Goal: Task Accomplishment & Management: Use online tool/utility

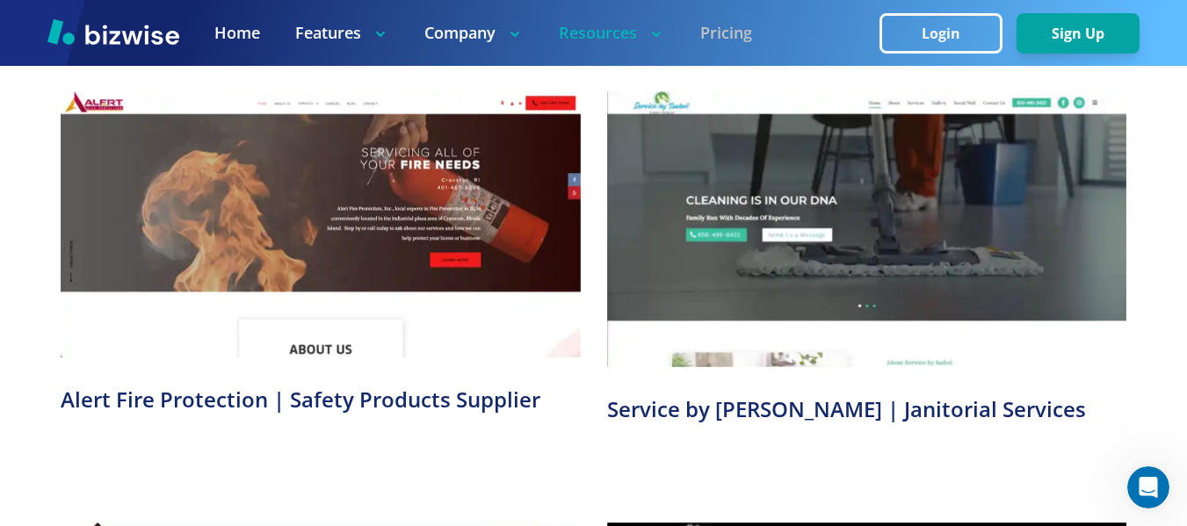
scroll to position [2465, 0]
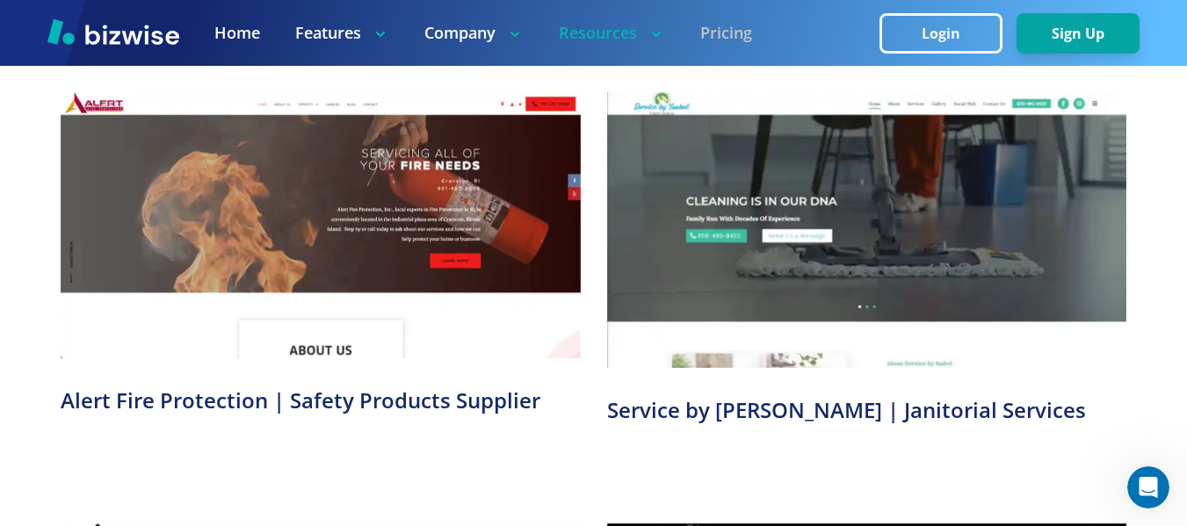
click at [703, 25] on link "Pricing" at bounding box center [726, 33] width 52 height 22
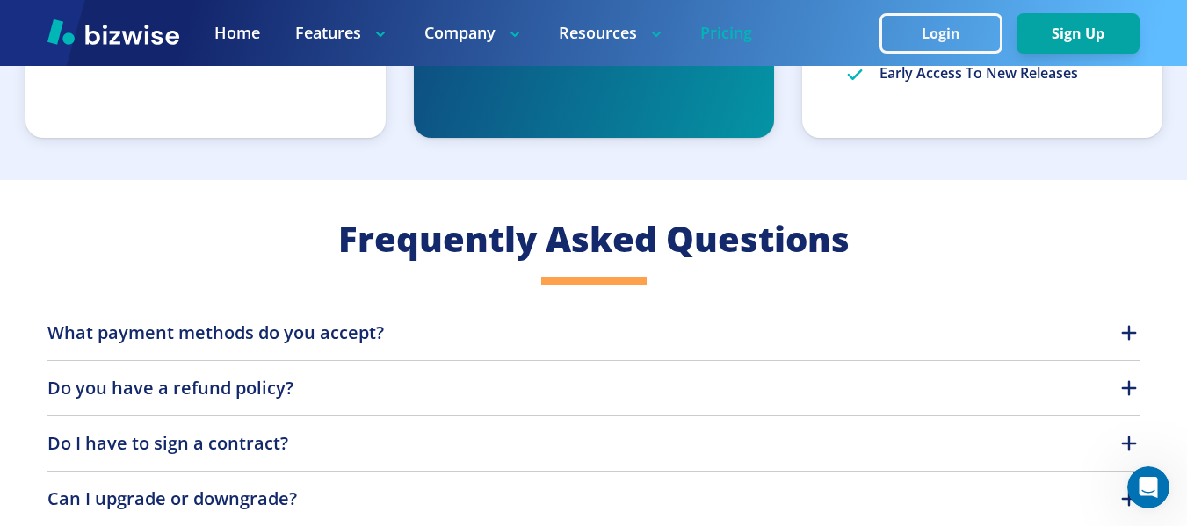
scroll to position [1357, 0]
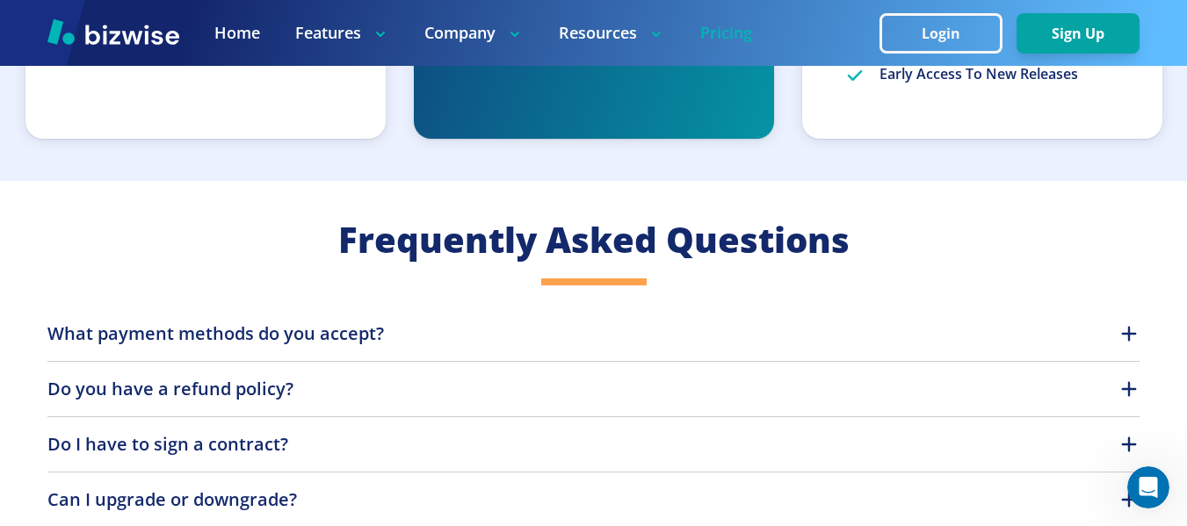
click at [440, 331] on button "What payment methods do you accept?" at bounding box center [593, 334] width 1092 height 26
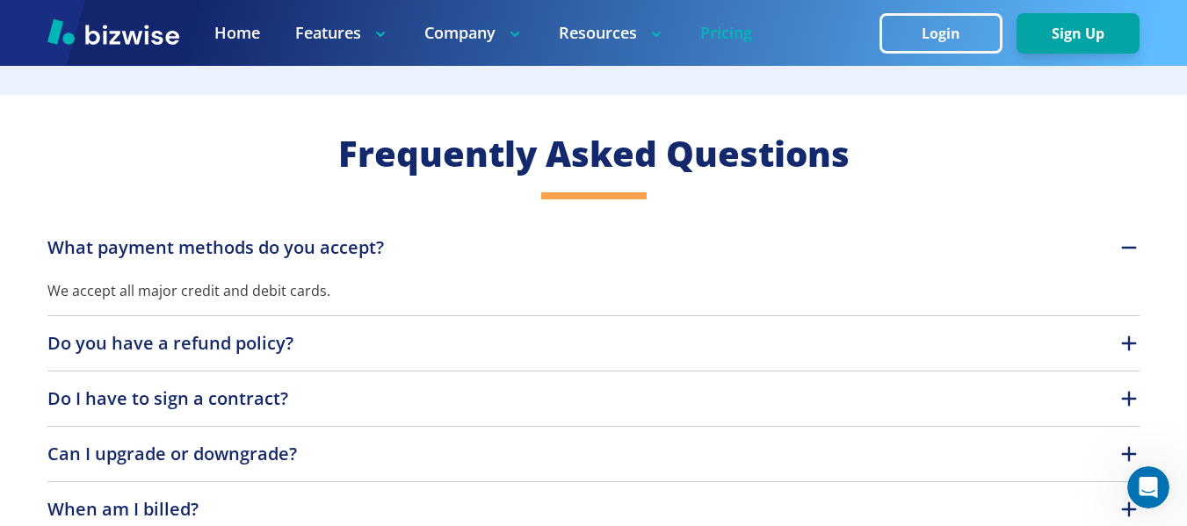
click at [329, 324] on div "What payment methods do you accept? We accept all major credit and debit cards.…" at bounding box center [593, 469] width 1092 height 469
click at [349, 331] on button "Do you have a refund policy?" at bounding box center [593, 342] width 1092 height 26
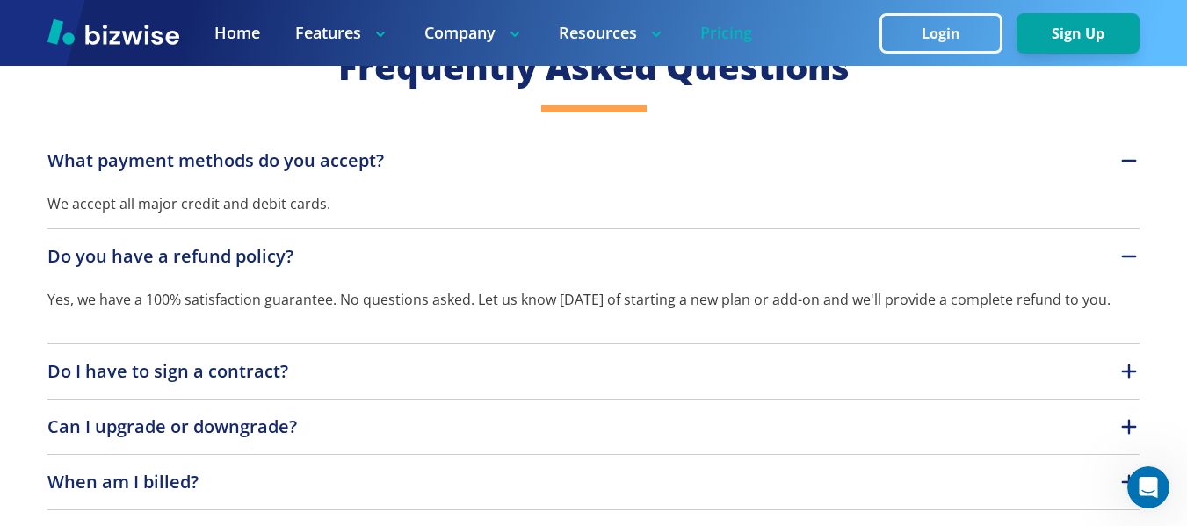
scroll to position [1530, 0]
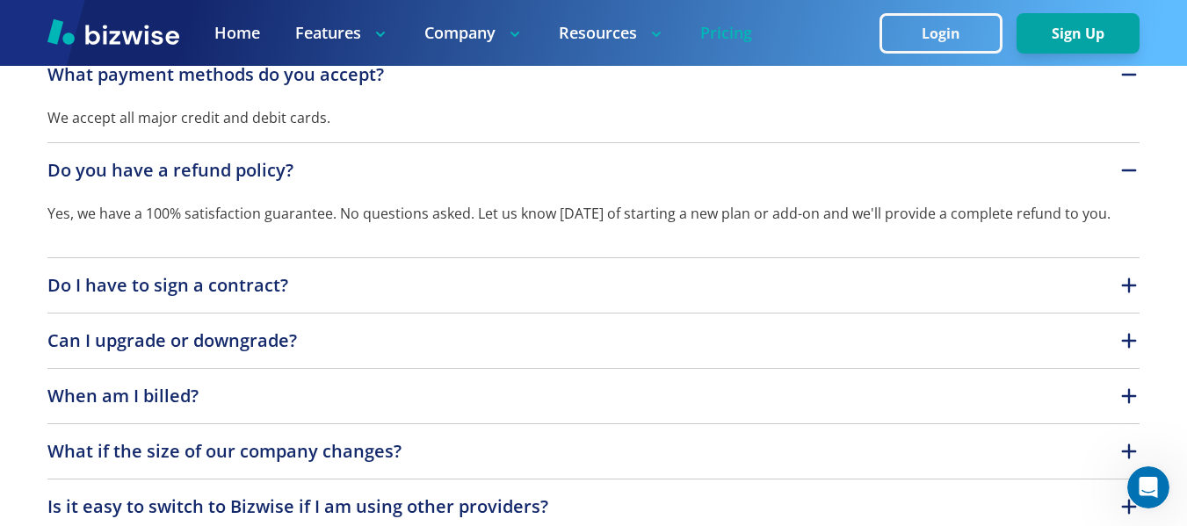
click at [179, 286] on p "Do I have to sign a contract?" at bounding box center [167, 285] width 241 height 26
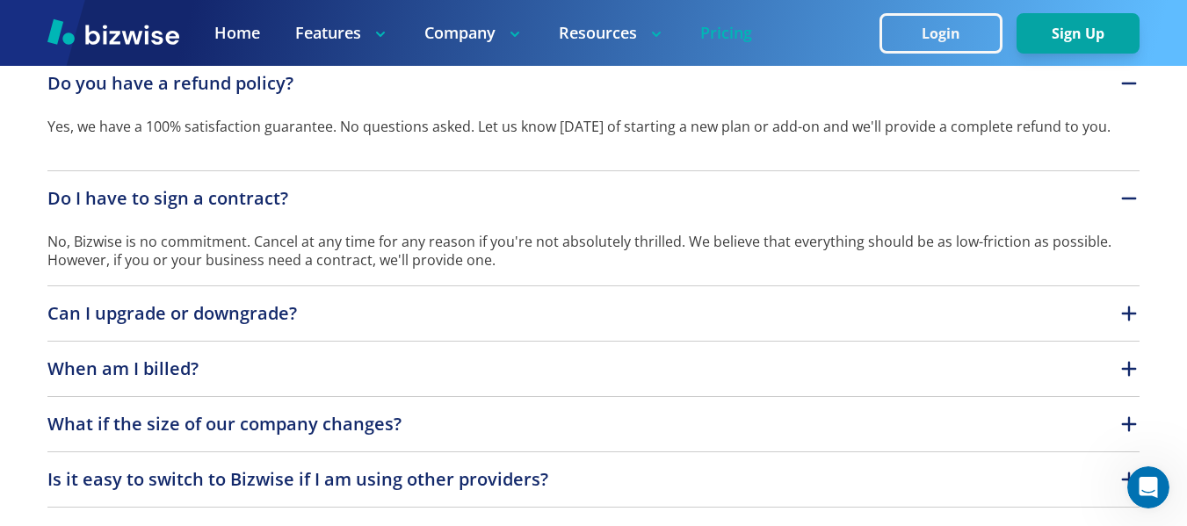
click at [336, 317] on button "Can I upgrade or downgrade?" at bounding box center [593, 313] width 1092 height 26
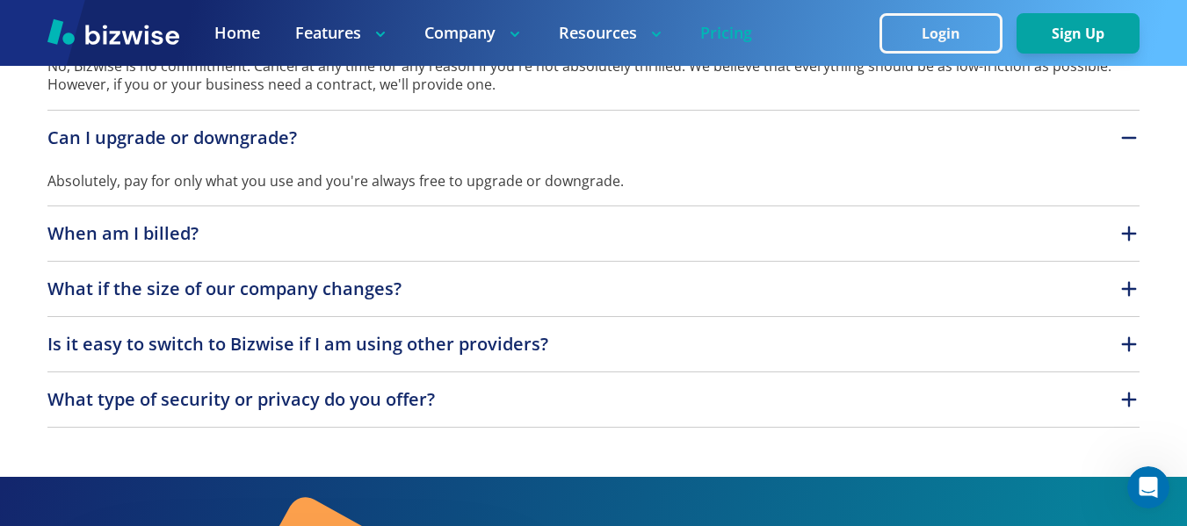
scroll to position [1879, 0]
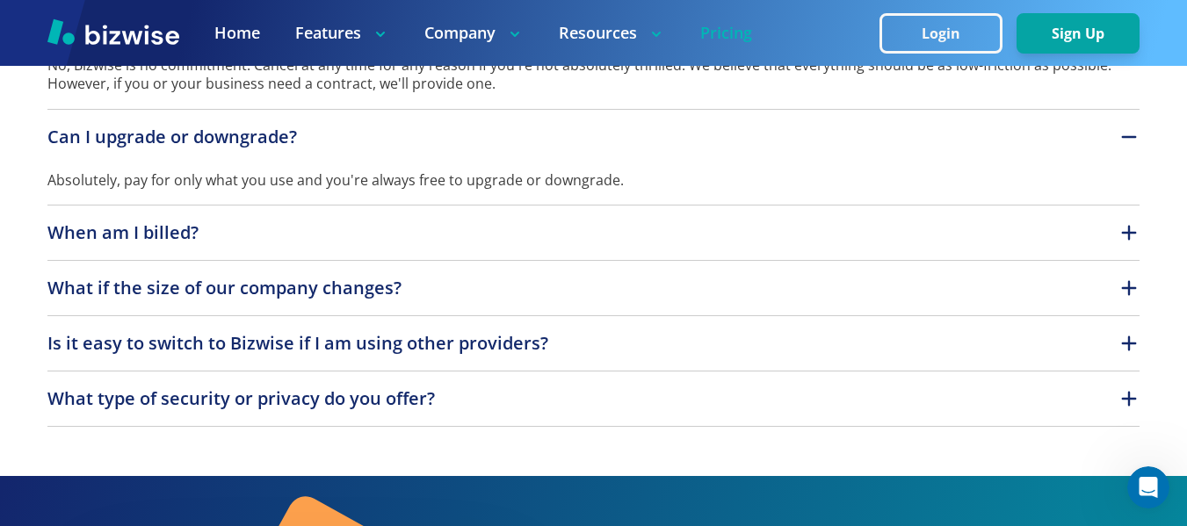
click at [342, 239] on button "When am I billed?" at bounding box center [593, 233] width 1092 height 26
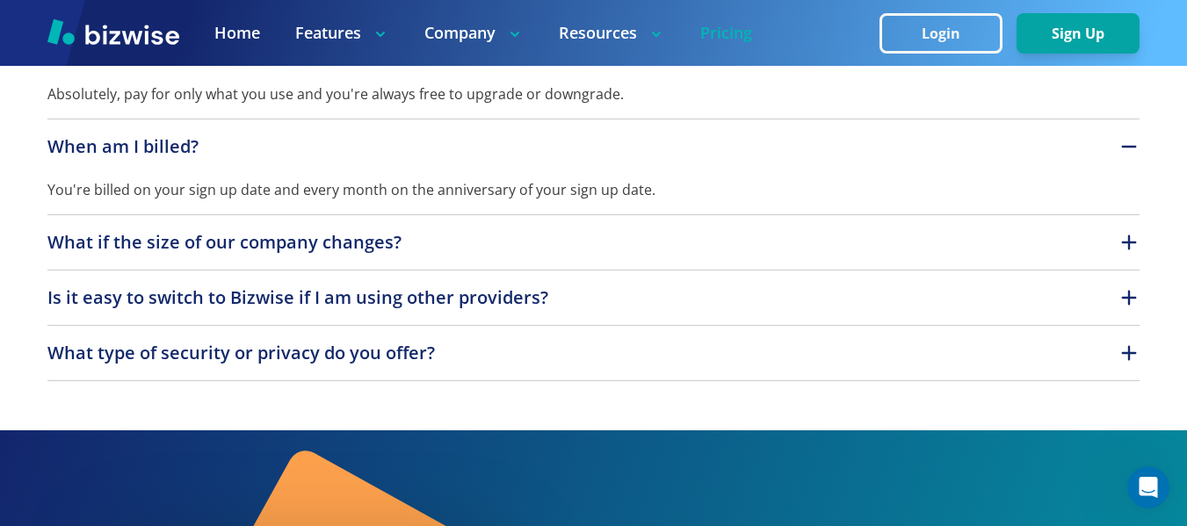
click at [257, 242] on p "What if the size of our company changes?" at bounding box center [224, 242] width 354 height 26
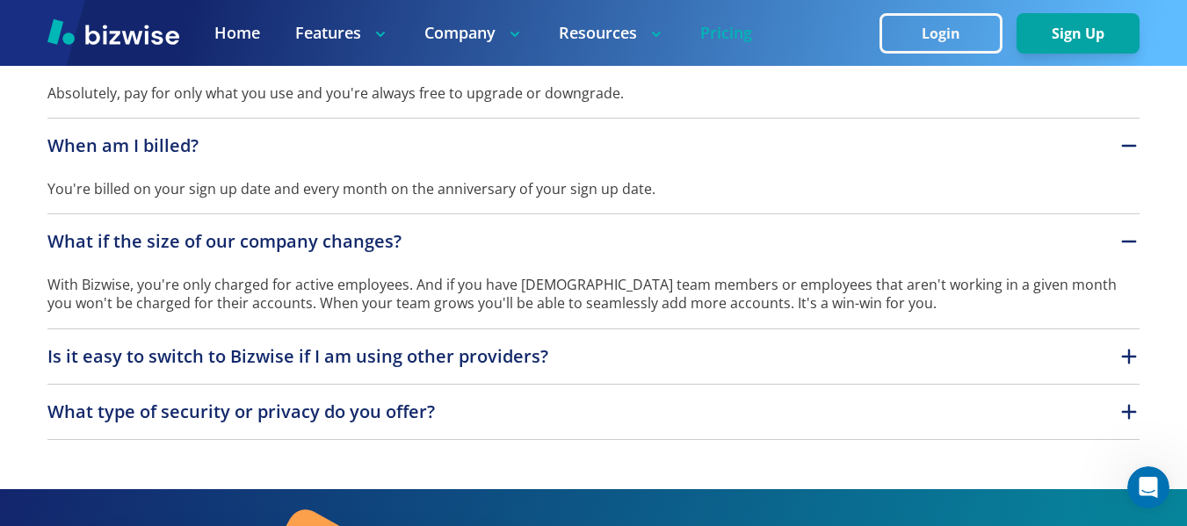
scroll to position [1967, 0]
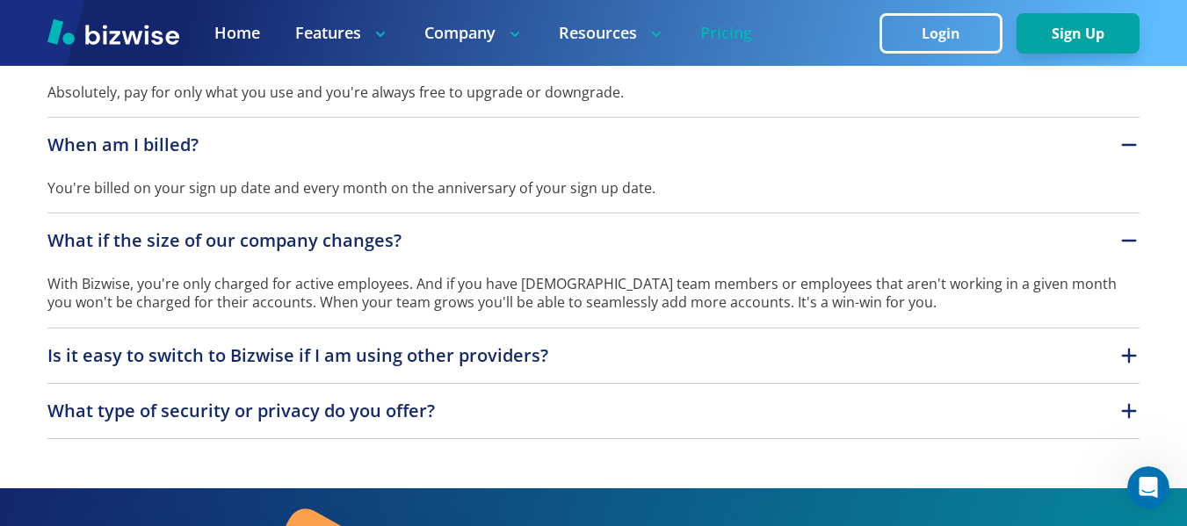
click at [637, 340] on div "What payment methods do you accept? We accept all major credit and debit cards.…" at bounding box center [593, 74] width 1092 height 729
click at [606, 353] on button "Is it easy to switch to Bizwise if I am using other providers?" at bounding box center [593, 356] width 1092 height 26
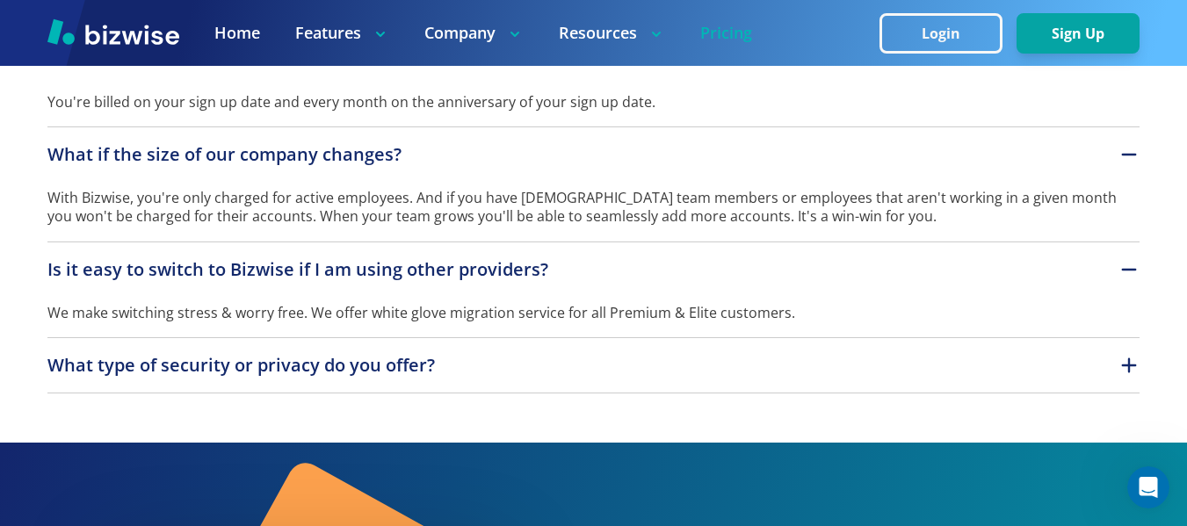
scroll to position [2054, 0]
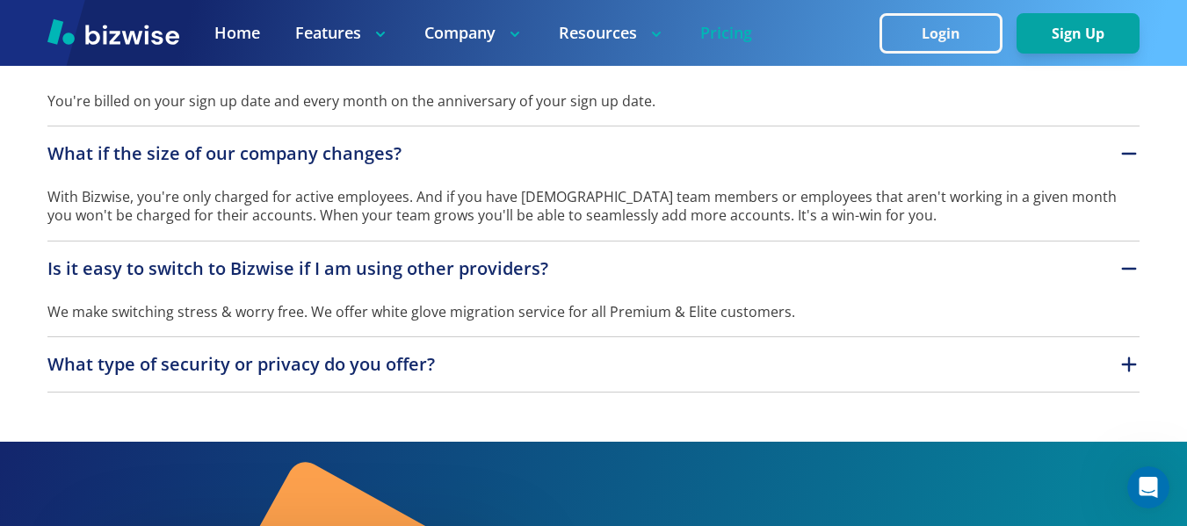
click at [394, 379] on div "What type of security or privacy do you offer? We take your security seriously.…" at bounding box center [593, 371] width 1092 height 41
click at [285, 358] on p "What type of security or privacy do you offer?" at bounding box center [240, 364] width 387 height 26
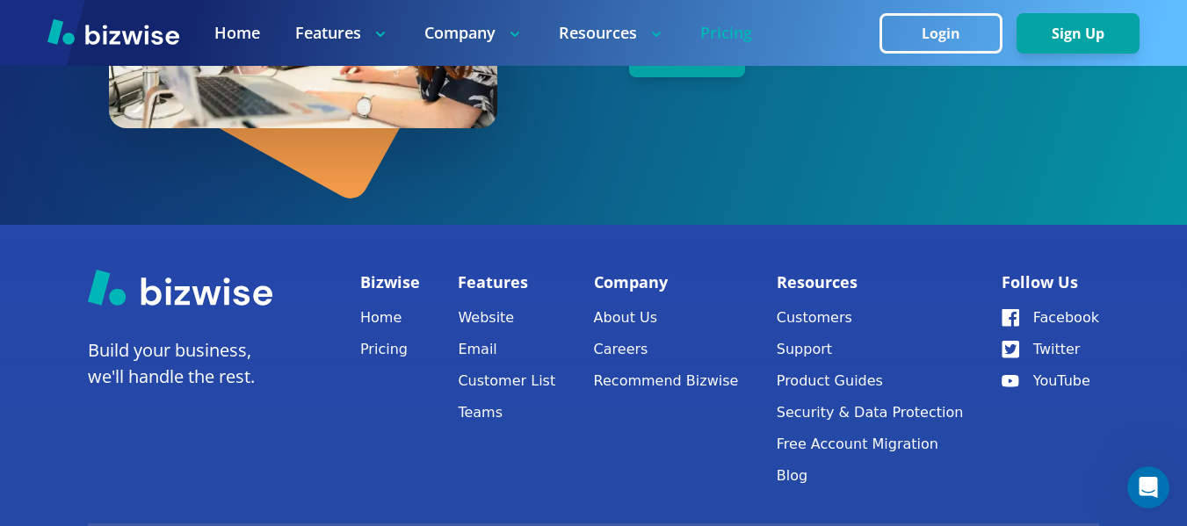
scroll to position [2868, 0]
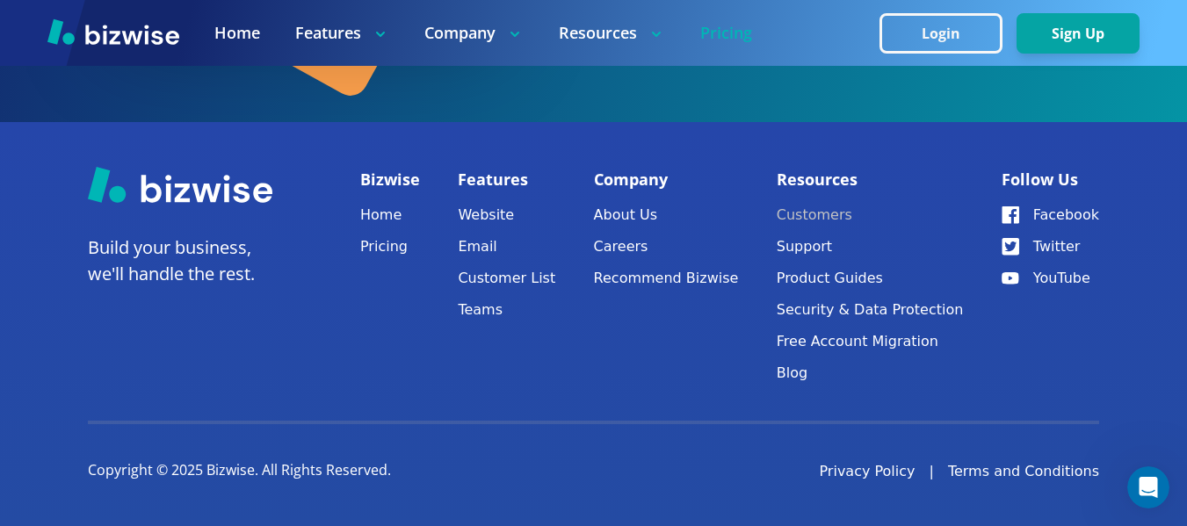
click at [836, 216] on link "Customers" at bounding box center [870, 215] width 187 height 25
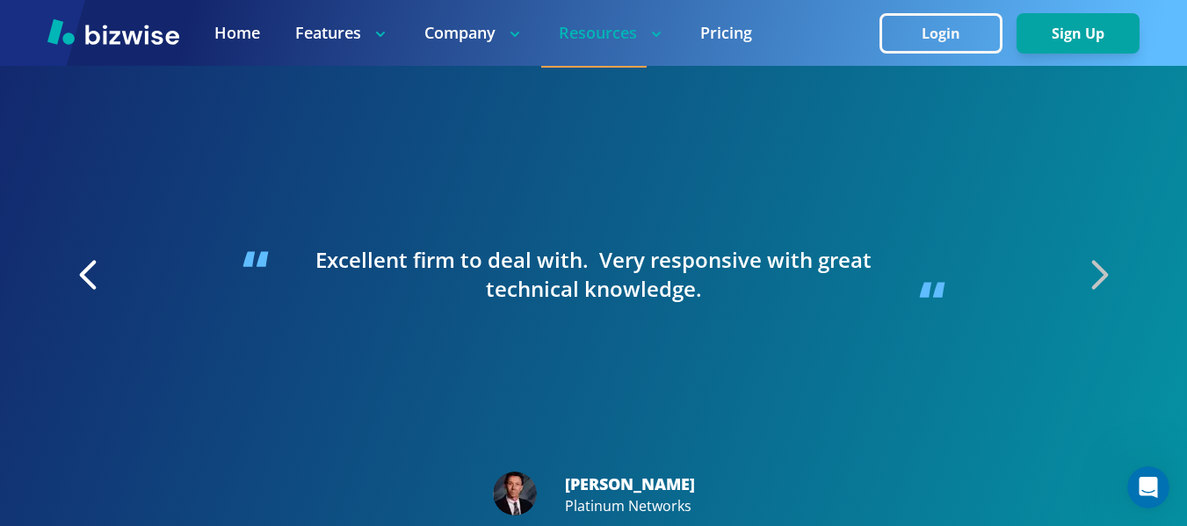
scroll to position [3942, 0]
click at [1105, 279] on icon "button" at bounding box center [1099, 275] width 13 height 25
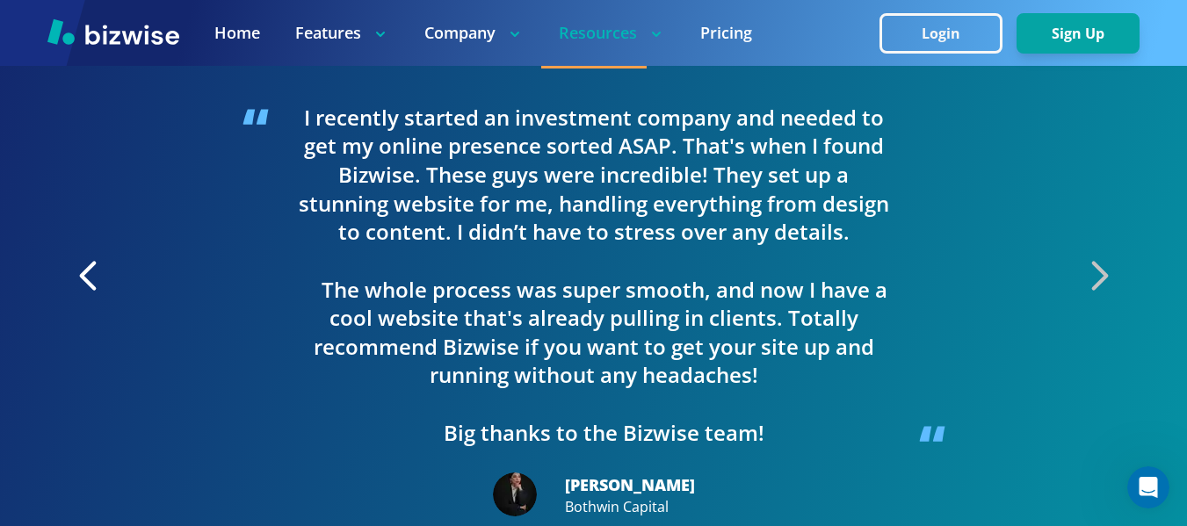
click at [1106, 284] on icon "button" at bounding box center [1099, 276] width 44 height 44
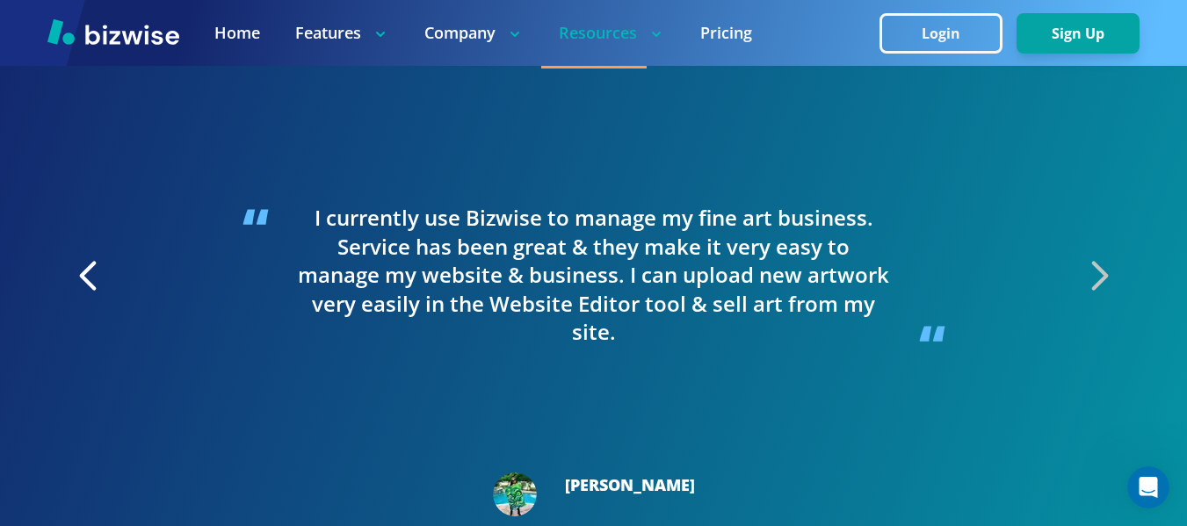
click at [1106, 279] on icon "button" at bounding box center [1099, 276] width 44 height 44
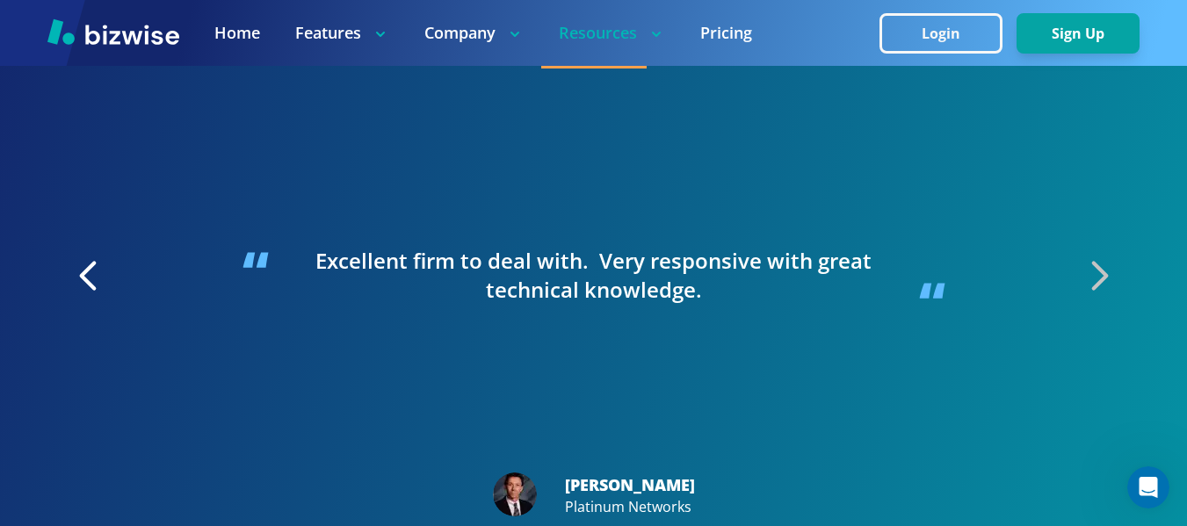
click at [1089, 271] on icon "button" at bounding box center [1099, 276] width 44 height 44
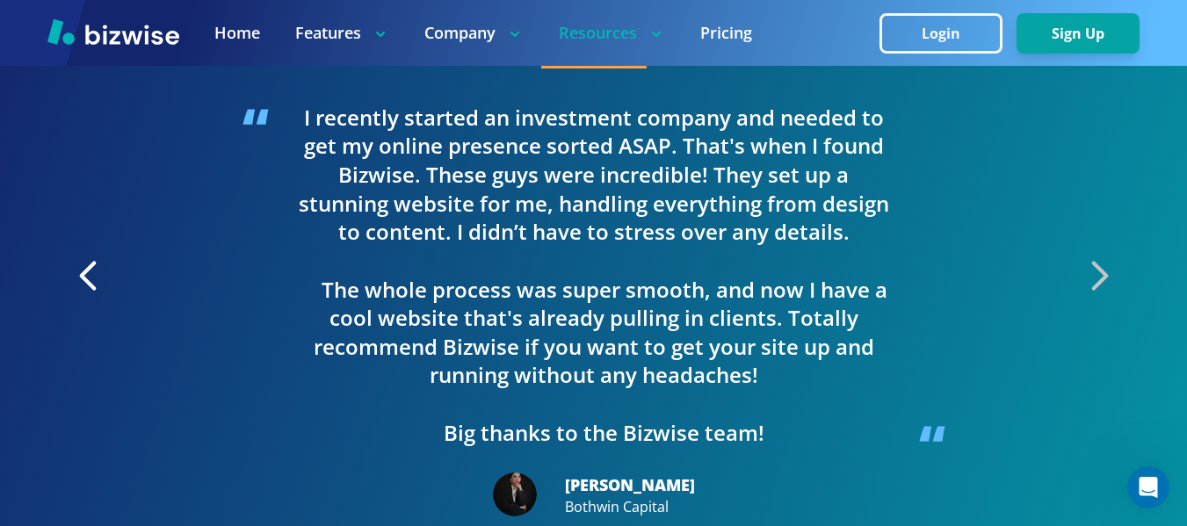
click at [1091, 271] on icon "button" at bounding box center [1099, 276] width 44 height 44
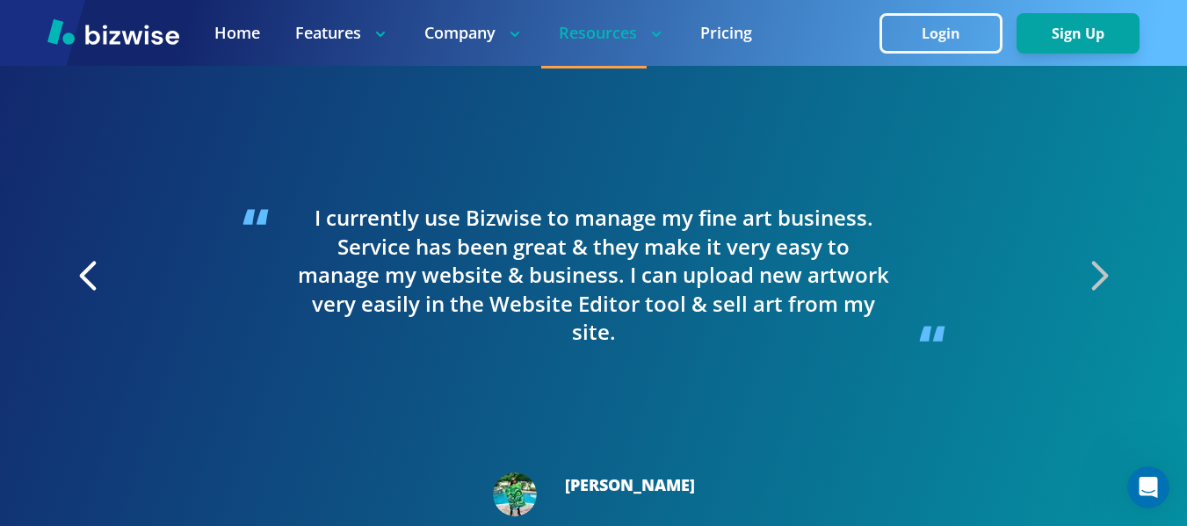
click at [1091, 271] on icon "button" at bounding box center [1099, 276] width 44 height 44
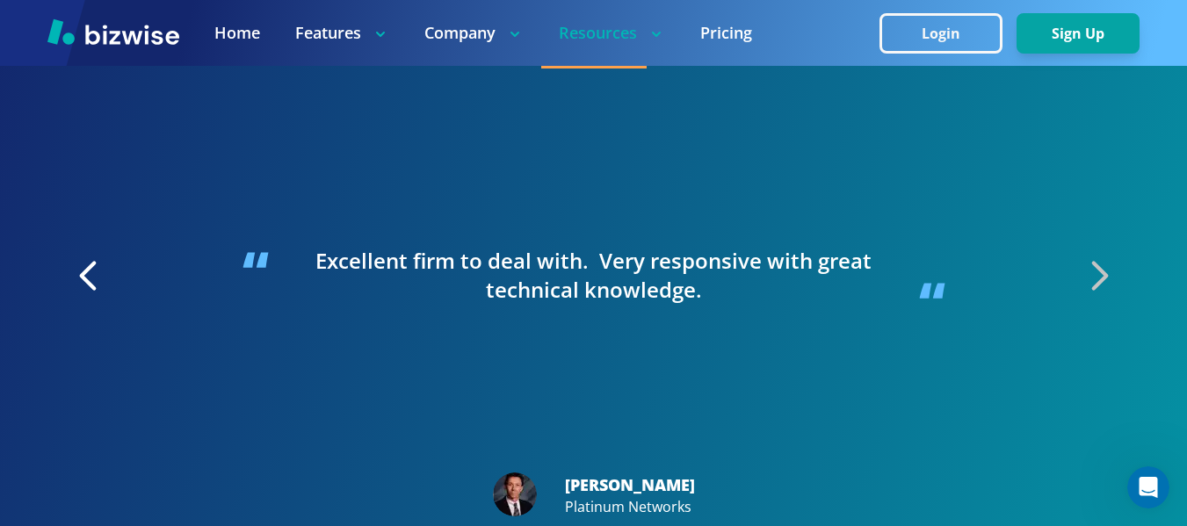
click at [1091, 271] on icon "button" at bounding box center [1099, 276] width 44 height 44
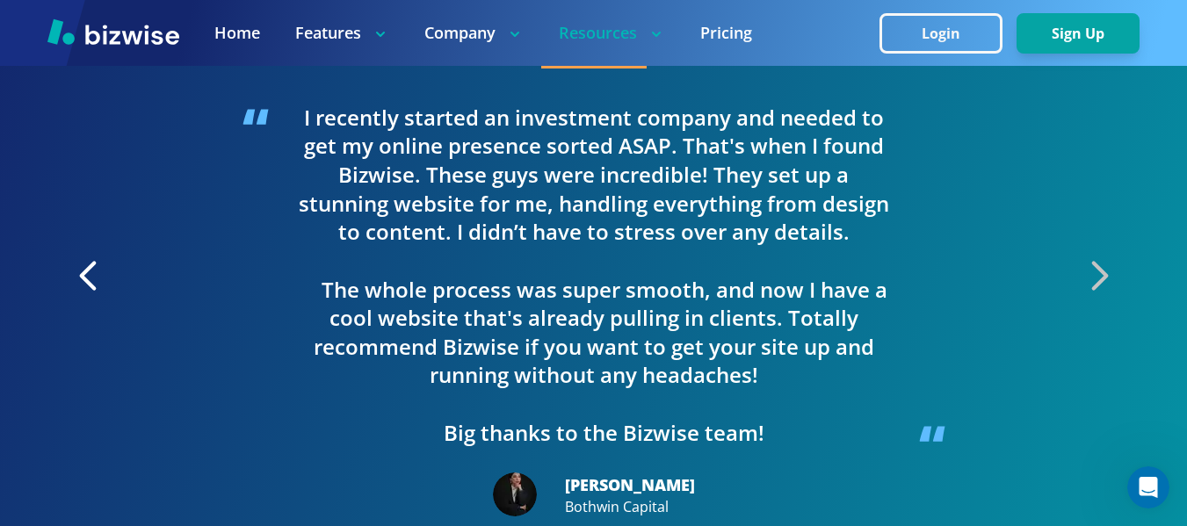
click at [1091, 271] on icon "button" at bounding box center [1099, 276] width 44 height 44
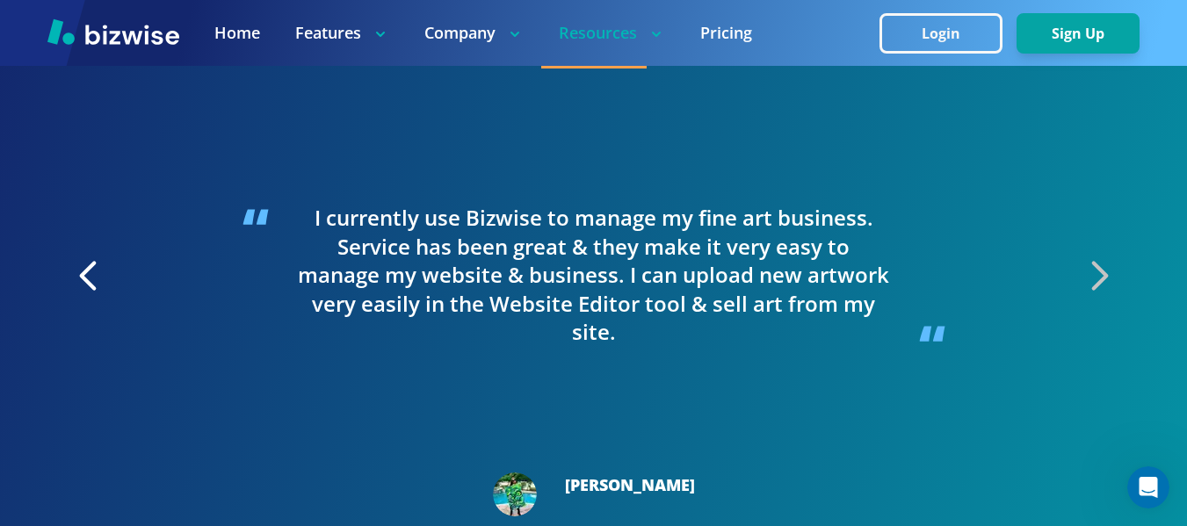
click at [1091, 271] on icon "button" at bounding box center [1099, 276] width 44 height 44
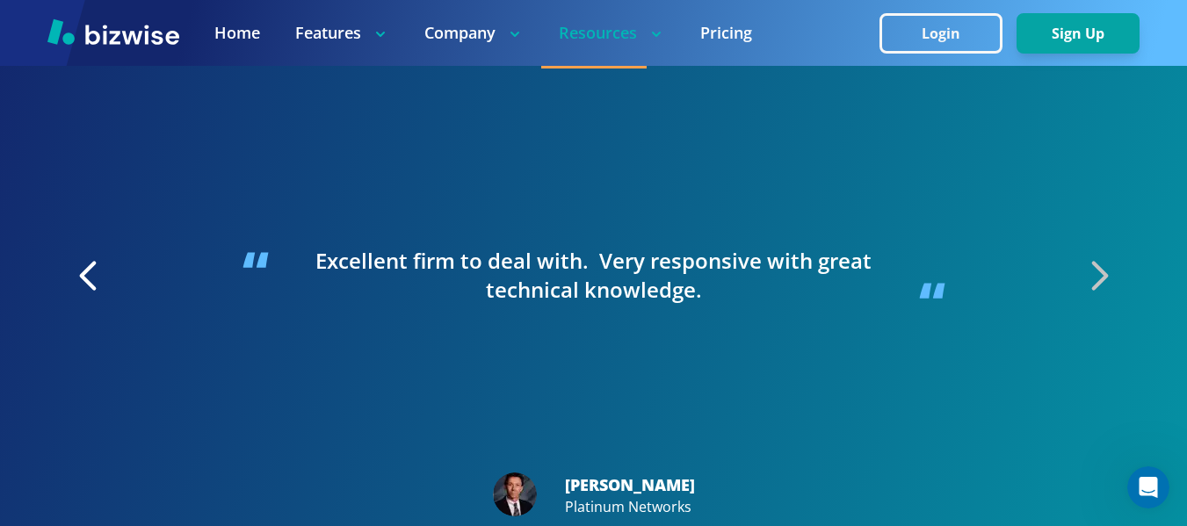
click at [1091, 271] on icon "button" at bounding box center [1099, 276] width 44 height 44
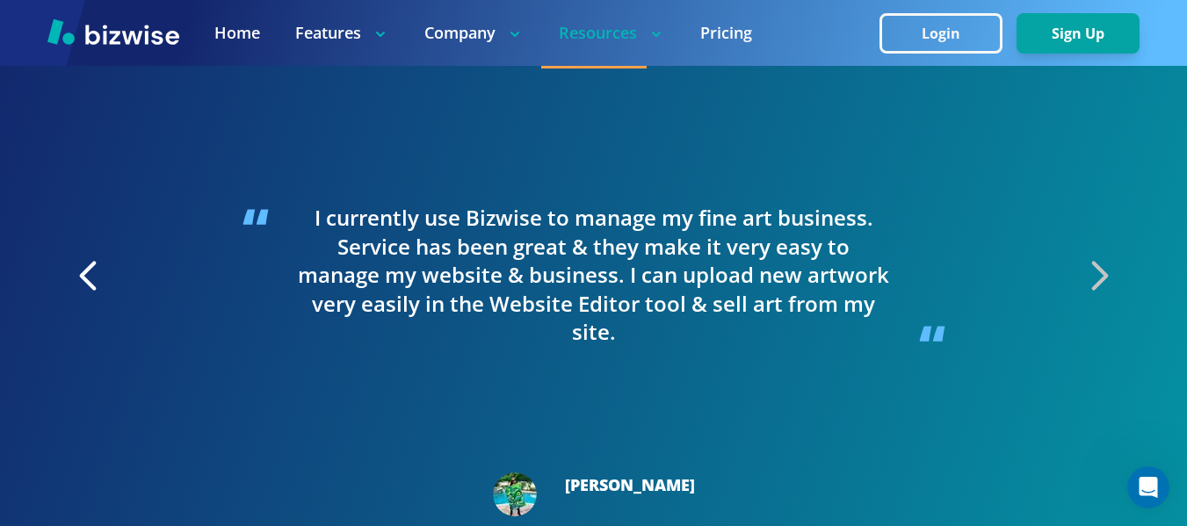
click at [1091, 271] on icon "button" at bounding box center [1099, 276] width 44 height 44
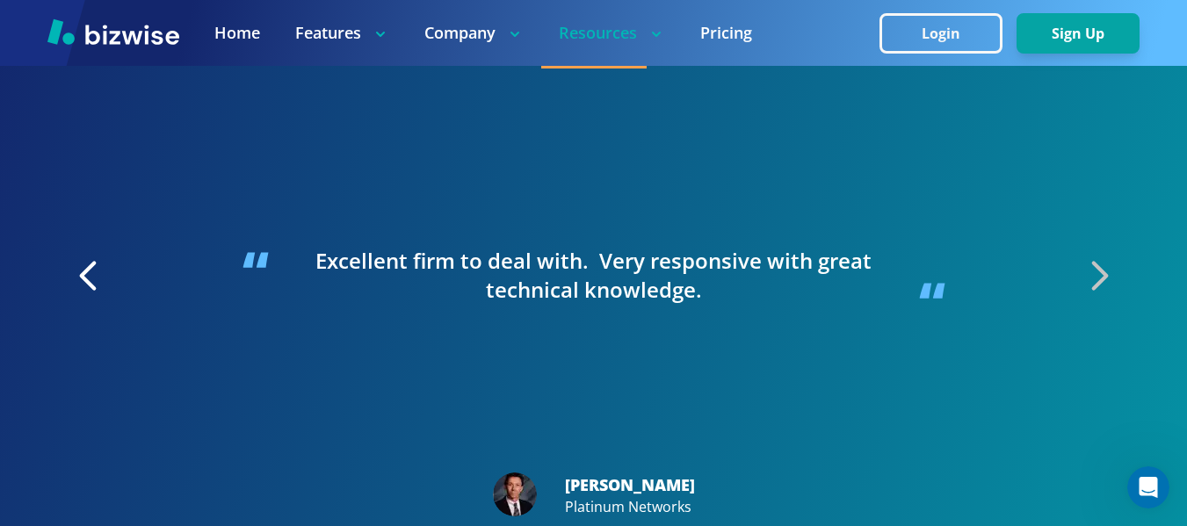
click at [1091, 271] on icon "button" at bounding box center [1099, 276] width 44 height 44
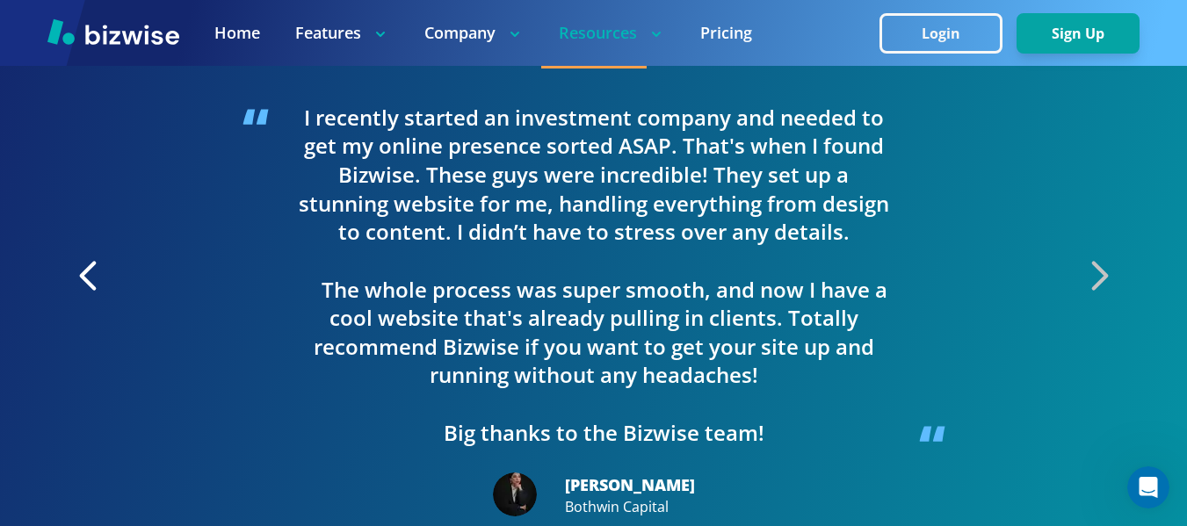
click at [1091, 271] on icon "button" at bounding box center [1099, 276] width 44 height 44
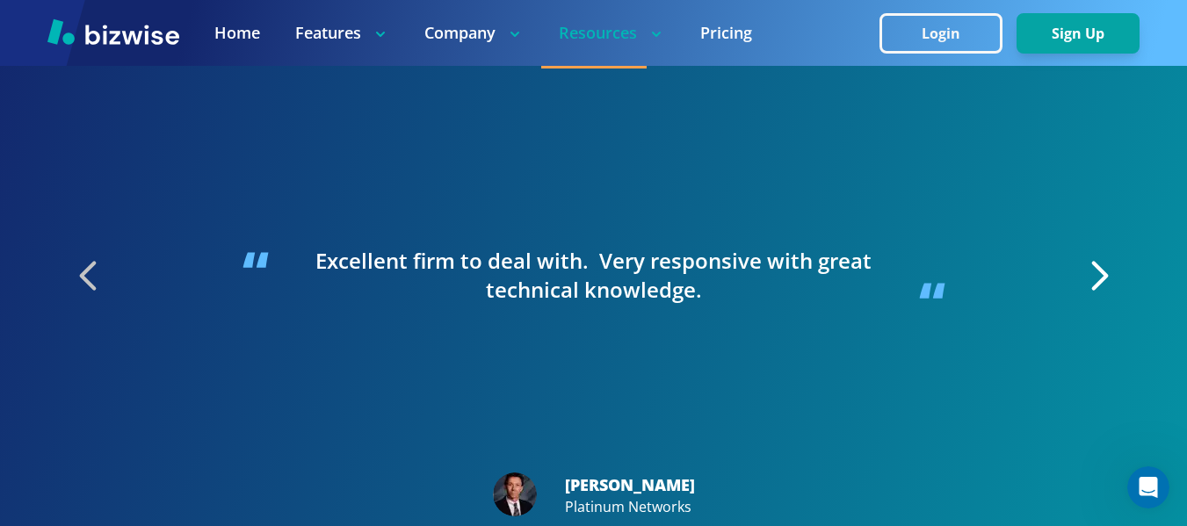
click at [93, 276] on icon "button" at bounding box center [89, 276] width 44 height 44
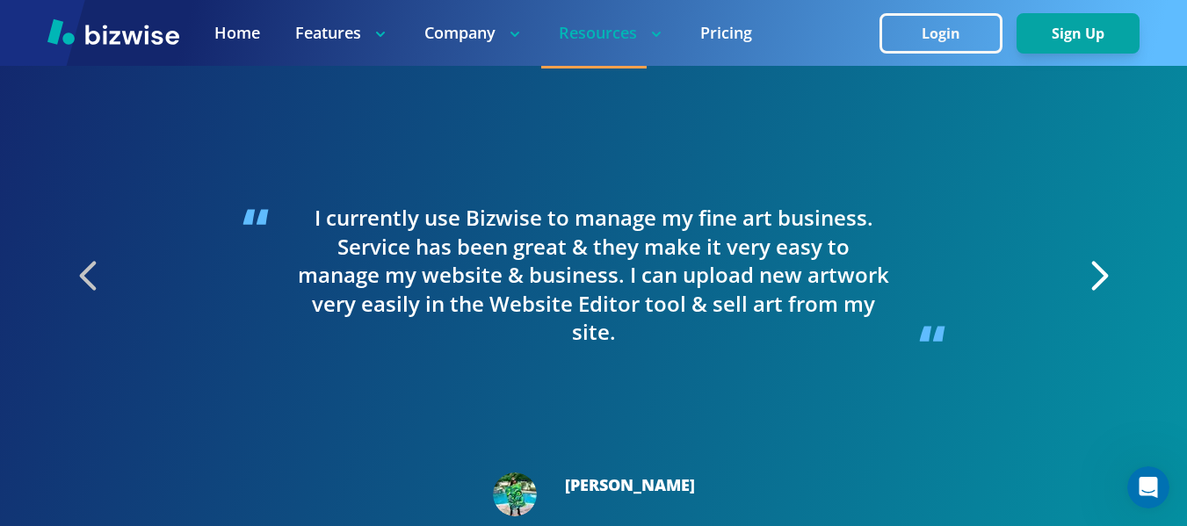
click at [93, 276] on icon "button" at bounding box center [89, 276] width 44 height 44
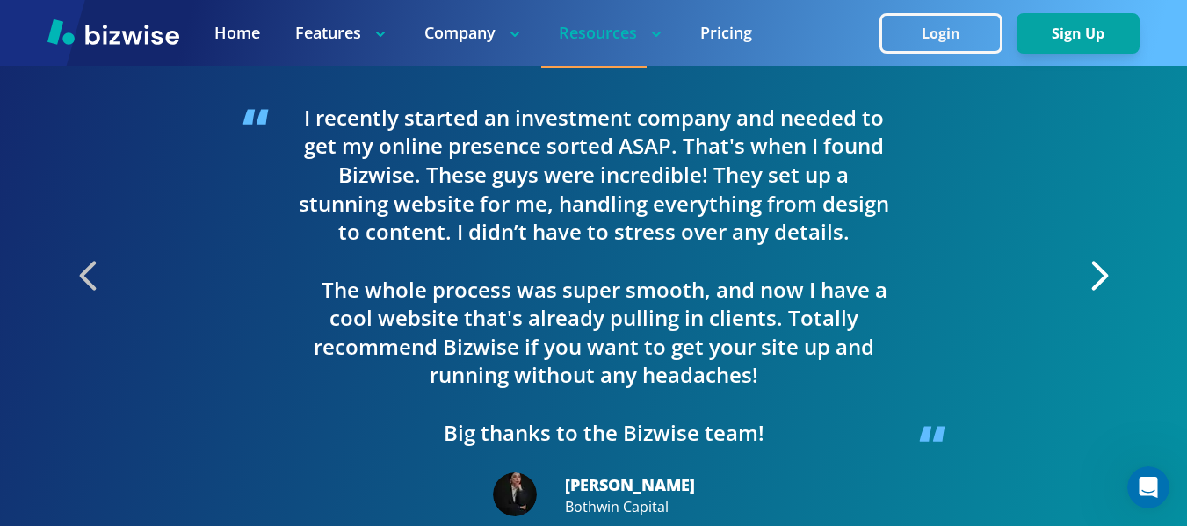
click at [93, 276] on icon "button" at bounding box center [89, 276] width 44 height 44
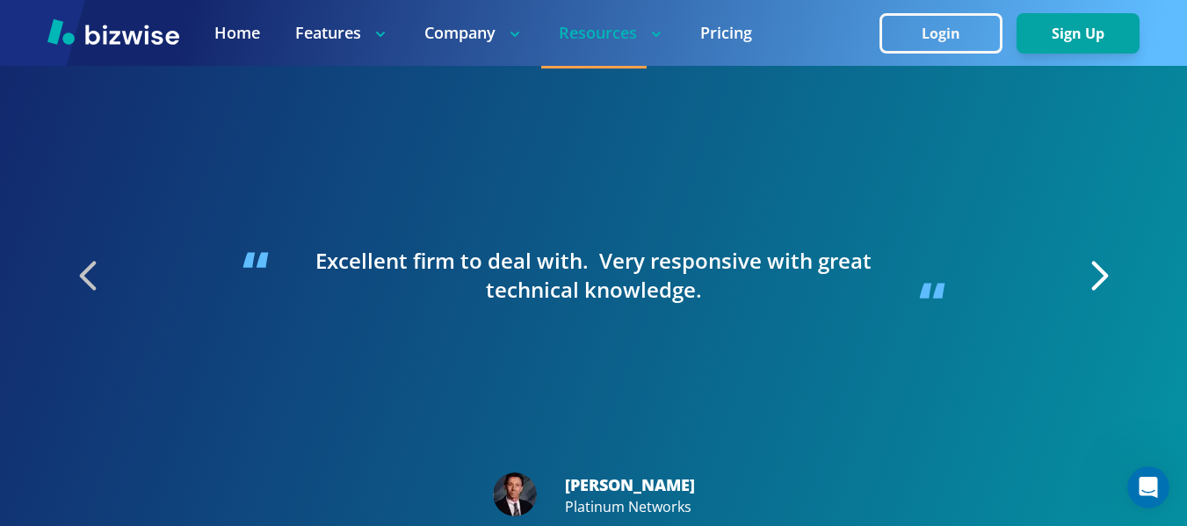
click at [93, 276] on icon "button" at bounding box center [89, 276] width 44 height 44
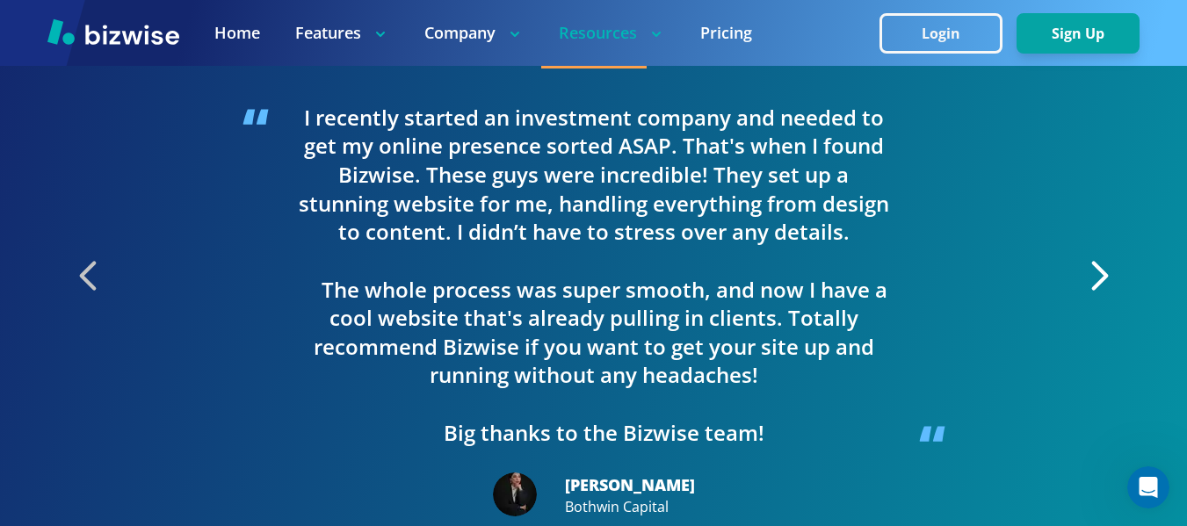
click at [93, 276] on icon "button" at bounding box center [89, 276] width 44 height 44
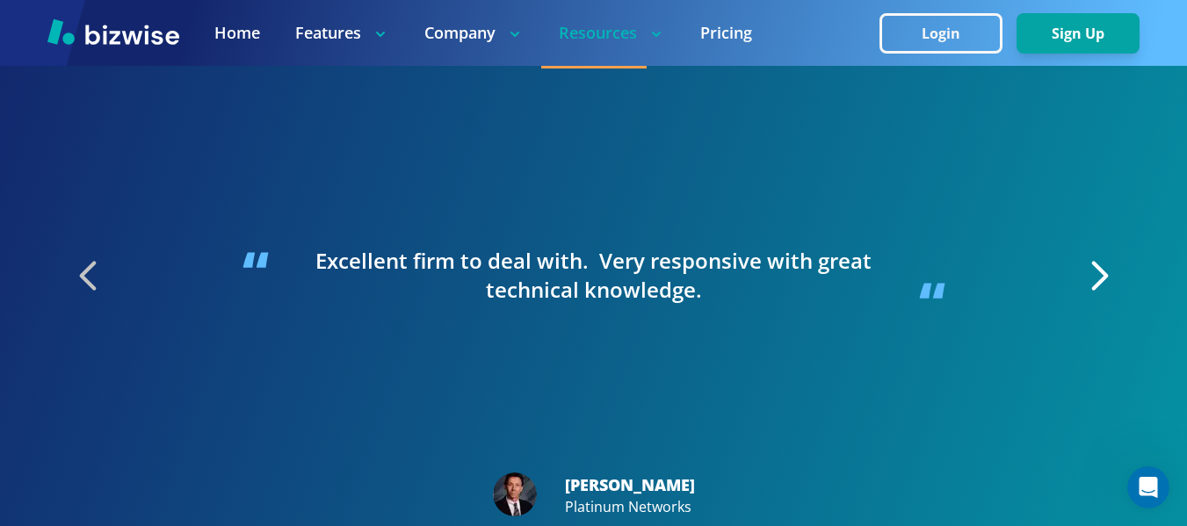
click at [93, 276] on icon "button" at bounding box center [89, 276] width 44 height 44
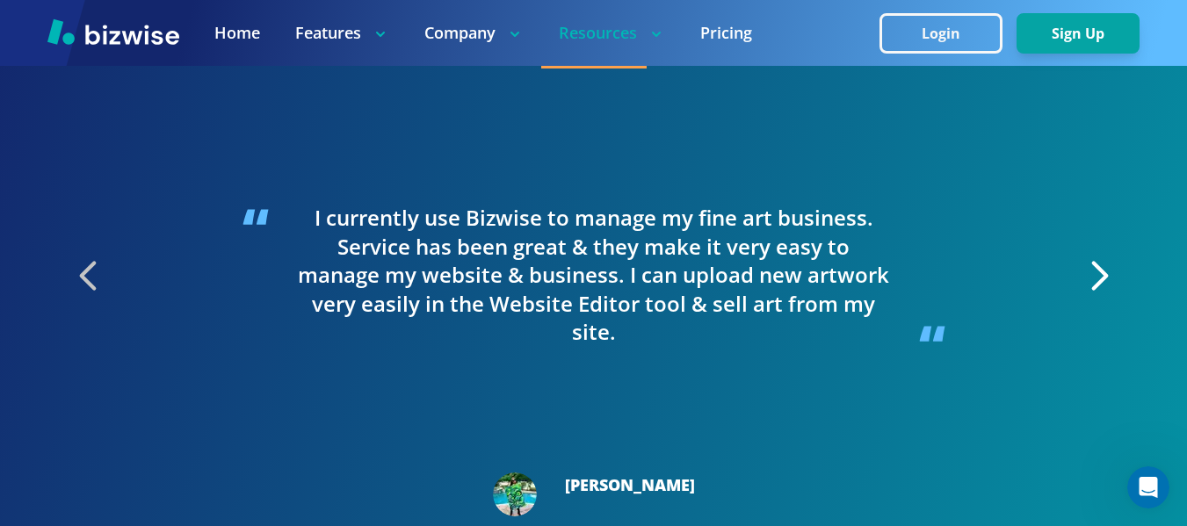
click at [93, 276] on icon "button" at bounding box center [89, 276] width 44 height 44
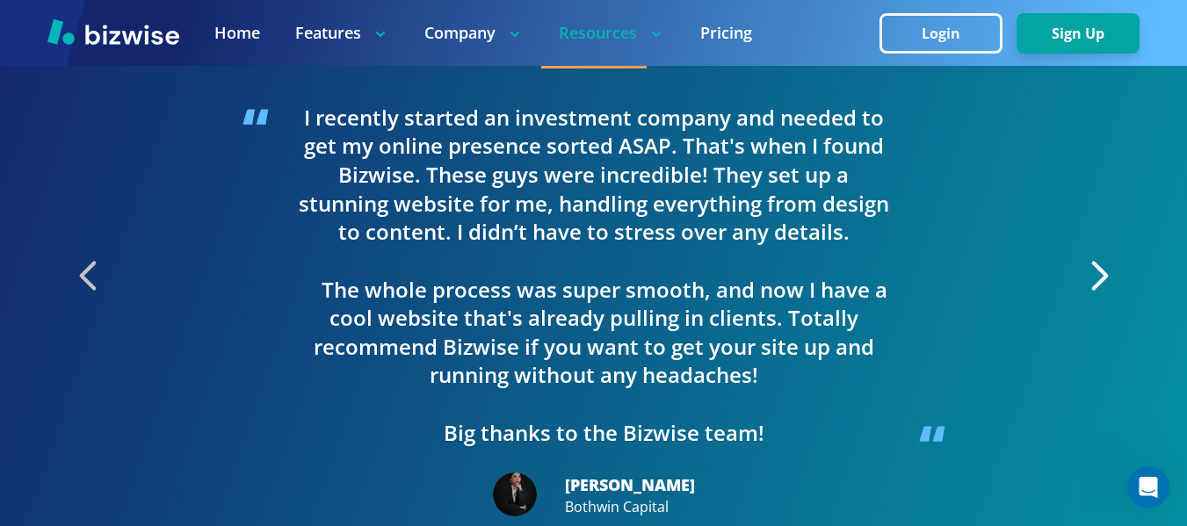
click at [93, 276] on icon "button" at bounding box center [89, 276] width 44 height 44
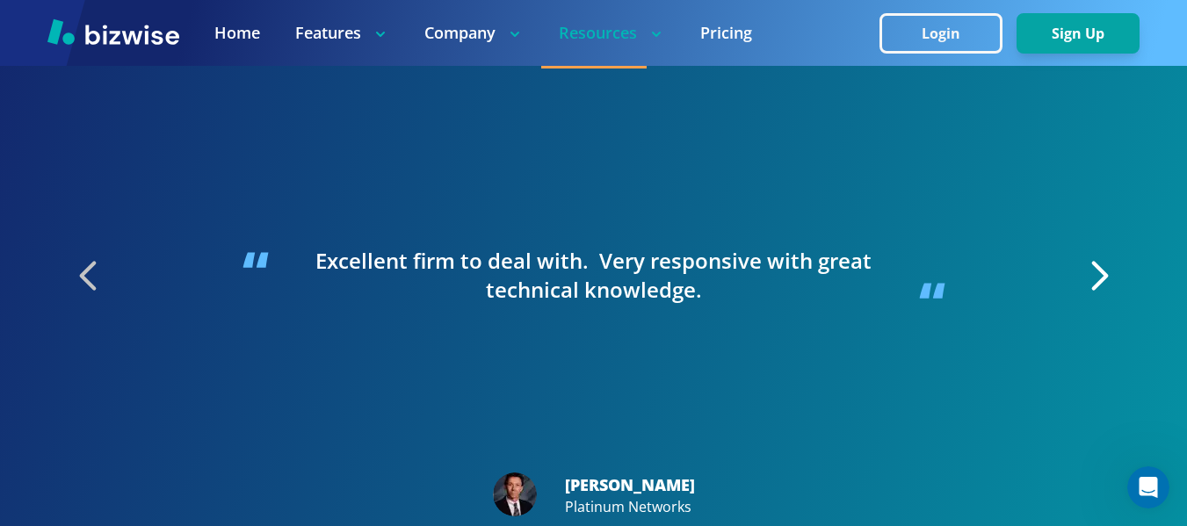
click at [93, 276] on icon "button" at bounding box center [89, 276] width 44 height 44
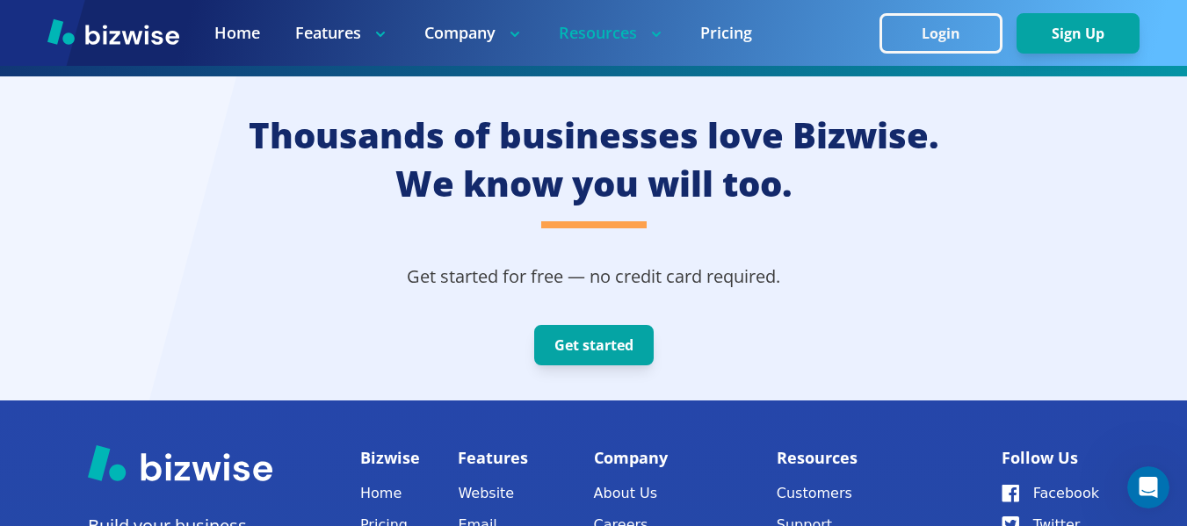
scroll to position [4468, 0]
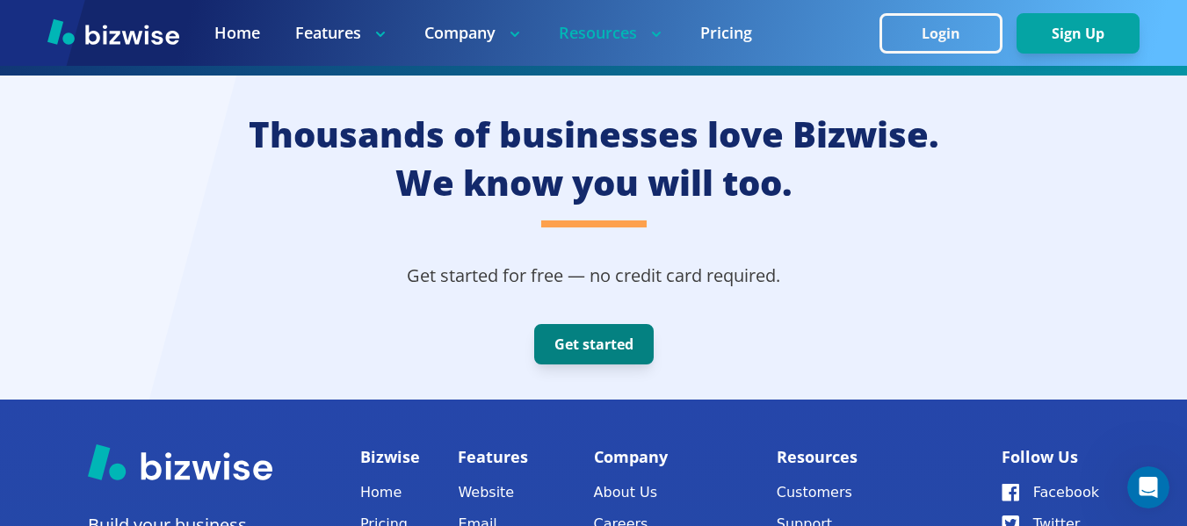
click at [592, 350] on button "Get started" at bounding box center [593, 344] width 119 height 40
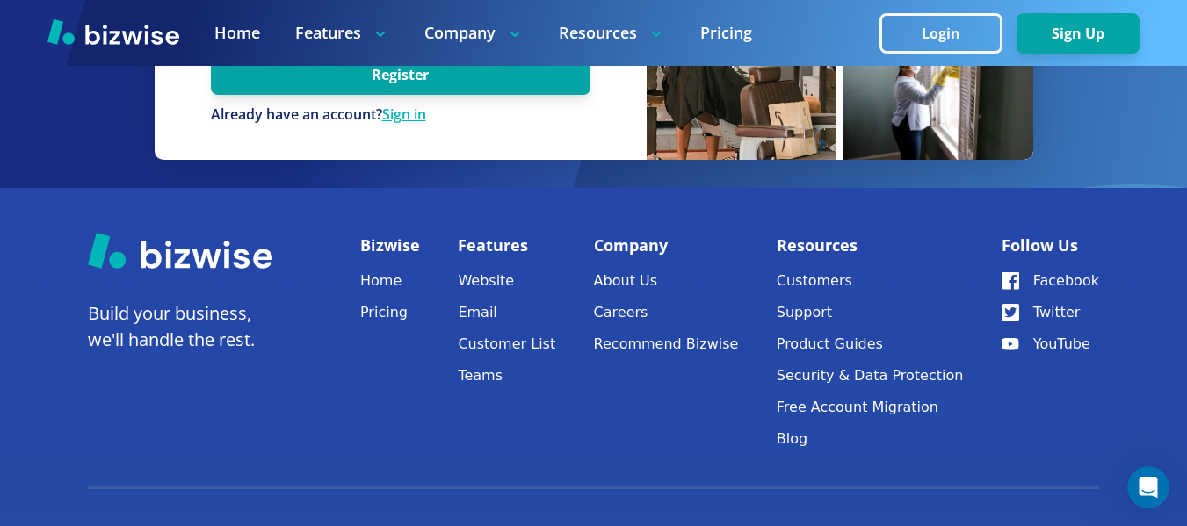
scroll to position [527, 0]
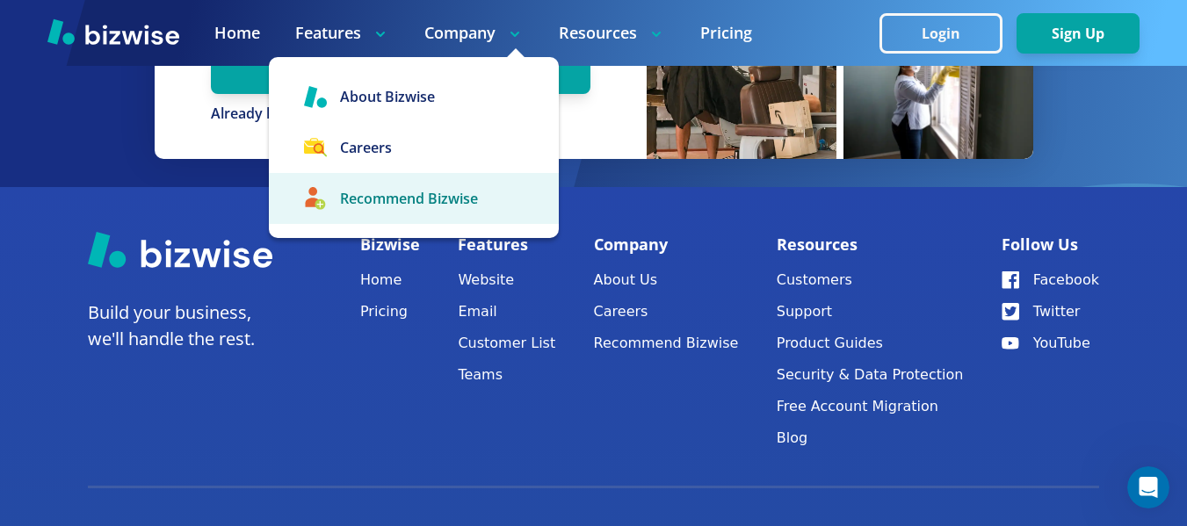
click at [389, 209] on link "Recommend Bizwise" at bounding box center [414, 198] width 290 height 51
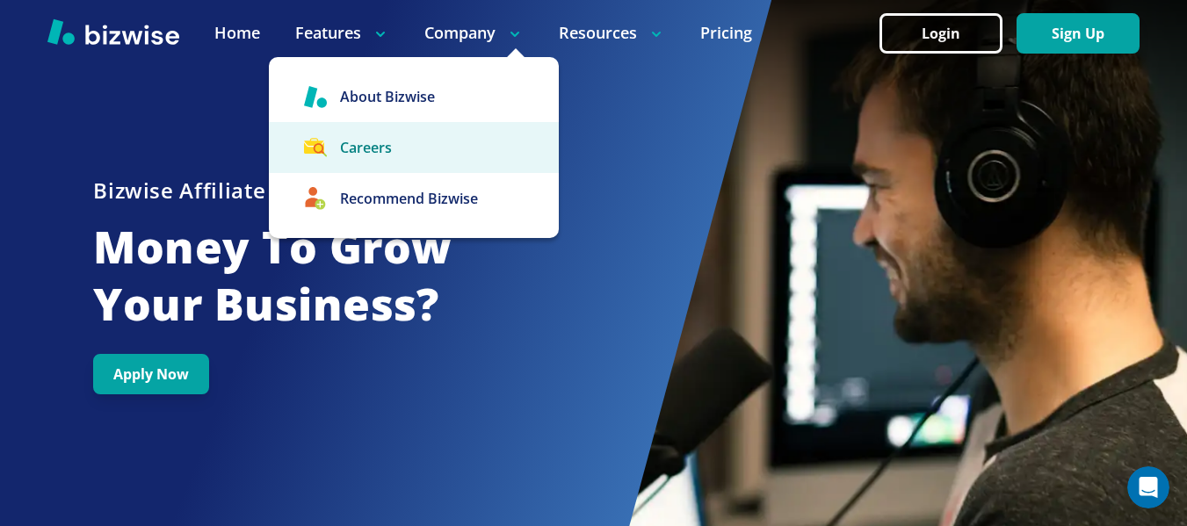
click at [391, 162] on link "Careers" at bounding box center [414, 147] width 290 height 51
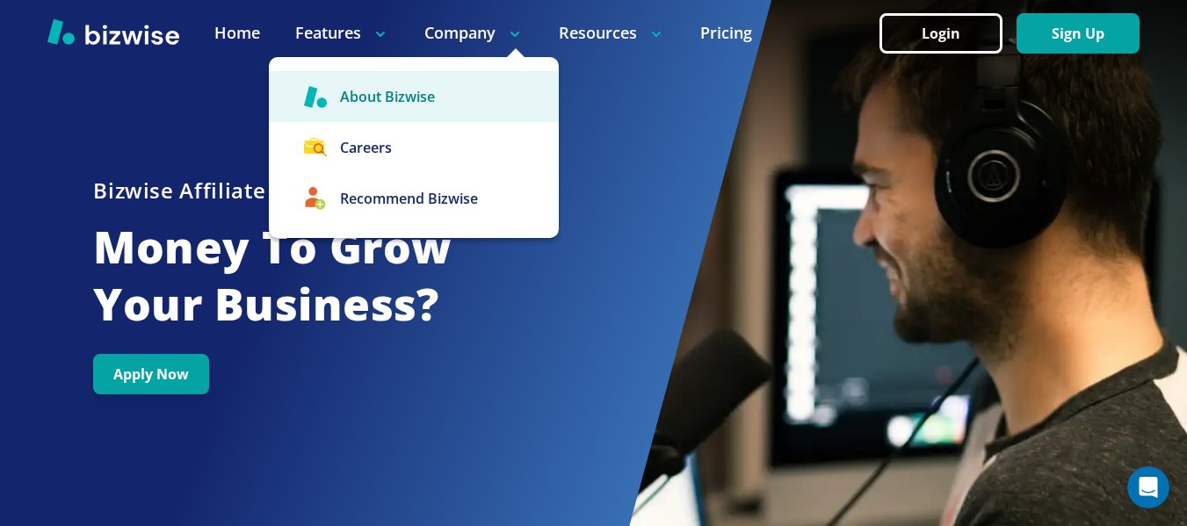
click at [428, 97] on link "About Bizwise" at bounding box center [414, 96] width 290 height 51
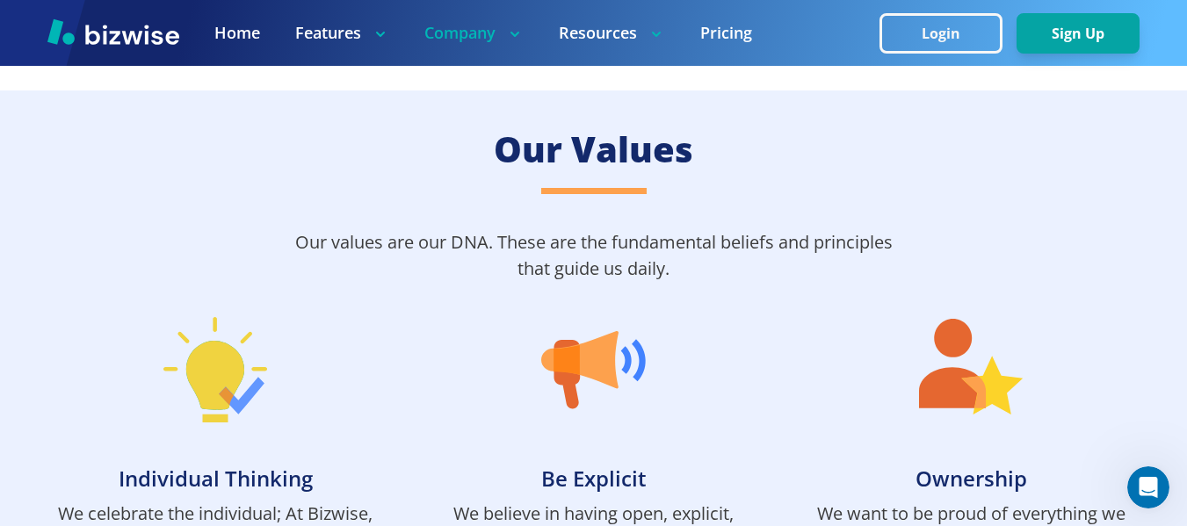
scroll to position [969, 0]
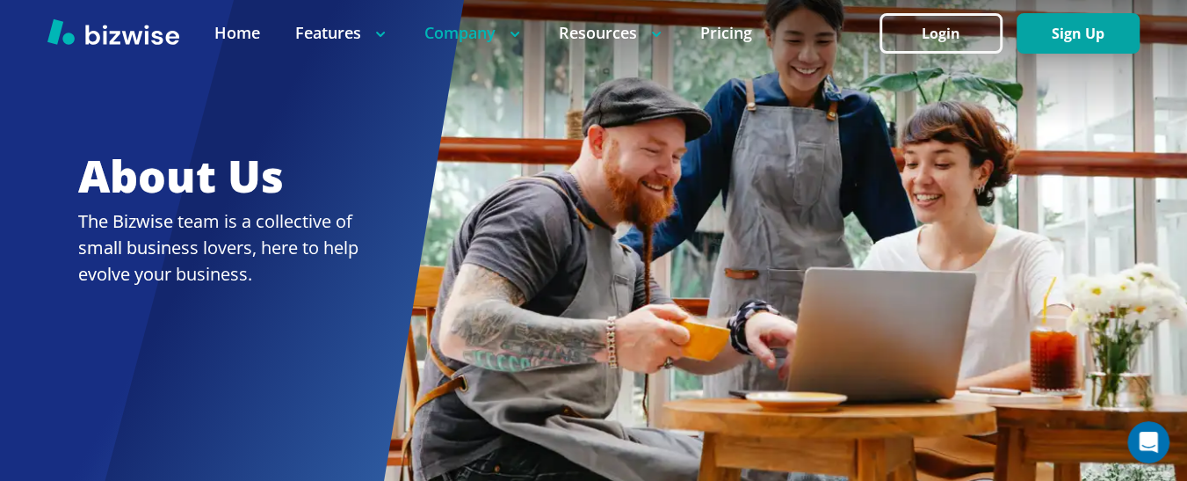
scroll to position [0, 0]
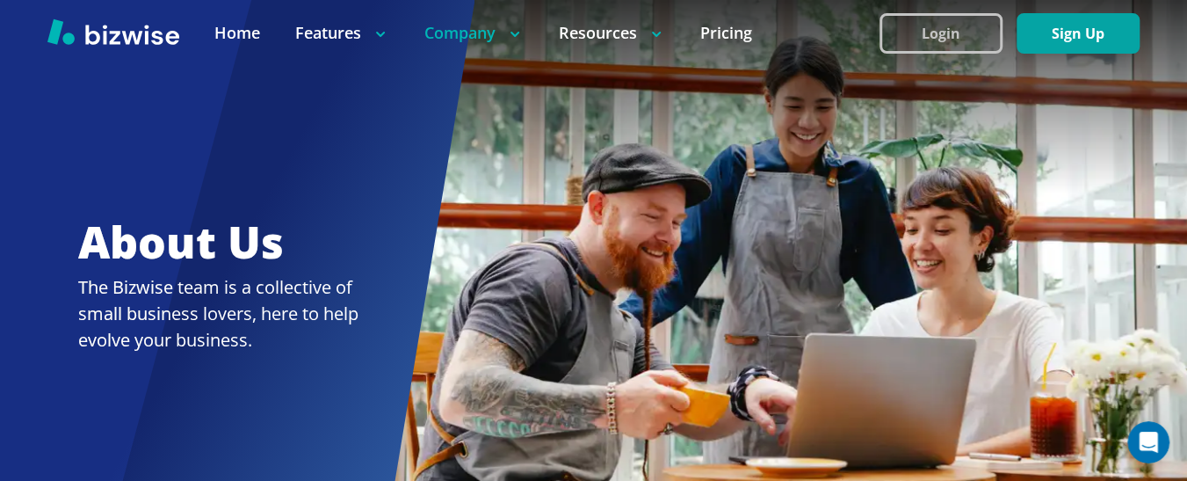
click at [934, 26] on button "Login" at bounding box center [940, 33] width 123 height 40
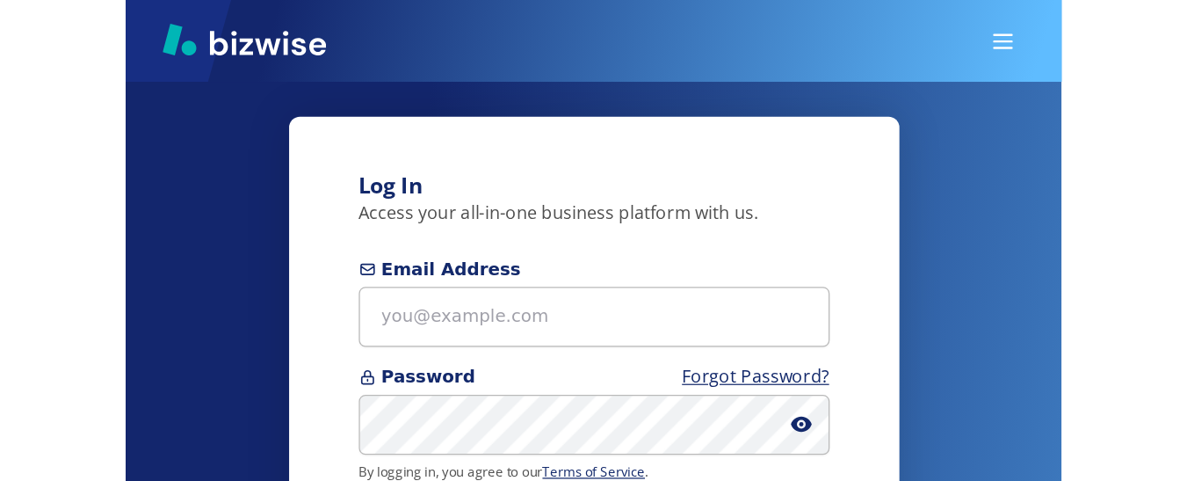
scroll to position [88, 0]
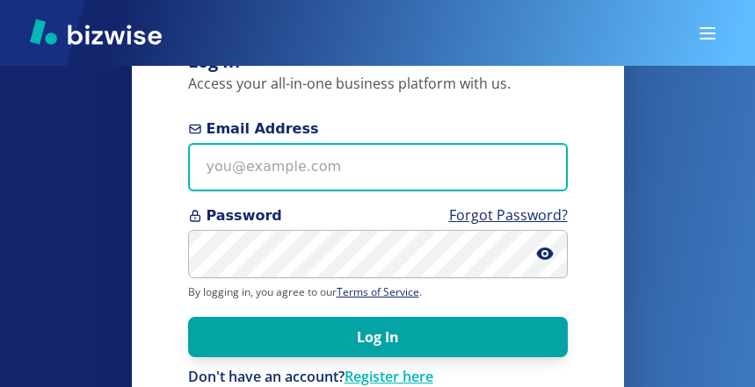
drag, startPoint x: 366, startPoint y: 167, endPoint x: 568, endPoint y: 72, distance: 223.2
click at [366, 167] on input "Email Address" at bounding box center [378, 167] width 380 height 48
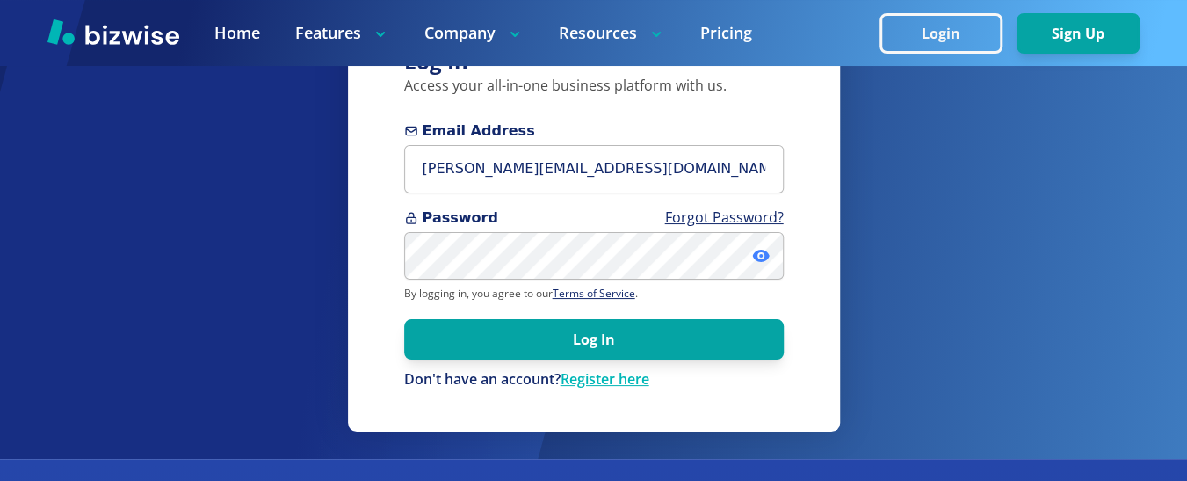
click at [754, 258] on icon at bounding box center [760, 256] width 17 height 12
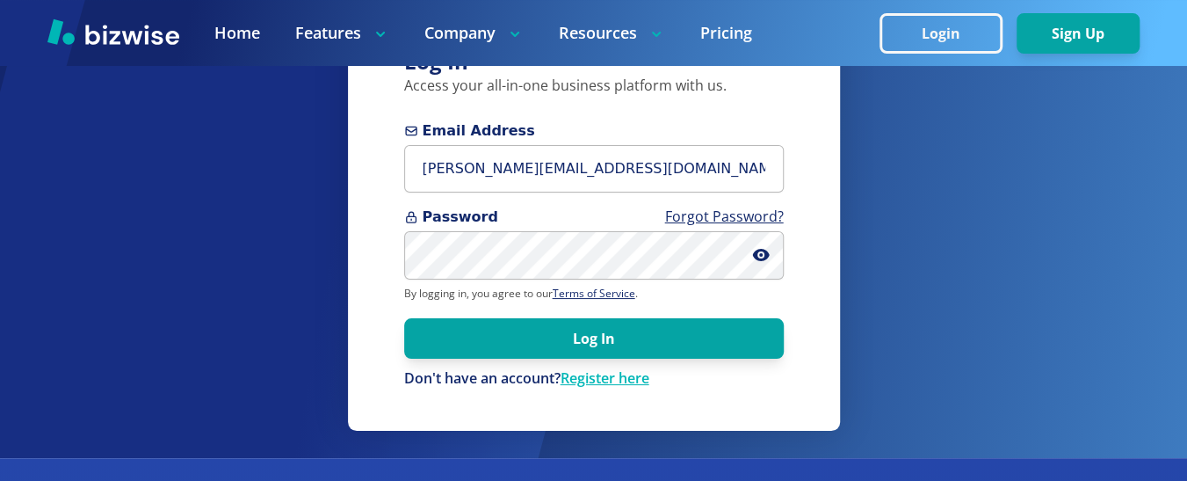
click at [754, 257] on icon at bounding box center [760, 255] width 17 height 12
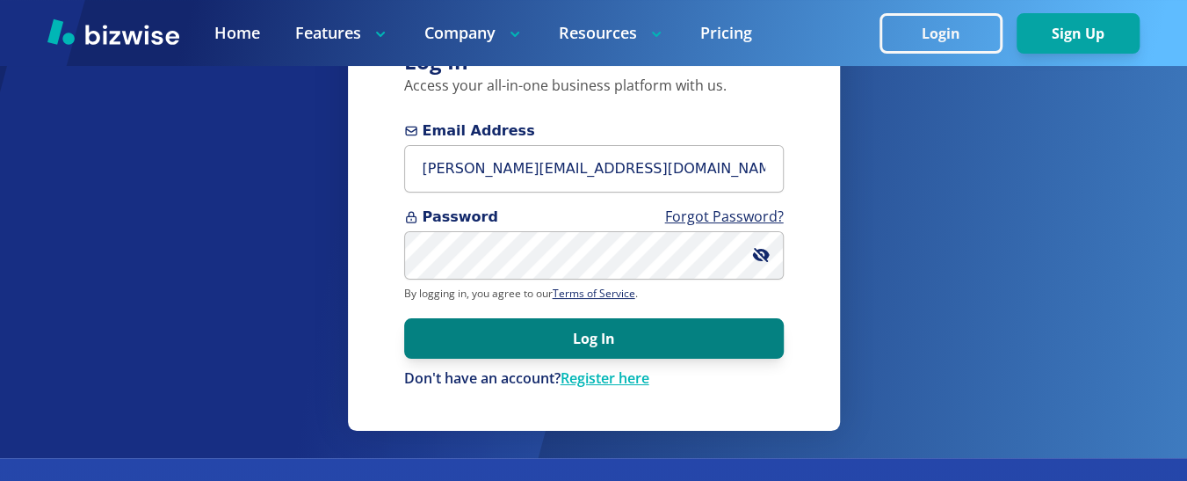
click at [712, 341] on button "Log In" at bounding box center [594, 338] width 380 height 40
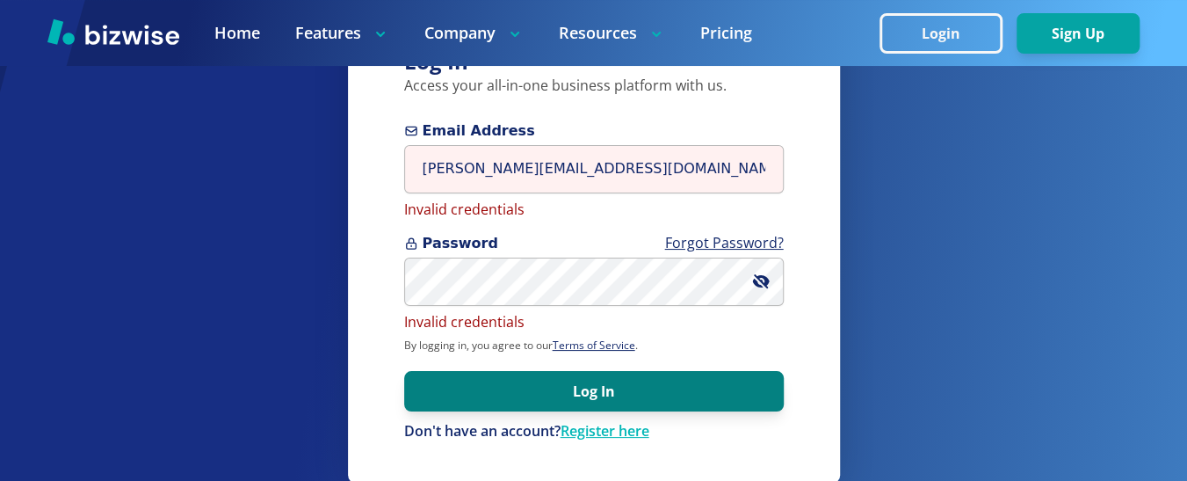
scroll to position [61, 0]
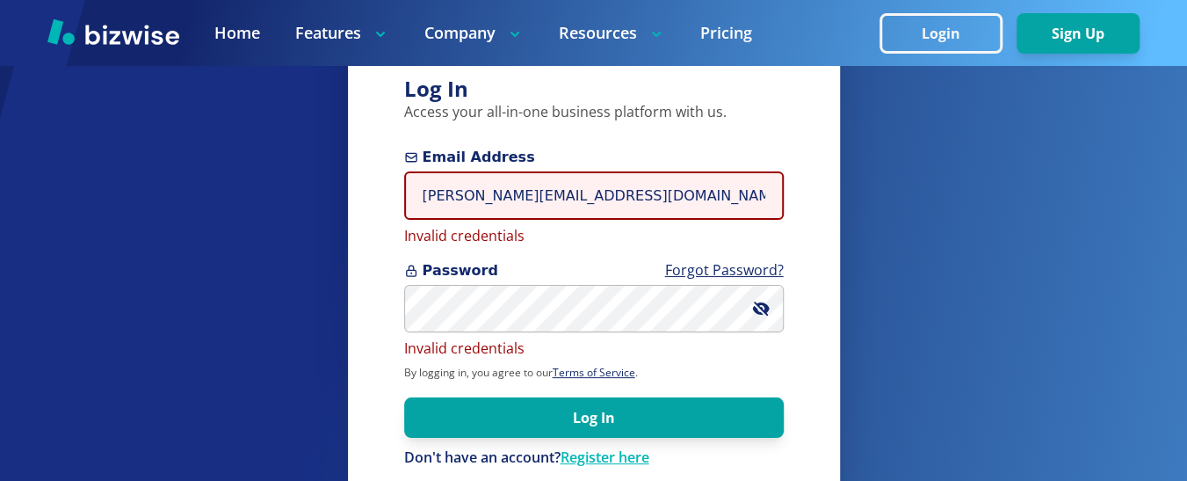
drag, startPoint x: 431, startPoint y: 196, endPoint x: 432, endPoint y: 247, distance: 51.0
click at [431, 197] on input "venessa@interview.com" at bounding box center [594, 195] width 380 height 48
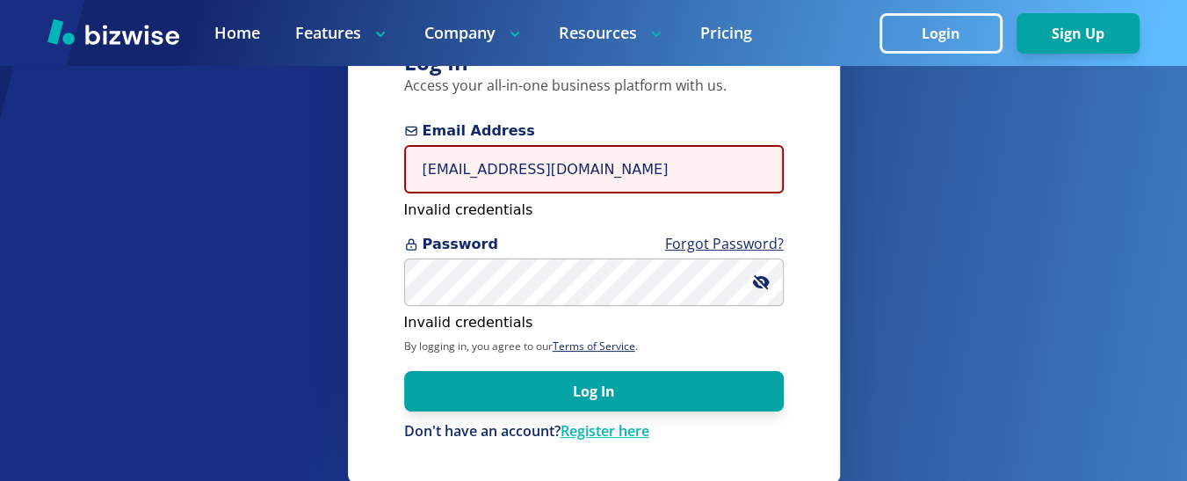
scroll to position [88, 0]
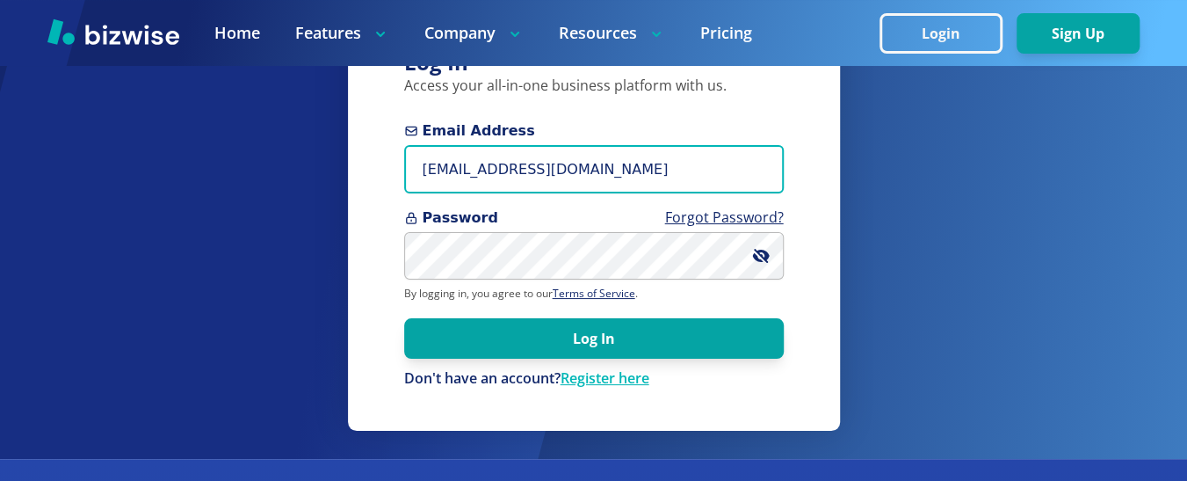
type input "venessa@interview.com"
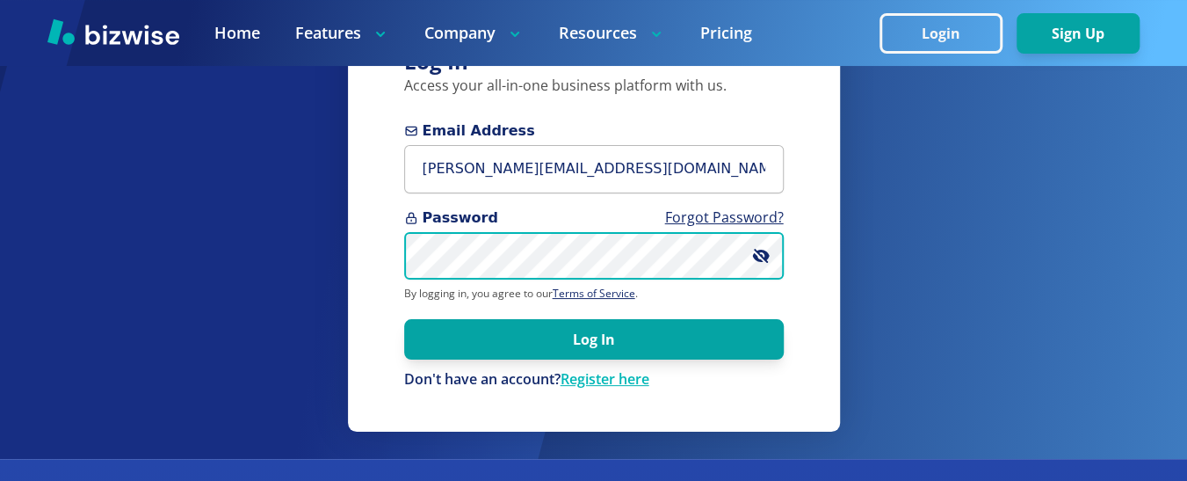
click at [391, 255] on div "Log In Access your all-in-one business platform with us. Email Address venessa@…" at bounding box center [594, 217] width 492 height 425
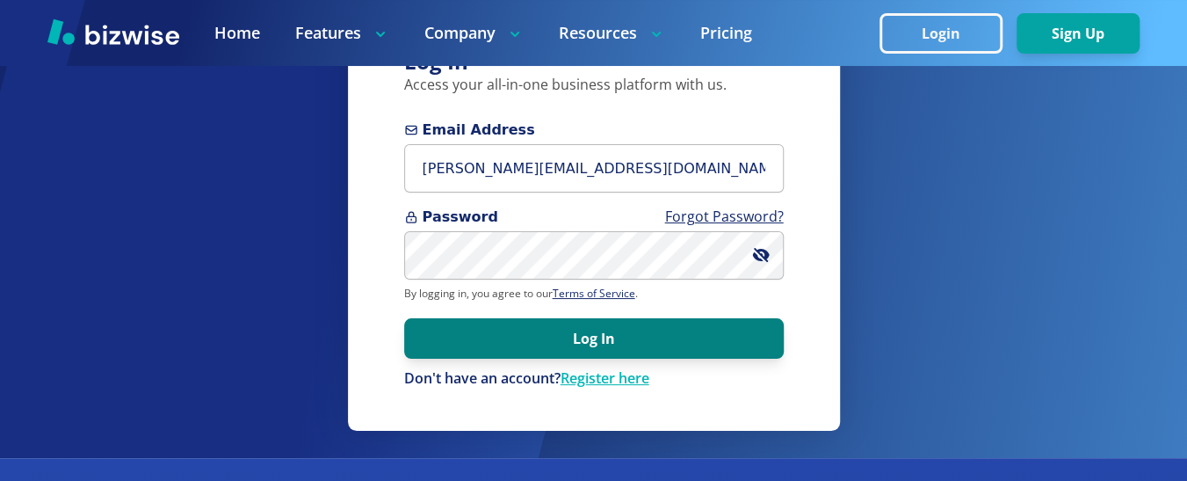
click at [575, 333] on button "Log In" at bounding box center [594, 338] width 380 height 40
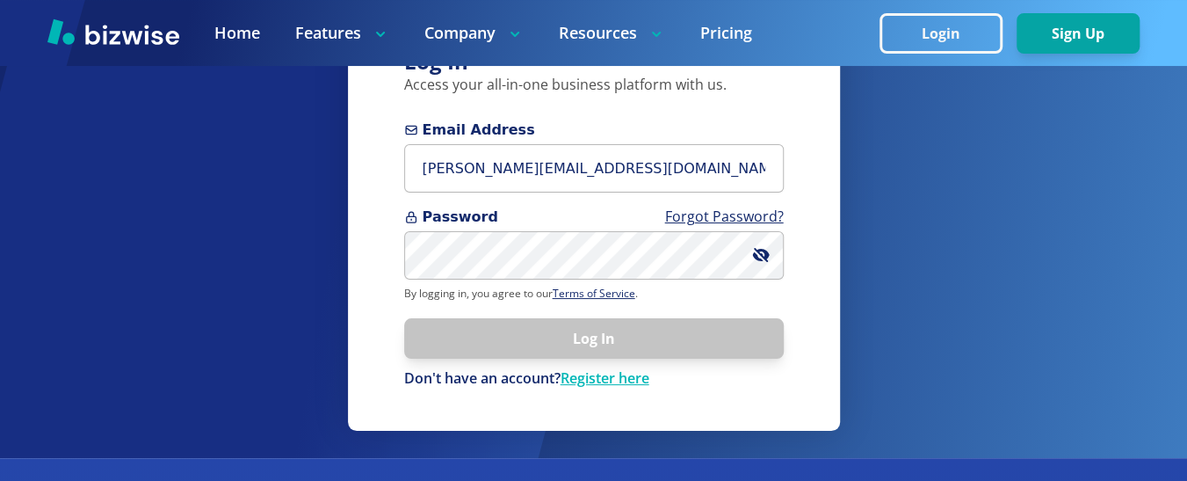
scroll to position [89, 0]
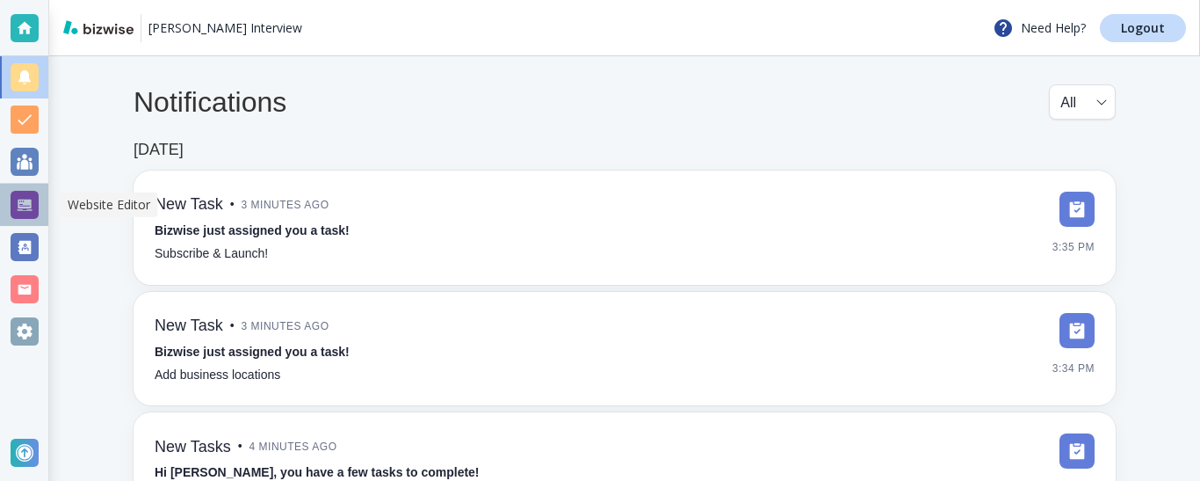
click at [21, 204] on div at bounding box center [25, 205] width 28 height 28
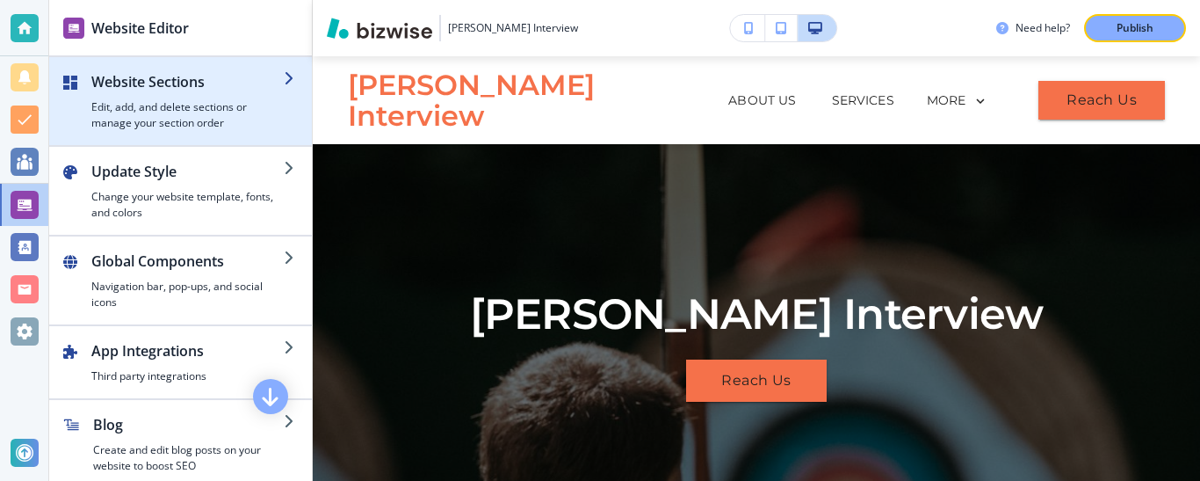
click at [284, 76] on icon "button" at bounding box center [291, 78] width 14 height 14
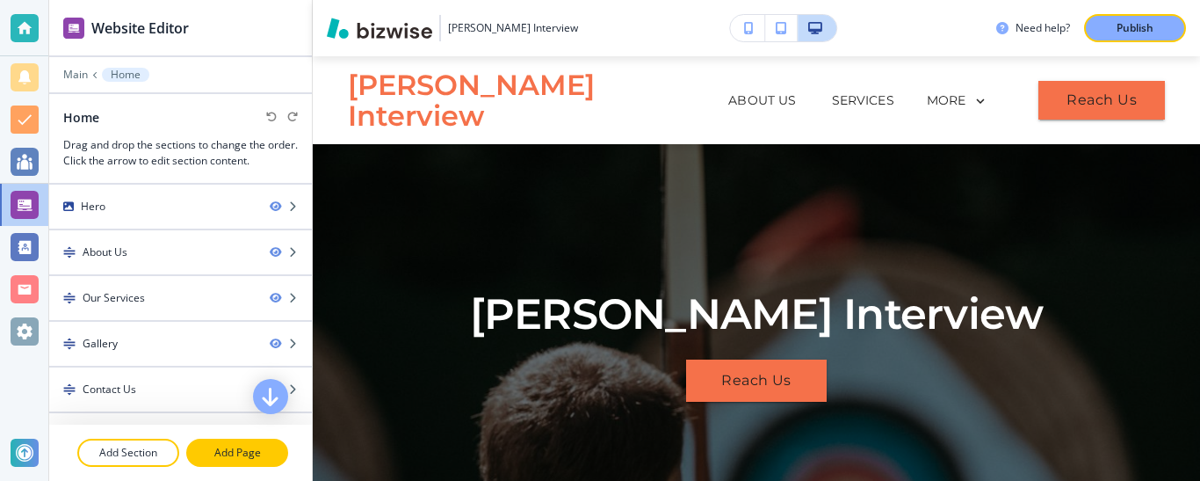
click at [227, 458] on p "Add Page" at bounding box center [237, 453] width 98 height 16
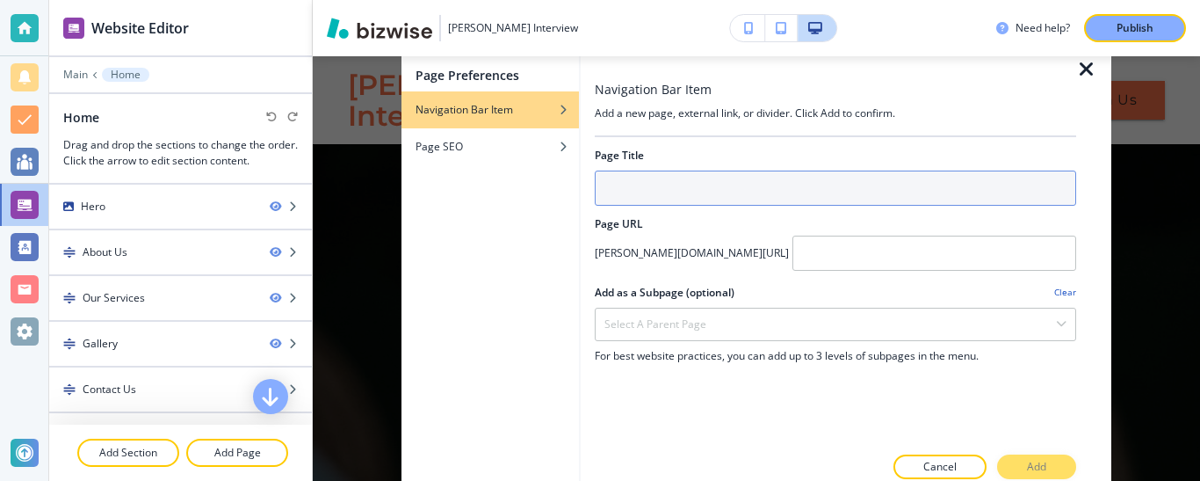
click at [734, 189] on input "text" at bounding box center [835, 187] width 481 height 35
type input "U"
type input "I"
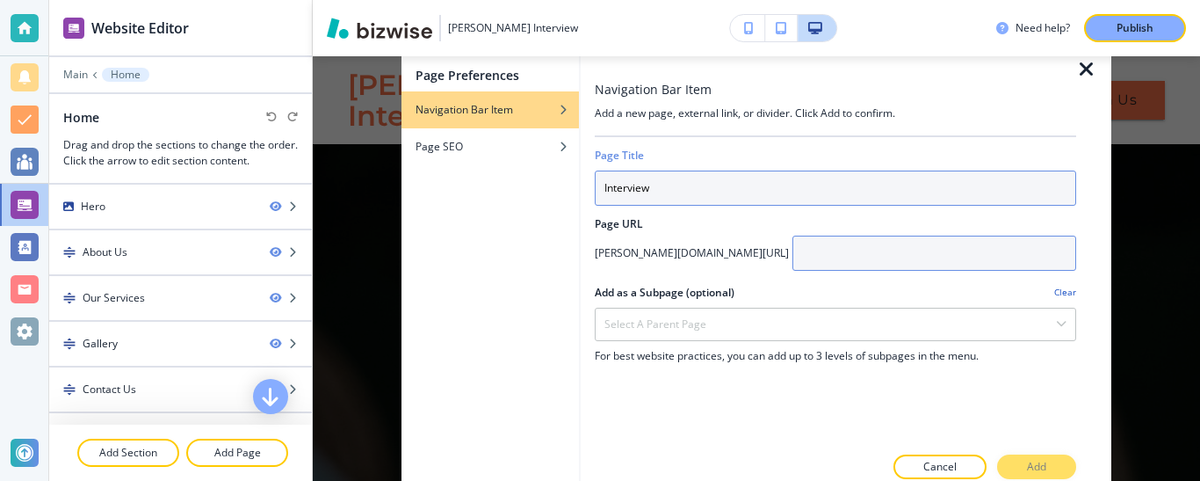
type input "Interview"
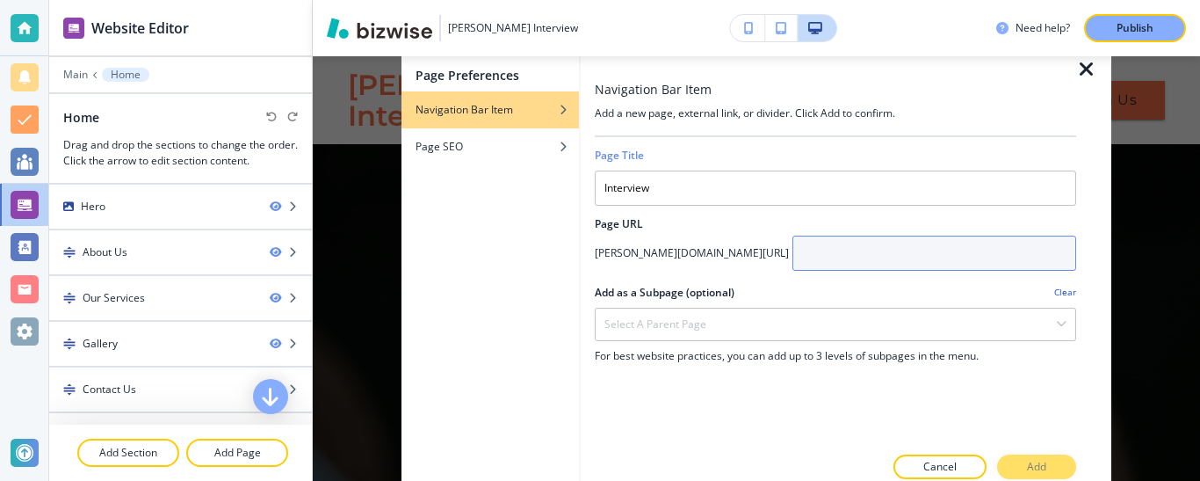
click at [916, 242] on input "text" at bounding box center [934, 252] width 284 height 35
type input "interview"
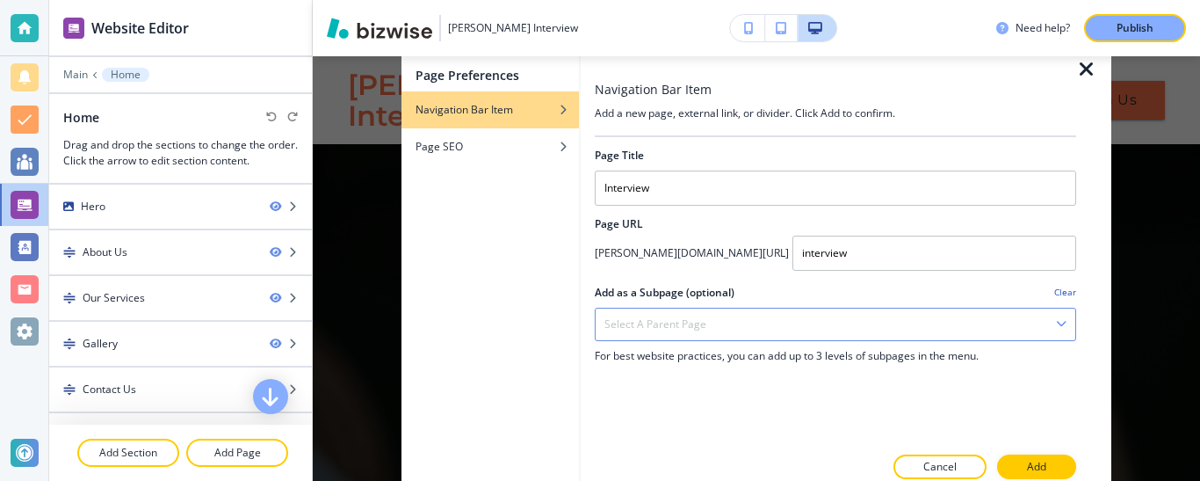
click at [800, 322] on div "Select a parent page" at bounding box center [836, 324] width 480 height 32
click at [741, 412] on div "Page Title Interview Page URL venessa-interview.bizwise.com/ interview Add as a…" at bounding box center [835, 290] width 481 height 307
click at [1044, 465] on p "Add" at bounding box center [1036, 467] width 19 height 16
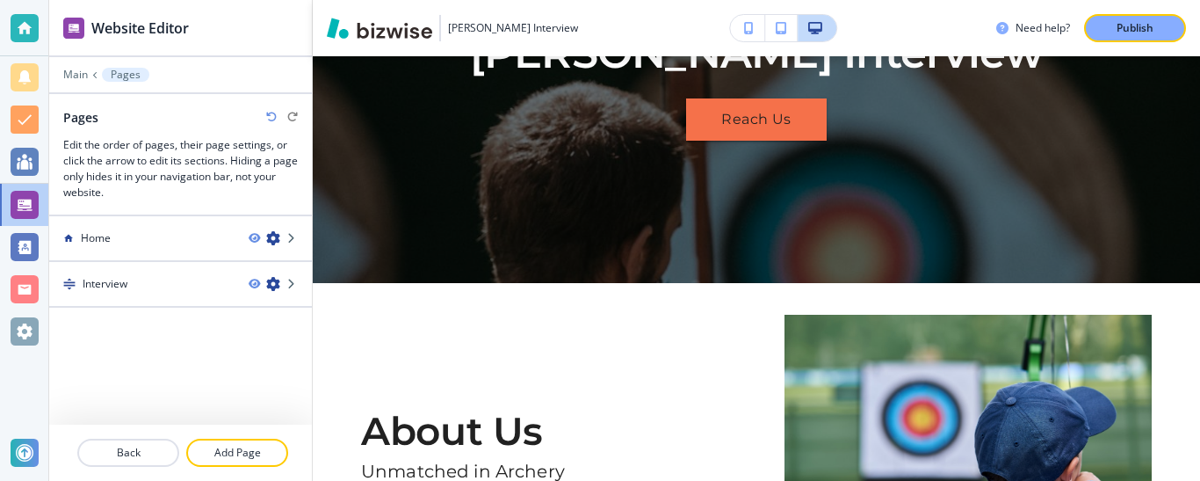
scroll to position [263, 0]
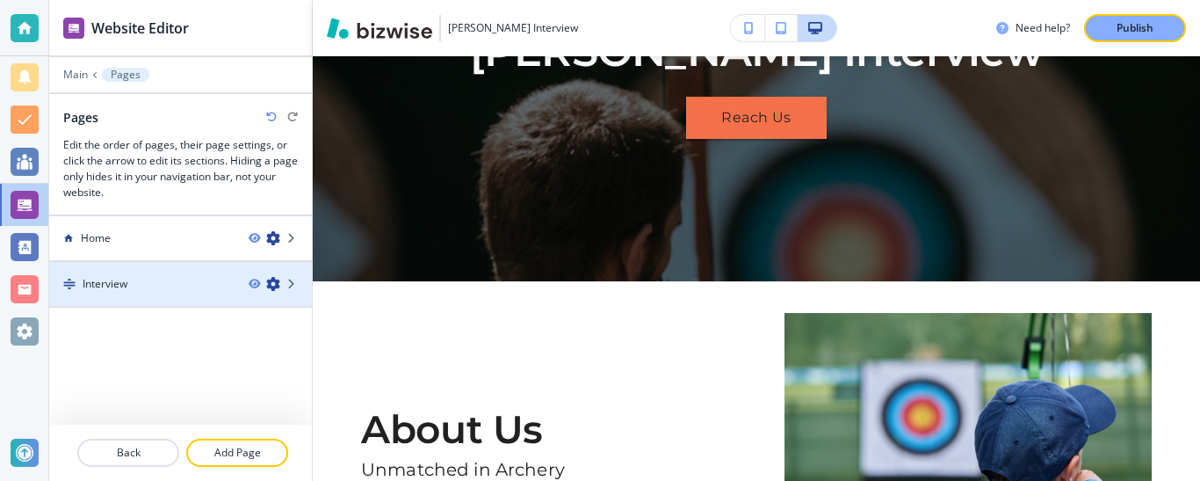
click at [141, 284] on div "Interview" at bounding box center [141, 284] width 185 height 16
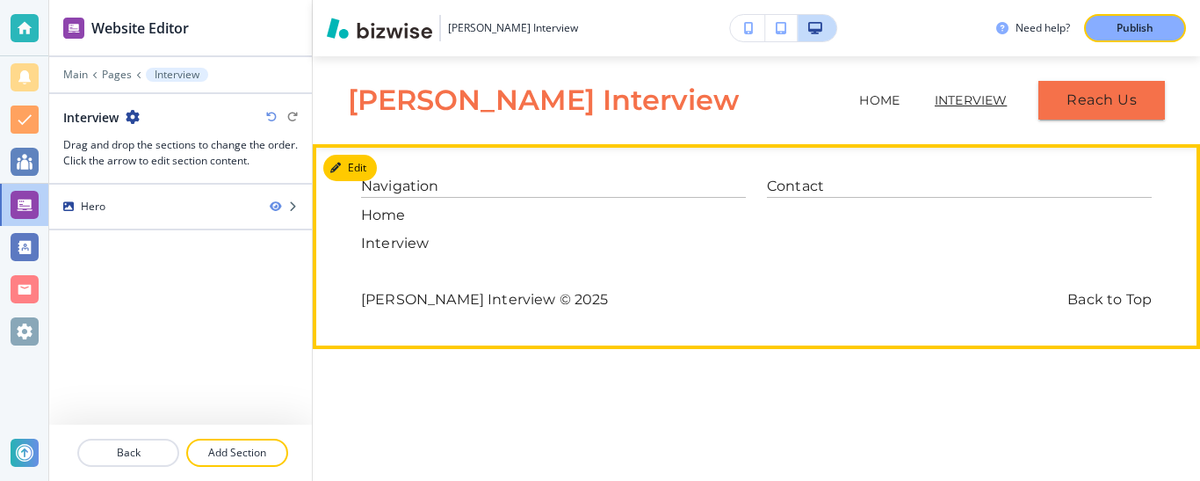
scroll to position [0, 0]
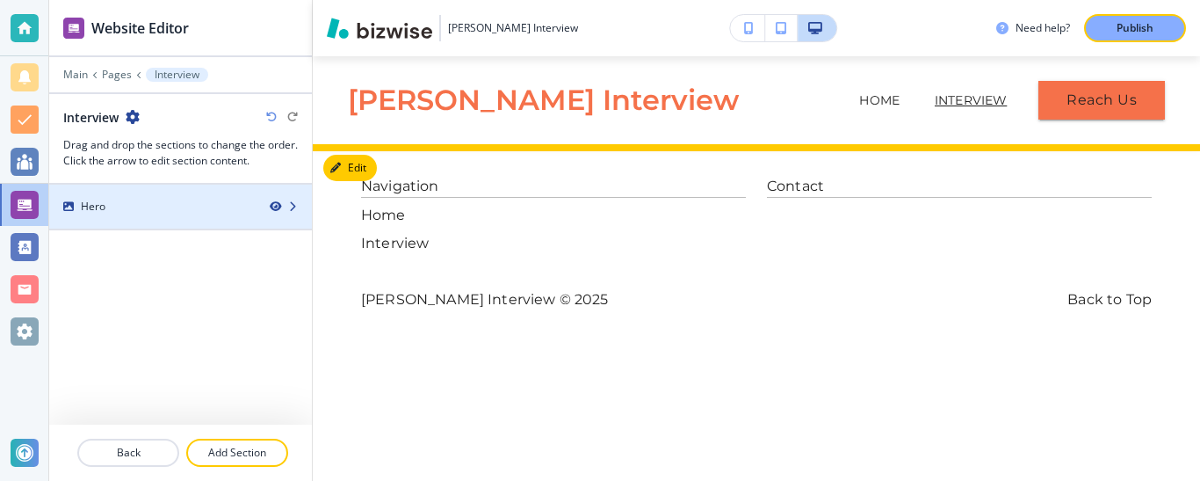
click at [277, 205] on icon "button" at bounding box center [275, 206] width 11 height 11
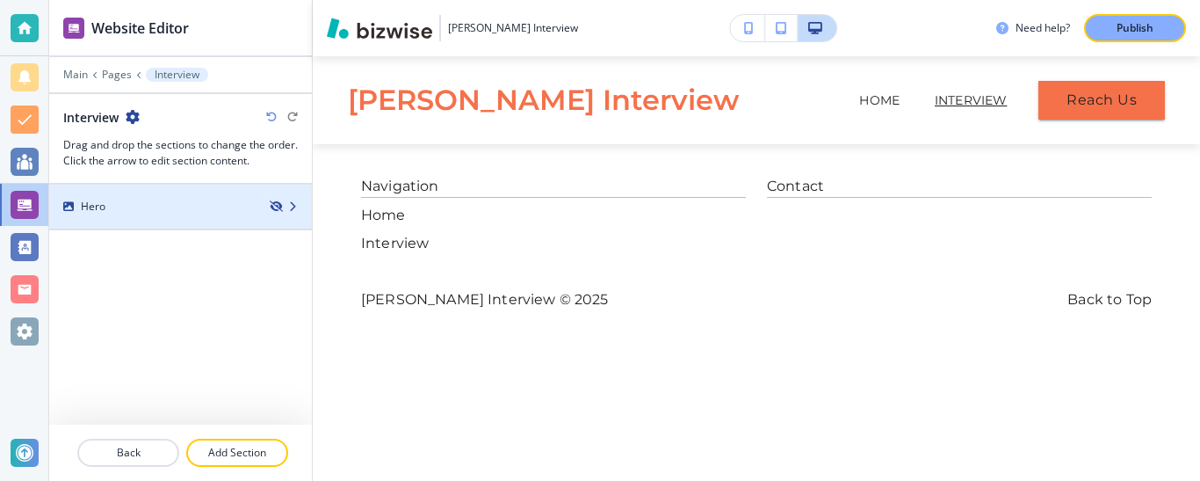
click at [275, 205] on icon "button" at bounding box center [275, 206] width 11 height 11
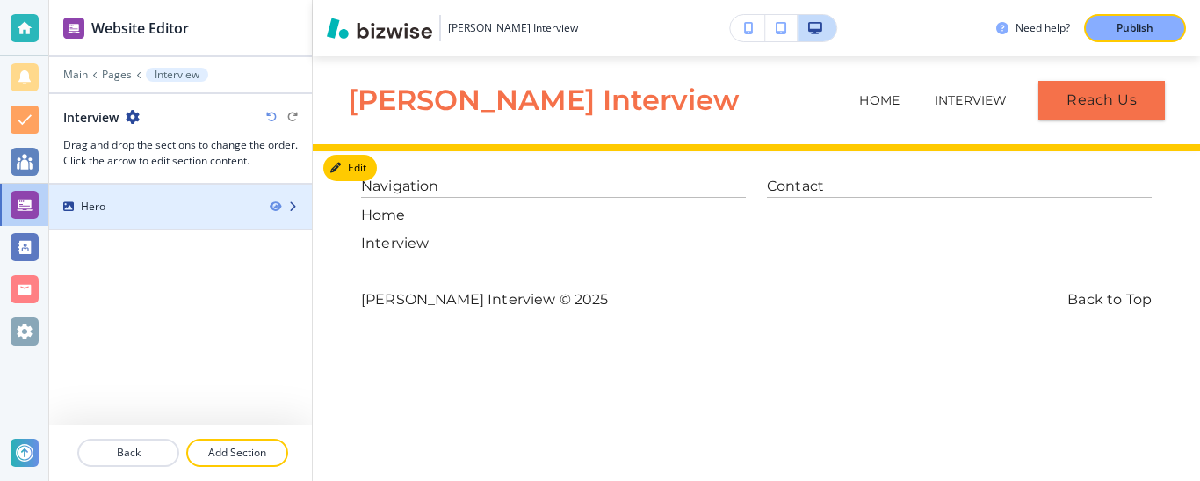
click at [289, 206] on icon "button" at bounding box center [292, 206] width 11 height 11
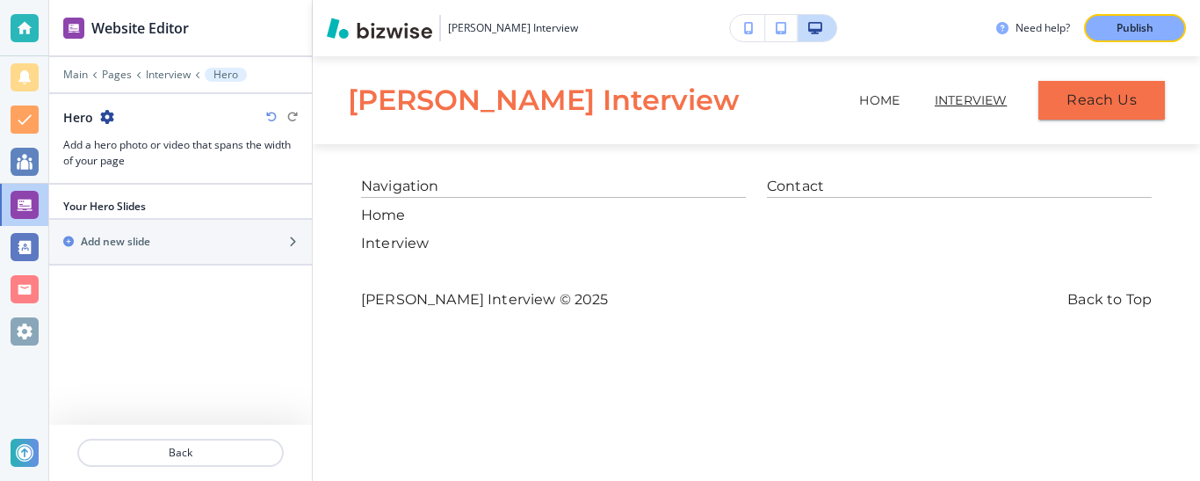
click at [255, 204] on div "Your Hero Slides" at bounding box center [180, 207] width 263 height 16
drag, startPoint x: 49, startPoint y: 199, endPoint x: 86, endPoint y: 204, distance: 37.2
click at [86, 204] on div "Your Hero Slides" at bounding box center [180, 207] width 263 height 16
click at [77, 206] on h2 "Your Hero Slides" at bounding box center [104, 207] width 83 height 16
click at [76, 206] on h2 "Your Hero Slides" at bounding box center [104, 207] width 83 height 16
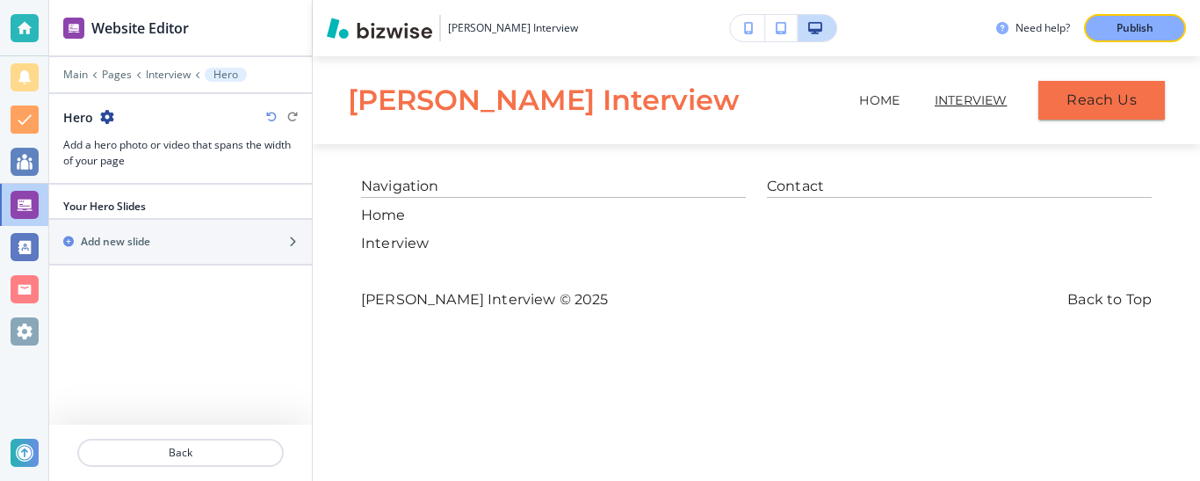
click at [123, 204] on h2 "Your Hero Slides" at bounding box center [104, 207] width 83 height 16
click at [105, 119] on icon "button" at bounding box center [107, 117] width 14 height 14
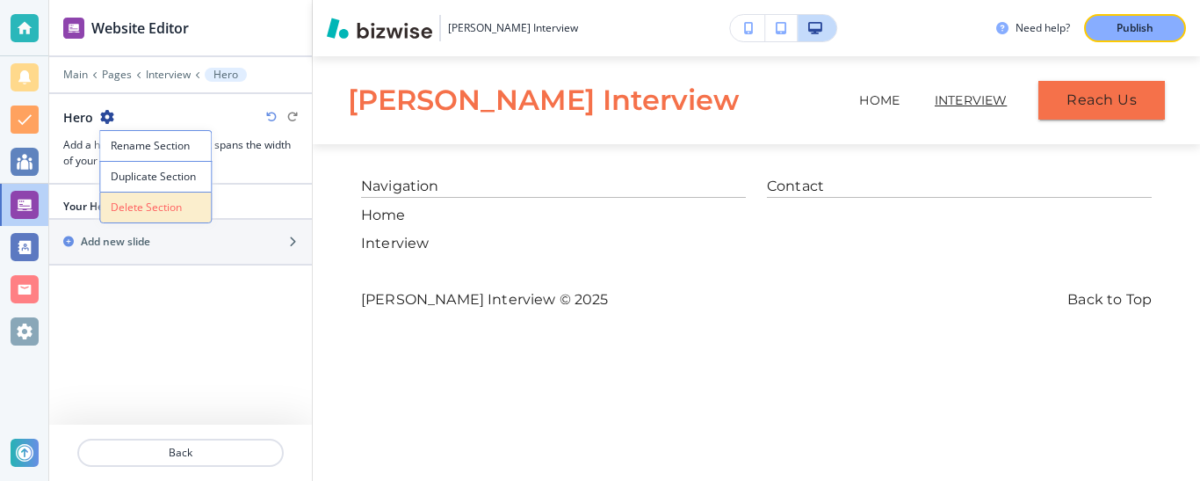
click at [150, 209] on p "Delete Section" at bounding box center [156, 207] width 90 height 16
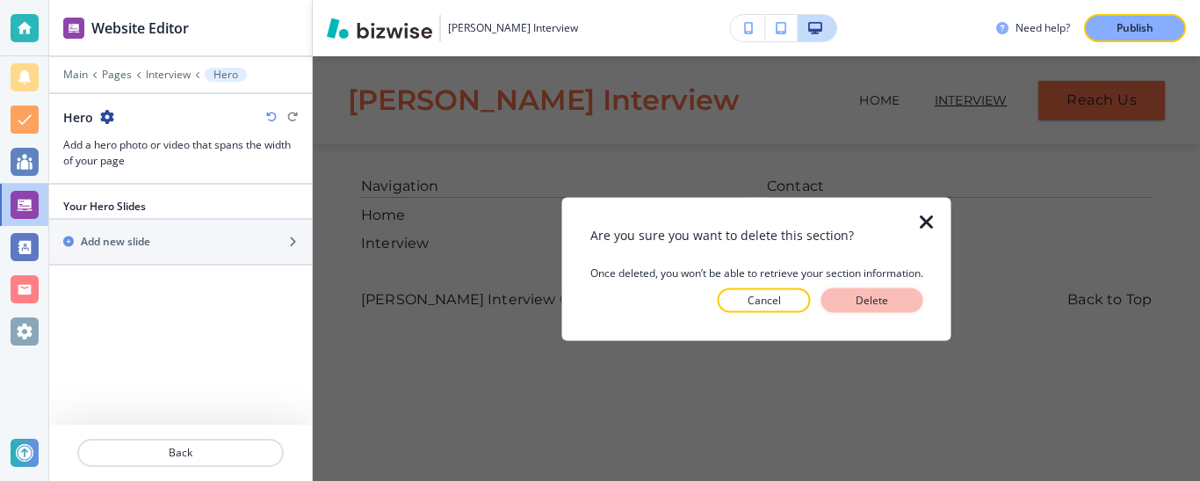
click at [866, 303] on p "Delete" at bounding box center [872, 300] width 42 height 16
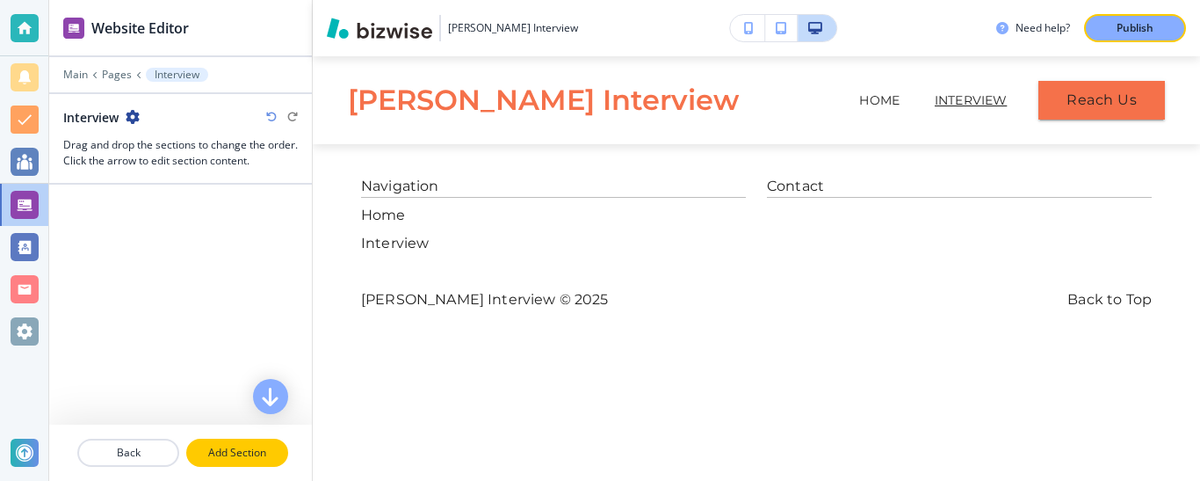
click at [228, 452] on p "Add Section" at bounding box center [237, 453] width 98 height 16
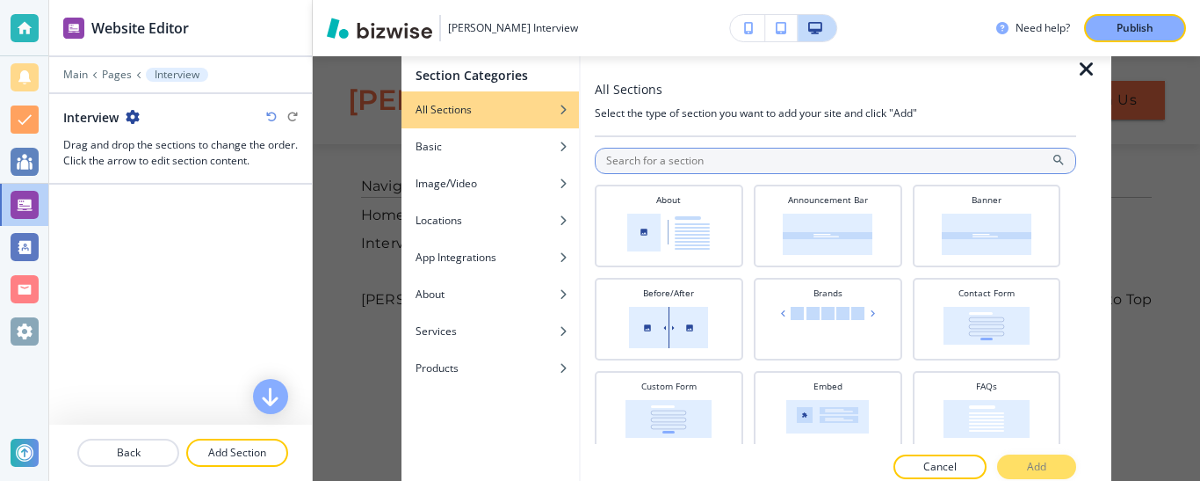
click at [655, 159] on input "text" at bounding box center [835, 161] width 481 height 26
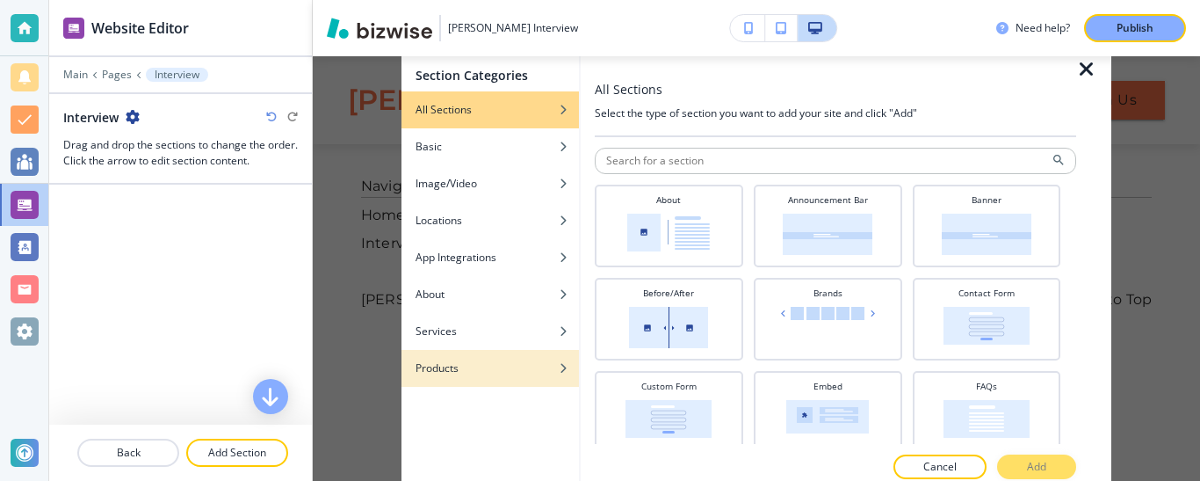
click at [518, 357] on div "button" at bounding box center [490, 355] width 177 height 11
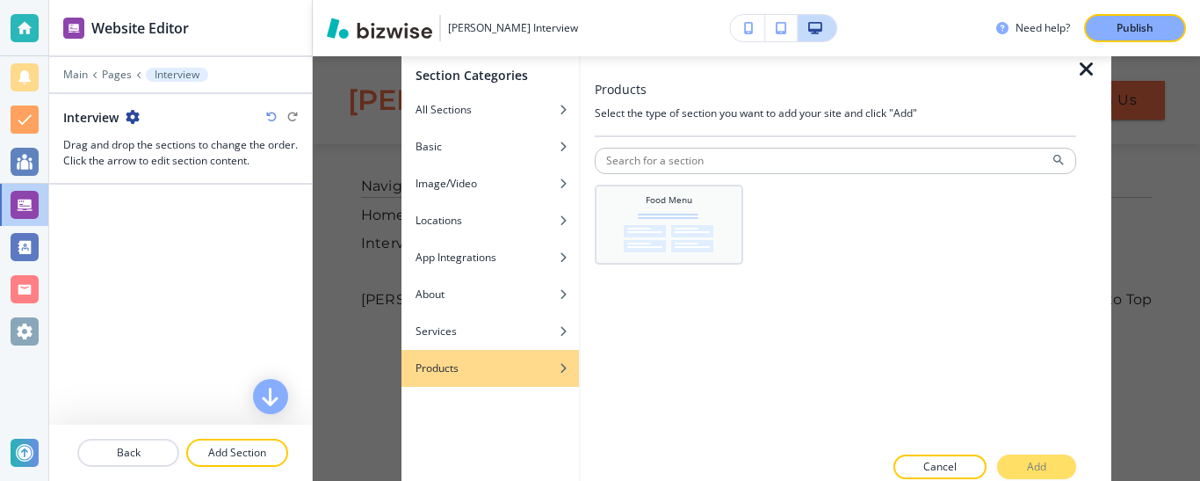
click at [688, 218] on img at bounding box center [669, 232] width 90 height 39
click at [1031, 469] on p "Add" at bounding box center [1036, 467] width 19 height 16
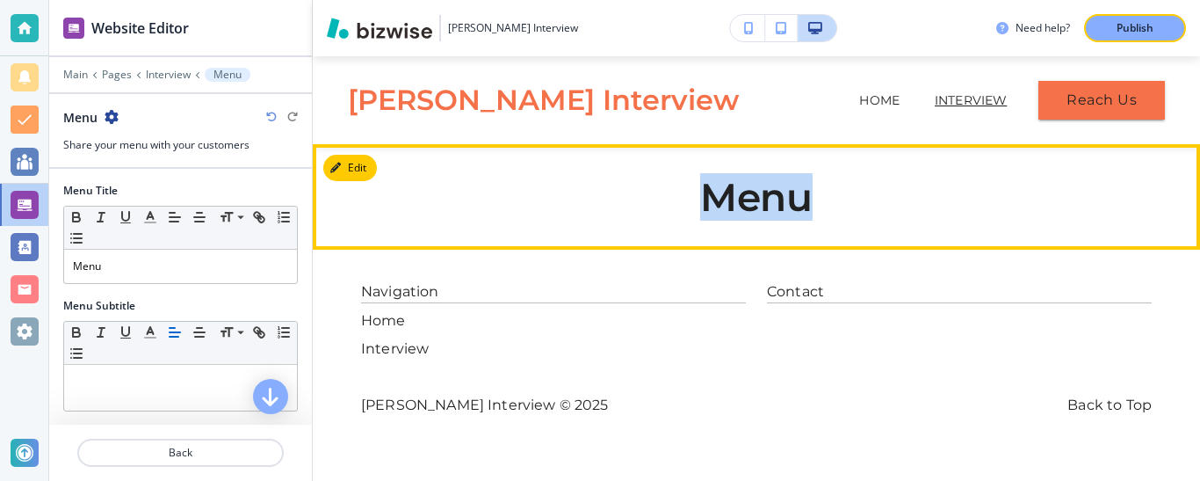
drag, startPoint x: 702, startPoint y: 194, endPoint x: 855, endPoint y: 198, distance: 152.9
click at [855, 198] on h2 "Menu" at bounding box center [756, 197] width 791 height 42
click at [362, 168] on button "Edit This Section" at bounding box center [382, 168] width 119 height 26
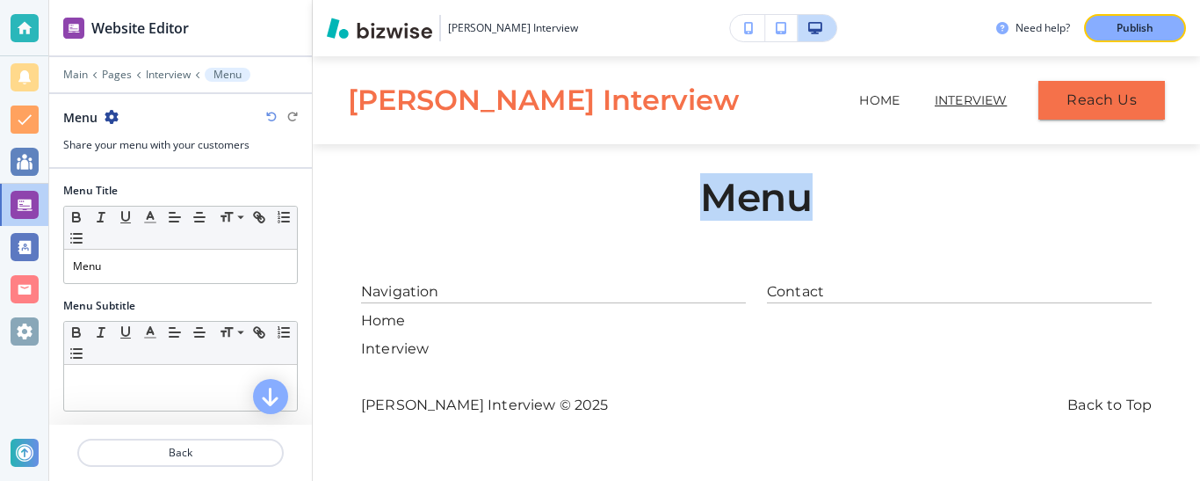
click at [796, 212] on h2 "Menu" at bounding box center [756, 197] width 791 height 42
click at [756, 199] on h2 "Menu" at bounding box center [756, 197] width 791 height 42
drag, startPoint x: 148, startPoint y: 268, endPoint x: 43, endPoint y: 262, distance: 105.6
click at [49, 261] on div "Menu Title Small Normal Large Huge Menu" at bounding box center [180, 240] width 263 height 115
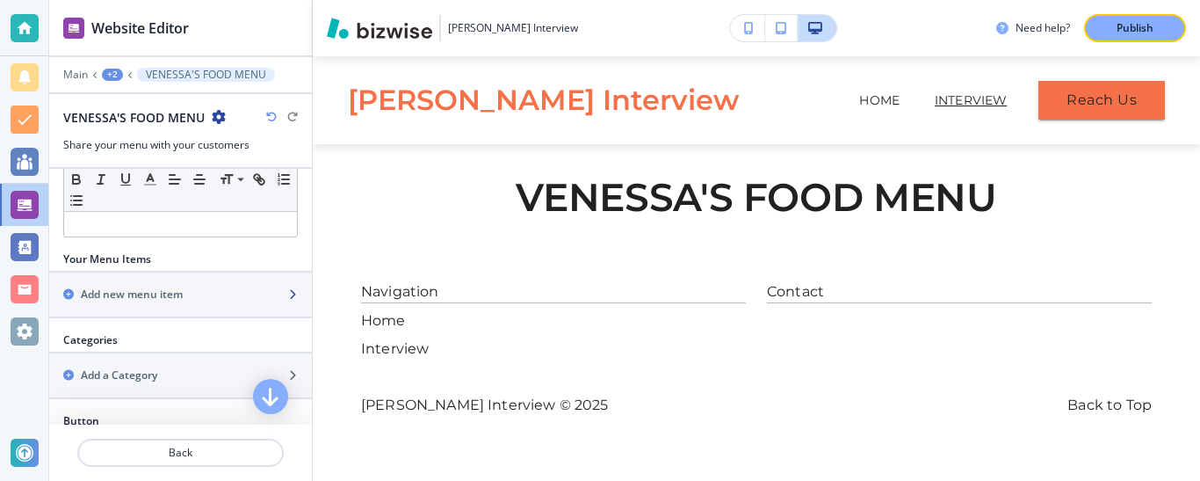
scroll to position [174, 0]
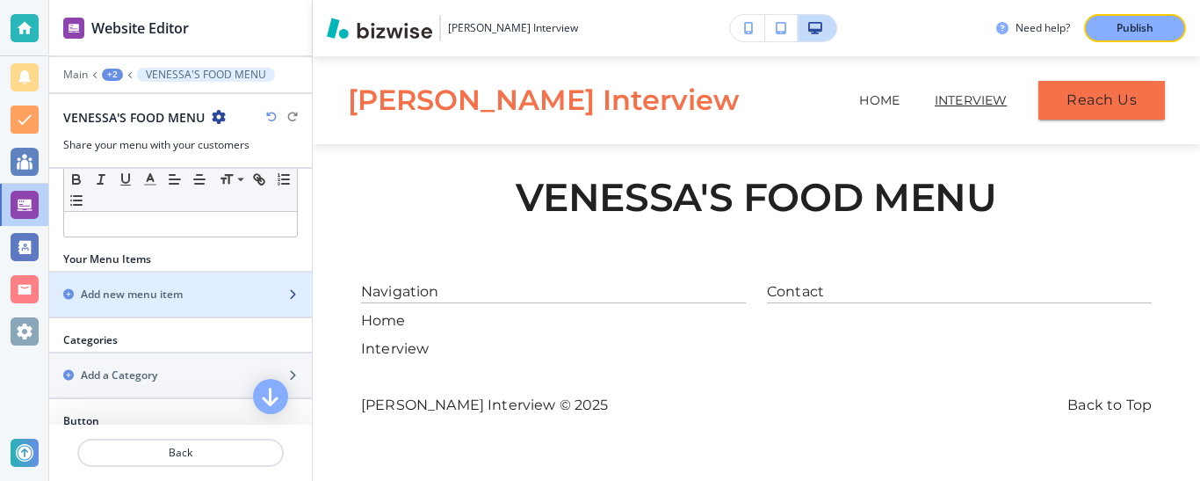
click at [145, 290] on h2 "Add new menu item" at bounding box center [132, 294] width 102 height 16
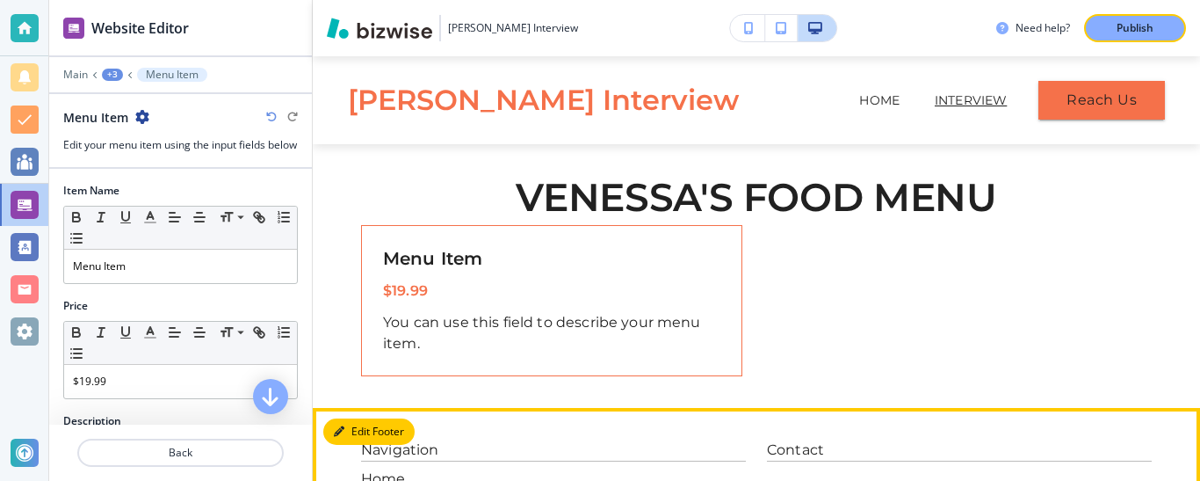
scroll to position [131, 0]
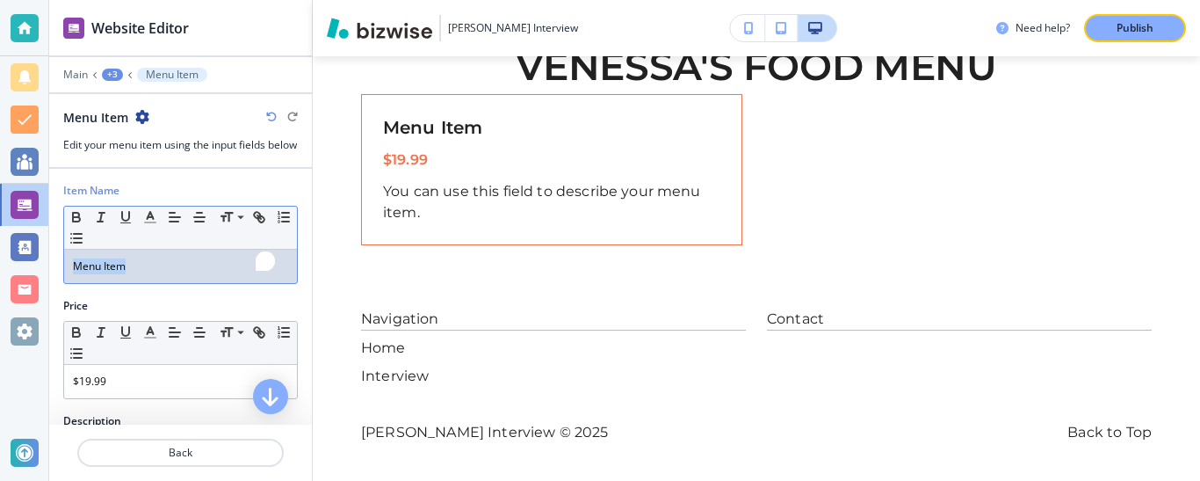
drag, startPoint x: 170, startPoint y: 281, endPoint x: 53, endPoint y: 280, distance: 117.7
click at [53, 280] on div "Item Name Small Normal Large Huge Menu Item" at bounding box center [180, 240] width 263 height 115
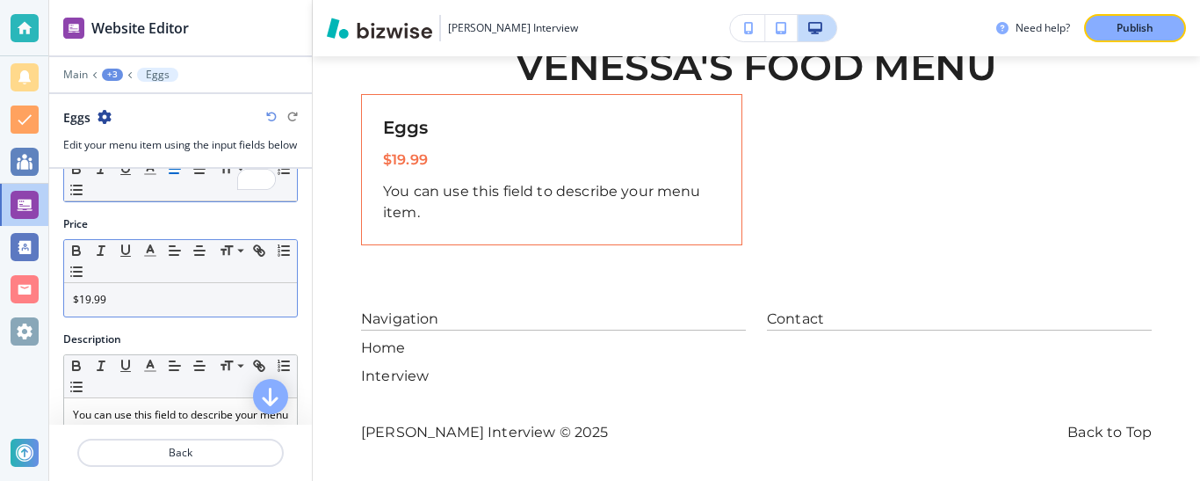
scroll to position [82, 0]
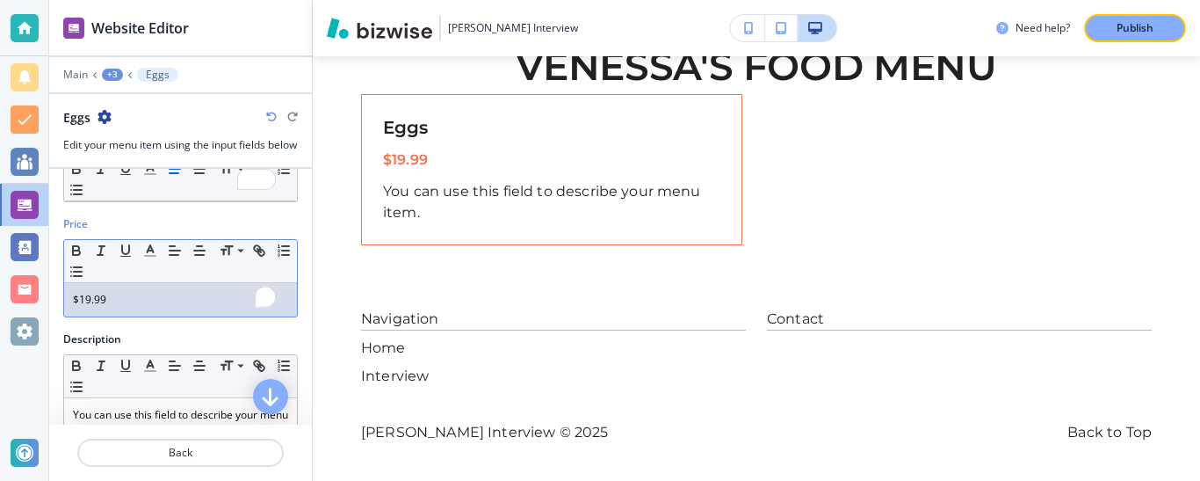
click at [36, 309] on div "Website Editor Main +3 Eggs Eggs Edit your menu item using the input fields bel…" at bounding box center [600, 240] width 1200 height 481
click at [95, 307] on p "$19.99" at bounding box center [180, 300] width 215 height 16
drag, startPoint x: 87, startPoint y: 313, endPoint x: 144, endPoint y: 307, distance: 57.3
click at [142, 307] on p "$19.99" at bounding box center [180, 300] width 215 height 16
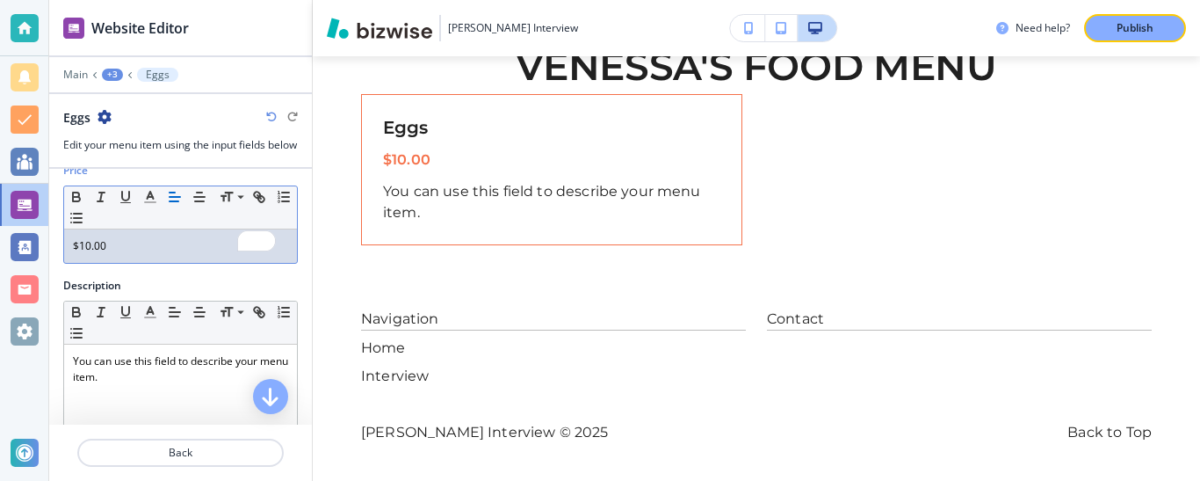
scroll to position [0, 0]
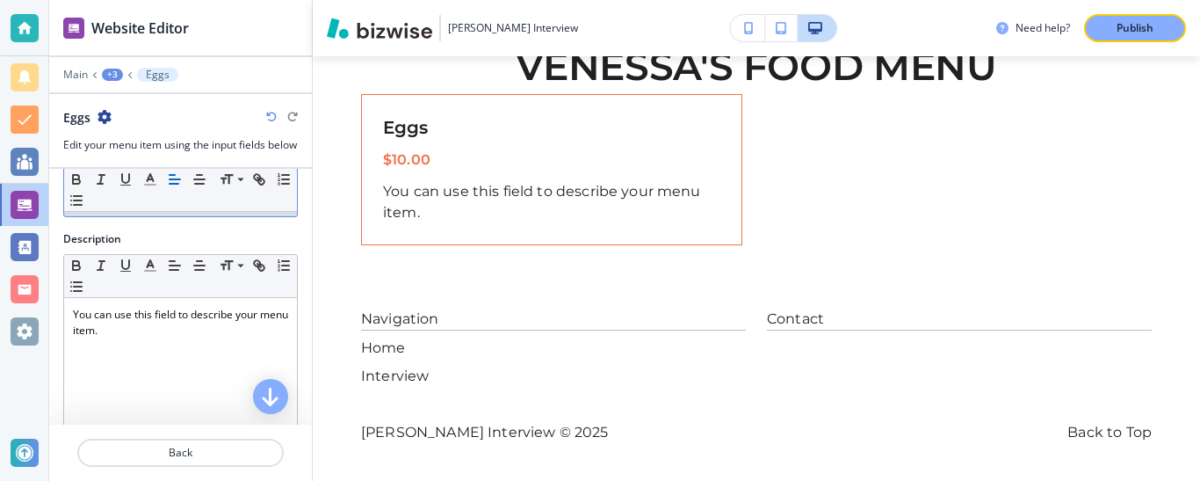
click at [93, 247] on h2 "Description" at bounding box center [92, 239] width 58 height 16
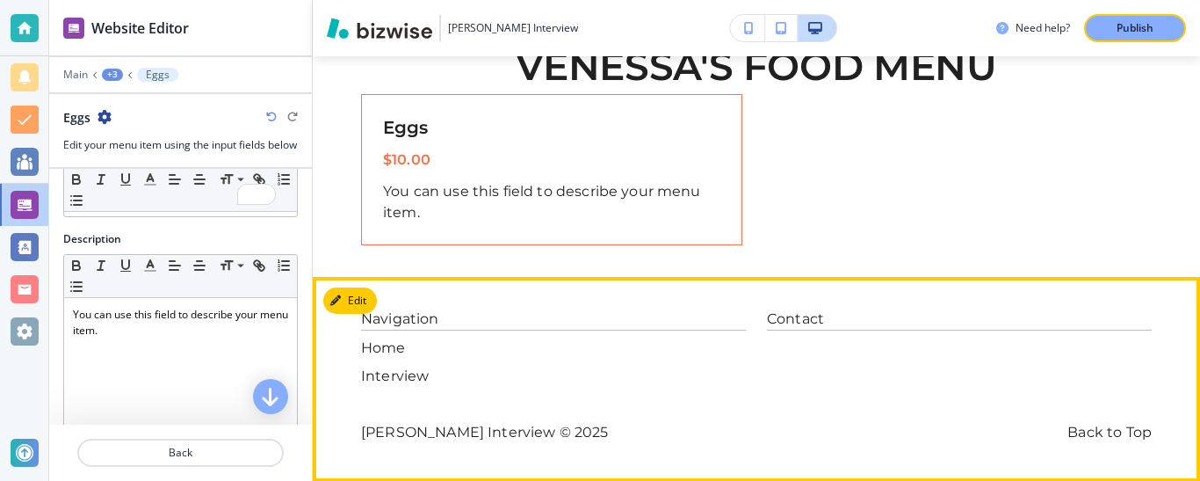
drag, startPoint x: 74, startPoint y: 250, endPoint x: 575, endPoint y: 282, distance: 501.8
click at [575, 282] on footer "Navigation Home Interview Contact Venessa Interview © 2025 Back to Top" at bounding box center [756, 379] width 887 height 205
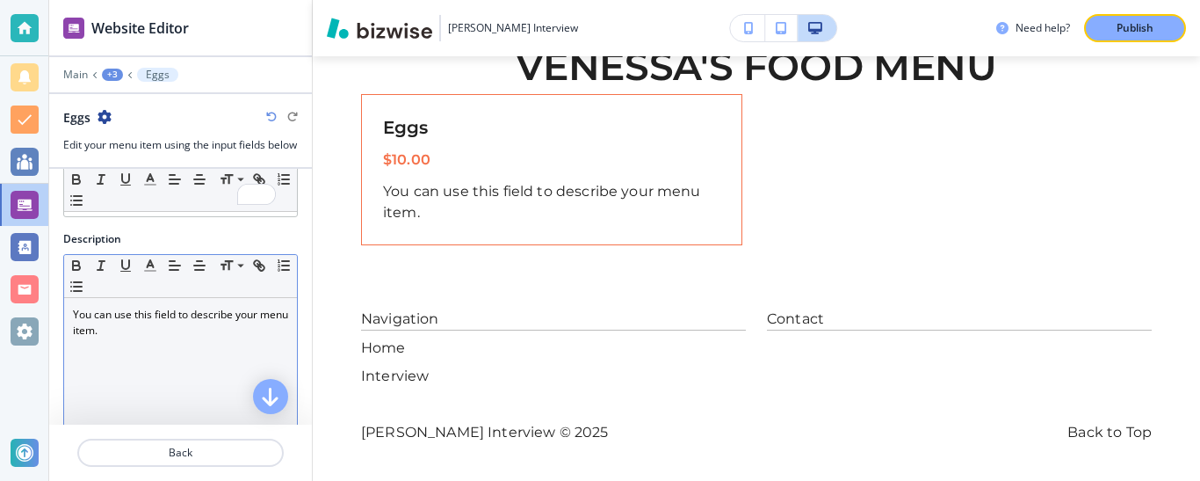
click at [153, 338] on p "You can use this field to describe your menu item." at bounding box center [180, 323] width 215 height 32
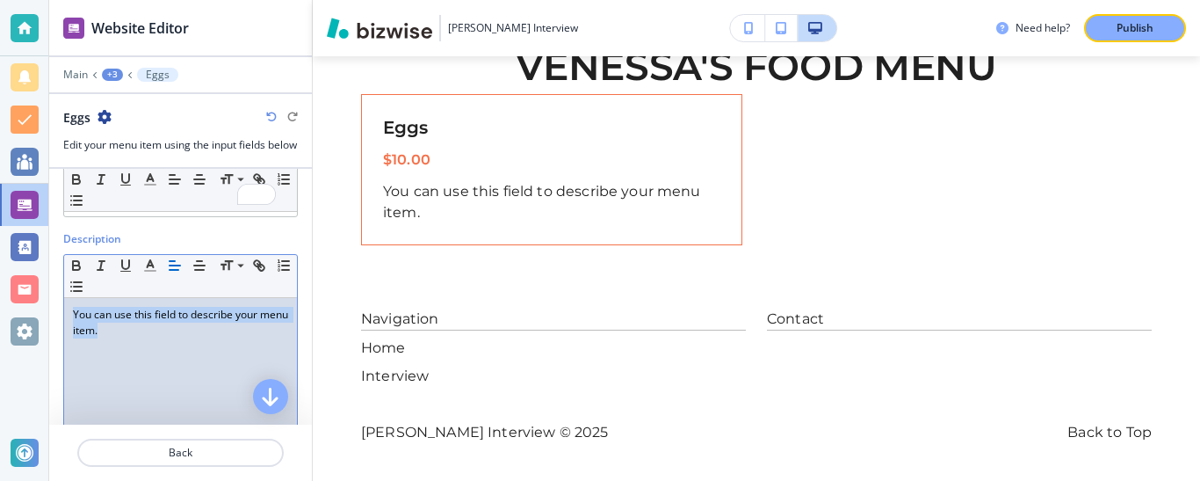
drag, startPoint x: 154, startPoint y: 344, endPoint x: 22, endPoint y: 328, distance: 132.8
click at [24, 329] on div "Website Editor Main +3 Eggs Eggs Edit your menu item using the input fields bel…" at bounding box center [600, 240] width 1200 height 481
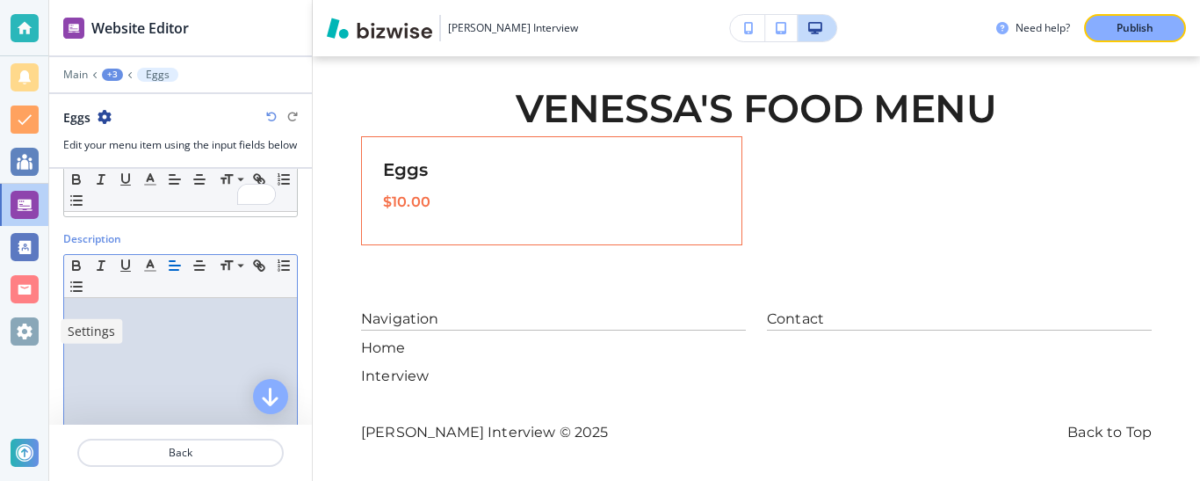
click at [141, 349] on div "To enrich screen reader interactions, please activate Accessibility in Grammarl…" at bounding box center [180, 412] width 233 height 228
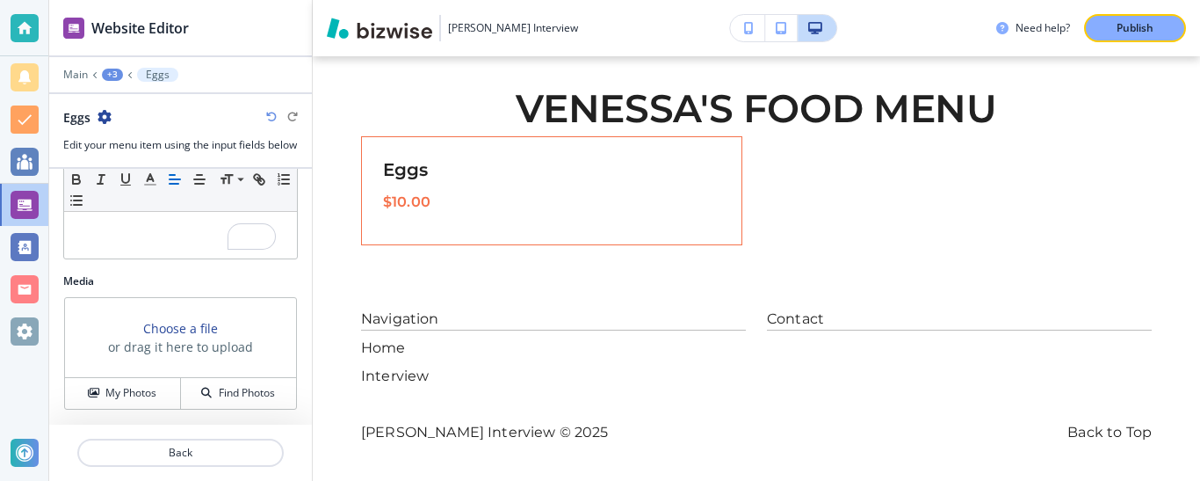
click at [181, 329] on h3 "Choose a file" at bounding box center [180, 328] width 75 height 18
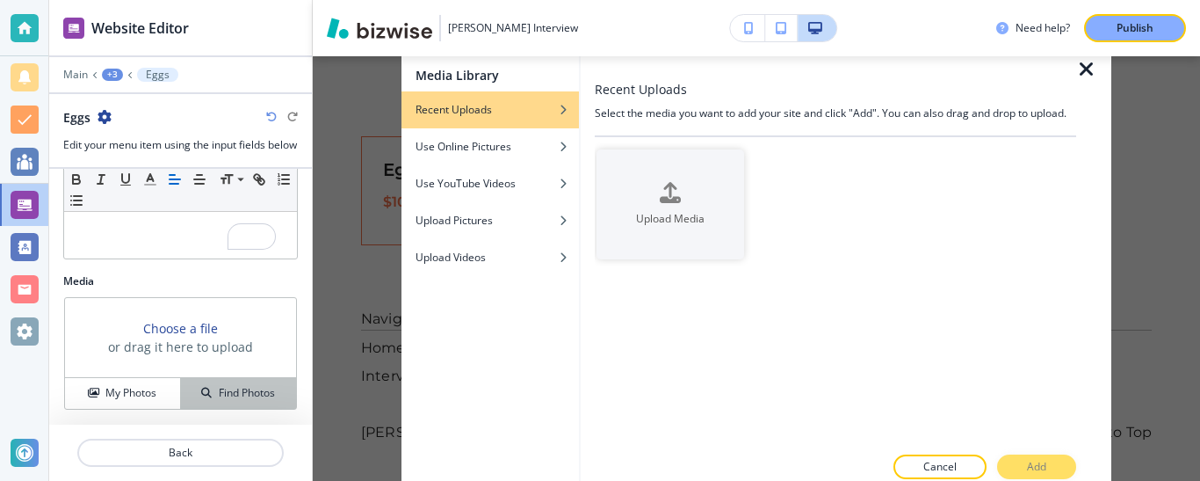
click at [219, 401] on h4 "Find Photos" at bounding box center [247, 393] width 56 height 16
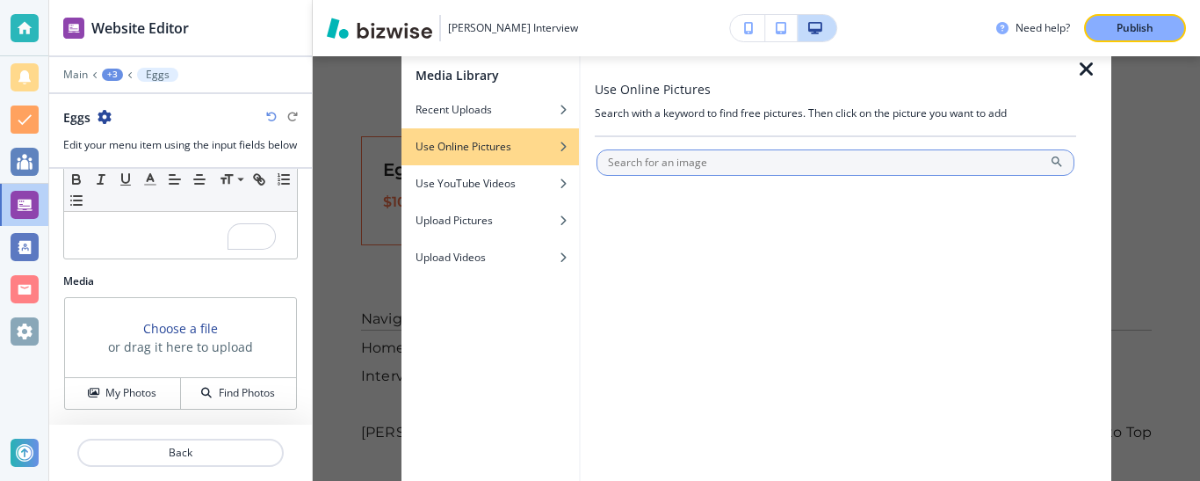
click at [707, 165] on input "text" at bounding box center [836, 162] width 478 height 26
type input "eggs"
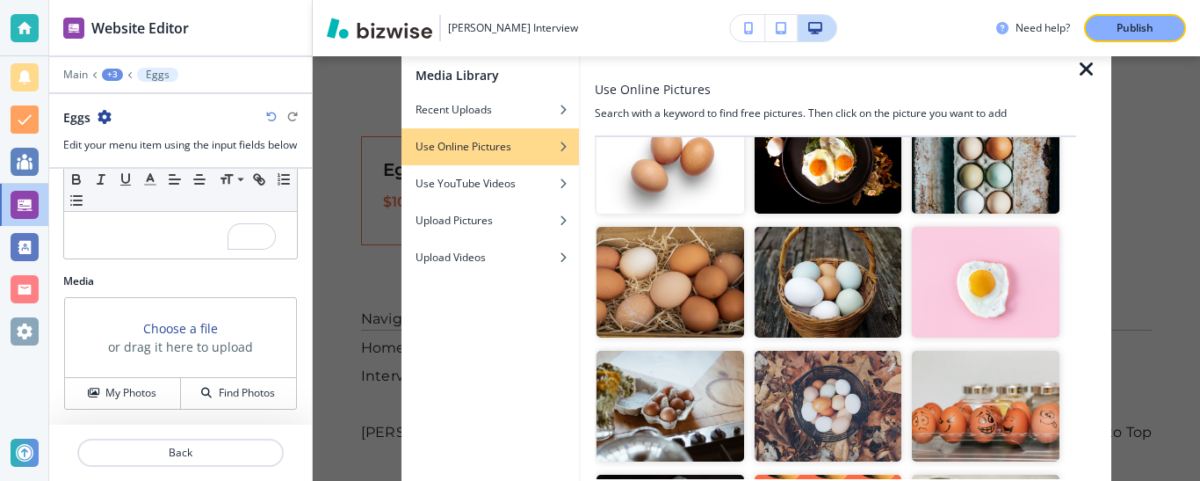
click at [991, 272] on img "button" at bounding box center [986, 282] width 148 height 111
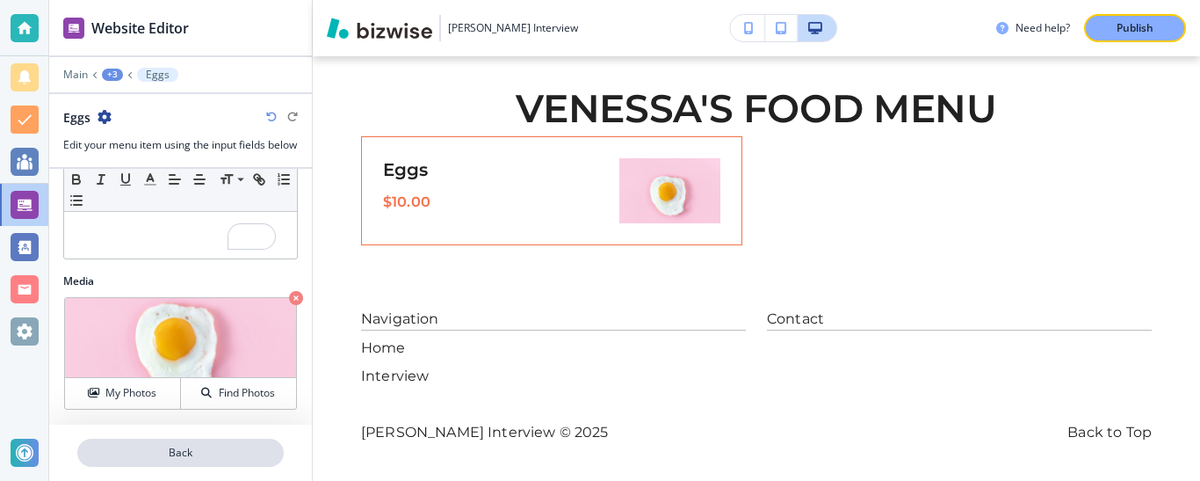
click at [199, 454] on p "Back" at bounding box center [180, 453] width 203 height 16
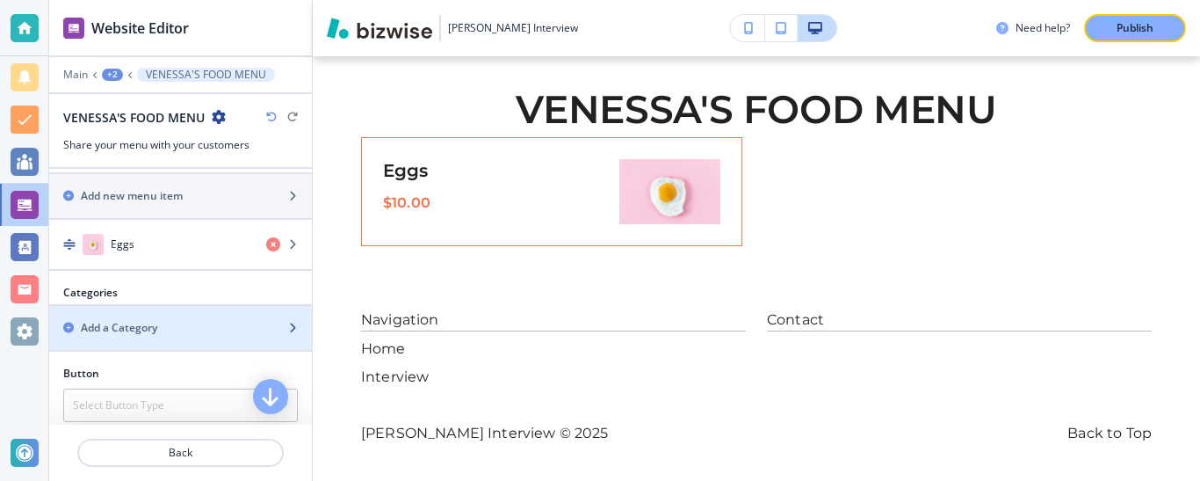
scroll to position [272, 0]
click at [99, 324] on h2 "Add a Category" at bounding box center [119, 328] width 76 height 16
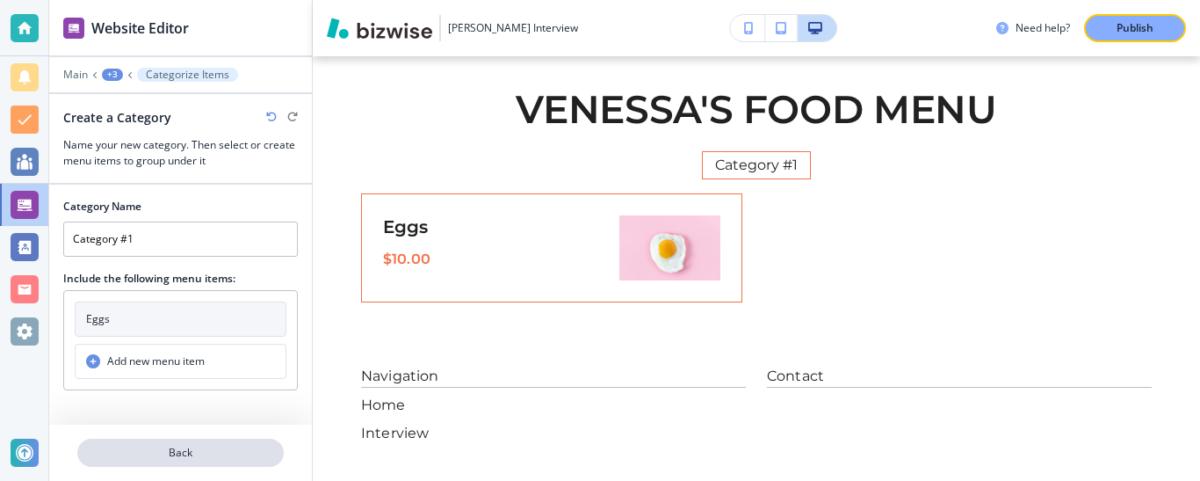
click at [163, 458] on p "Back" at bounding box center [180, 453] width 203 height 16
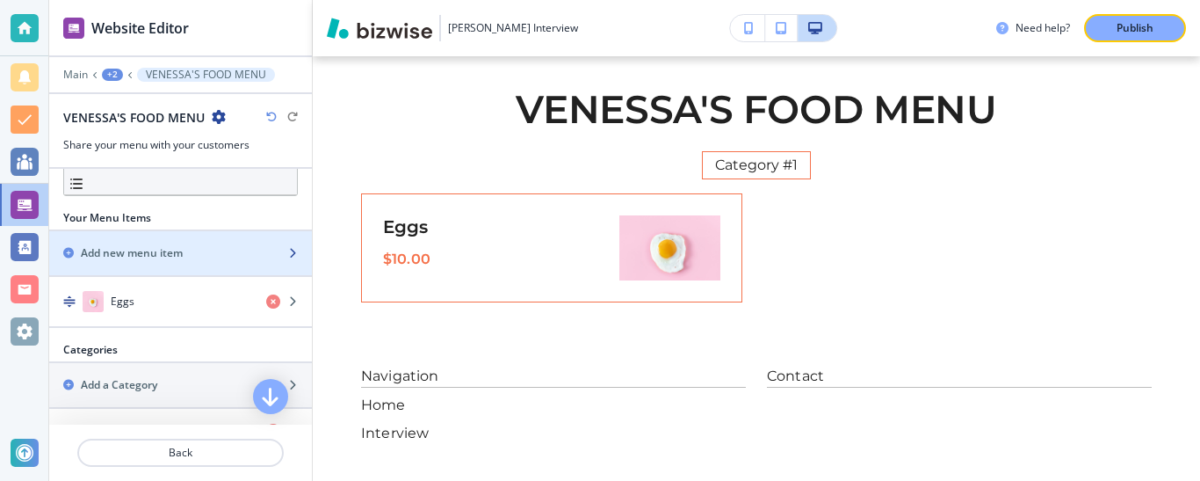
scroll to position [214, 0]
click at [271, 246] on div "Add new menu item" at bounding box center [180, 254] width 263 height 16
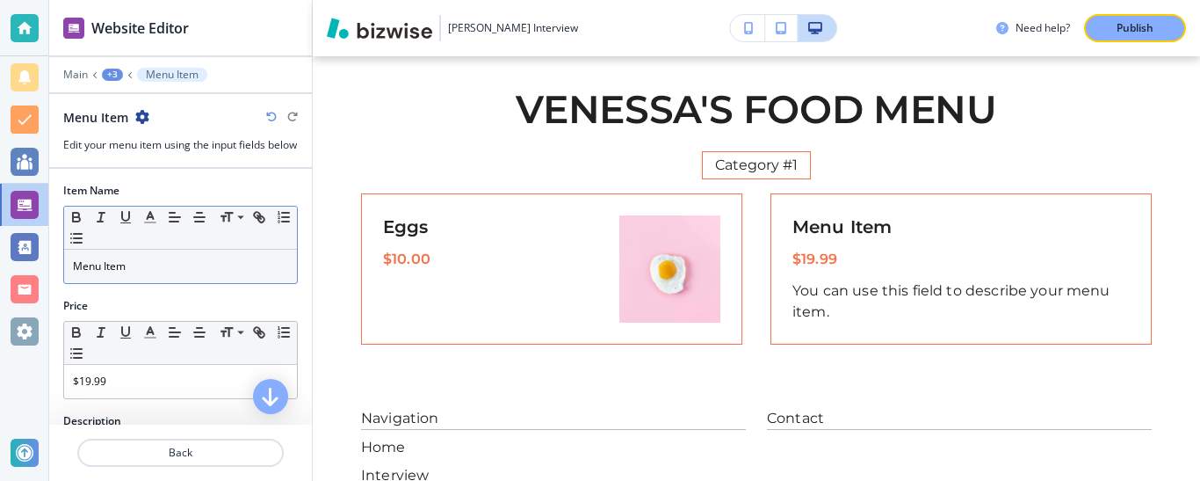
scroll to position [187, 0]
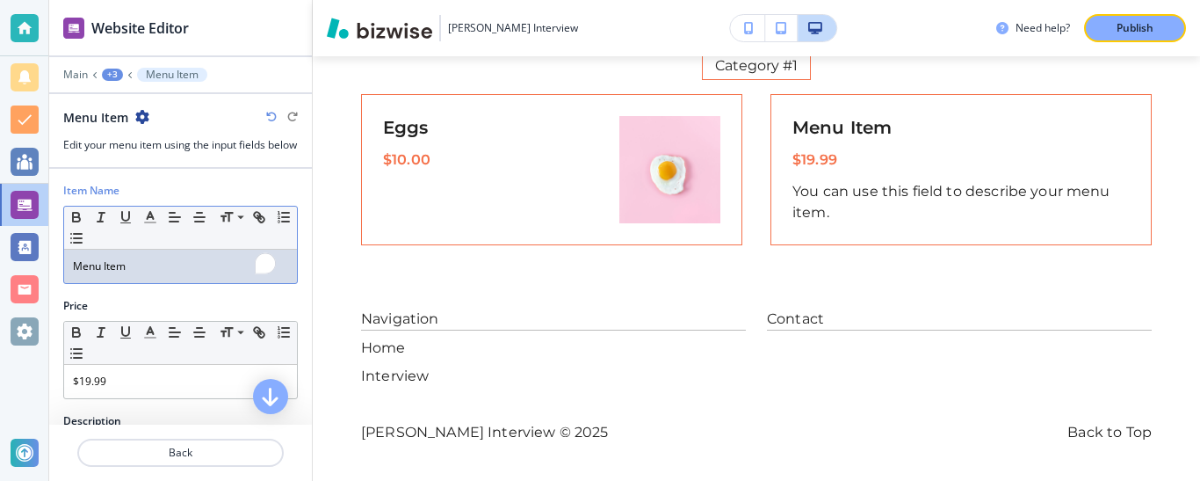
drag, startPoint x: 47, startPoint y: 277, endPoint x: 37, endPoint y: 275, distance: 10.7
click at [38, 274] on div "Website Editor Main +3 Menu Item Menu Item Edit your menu item using the input …" at bounding box center [600, 240] width 1200 height 481
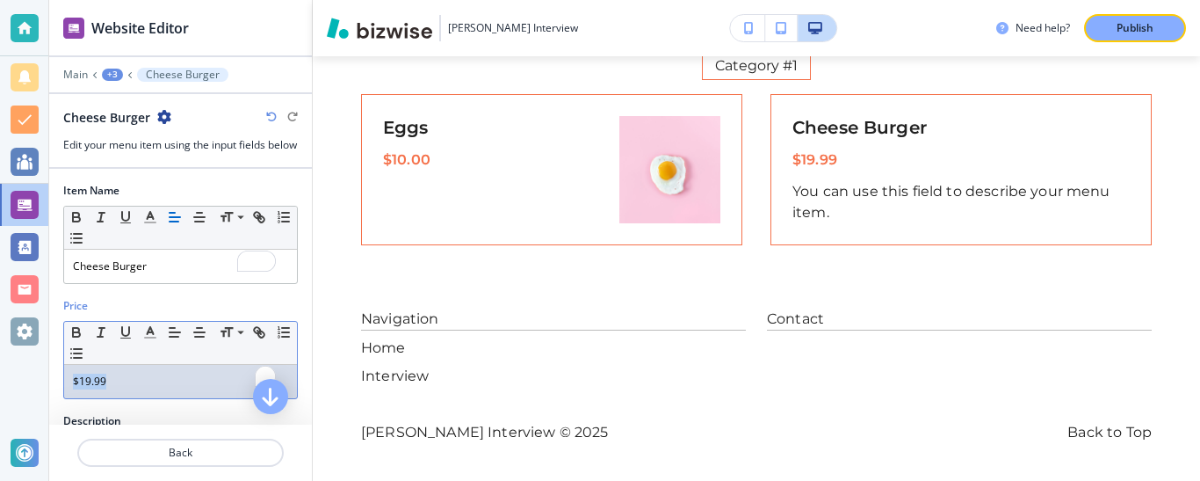
drag, startPoint x: 90, startPoint y: 393, endPoint x: 74, endPoint y: 393, distance: 16.7
click at [74, 389] on p "$19.99" at bounding box center [180, 381] width 215 height 16
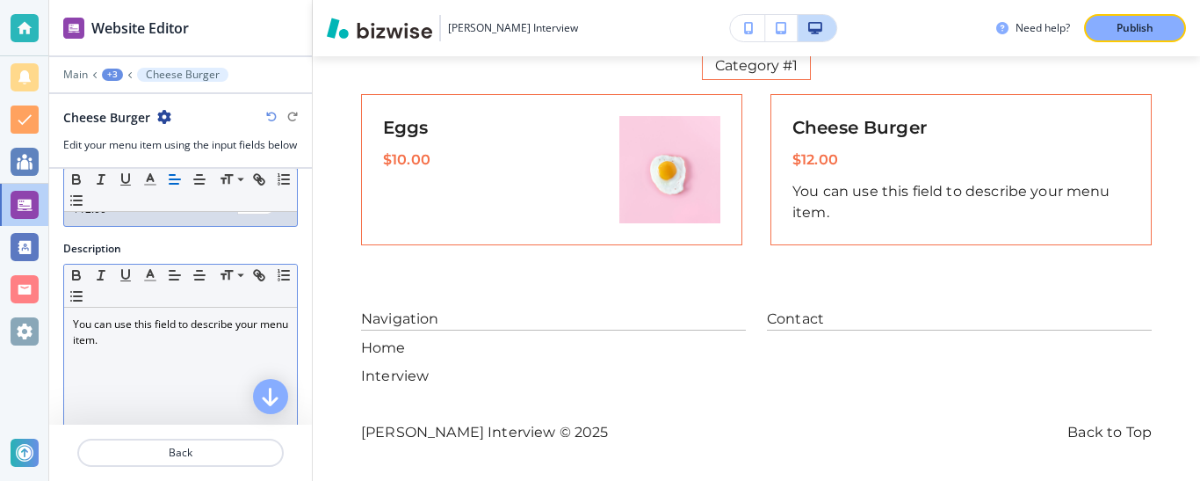
scroll to position [196, 0]
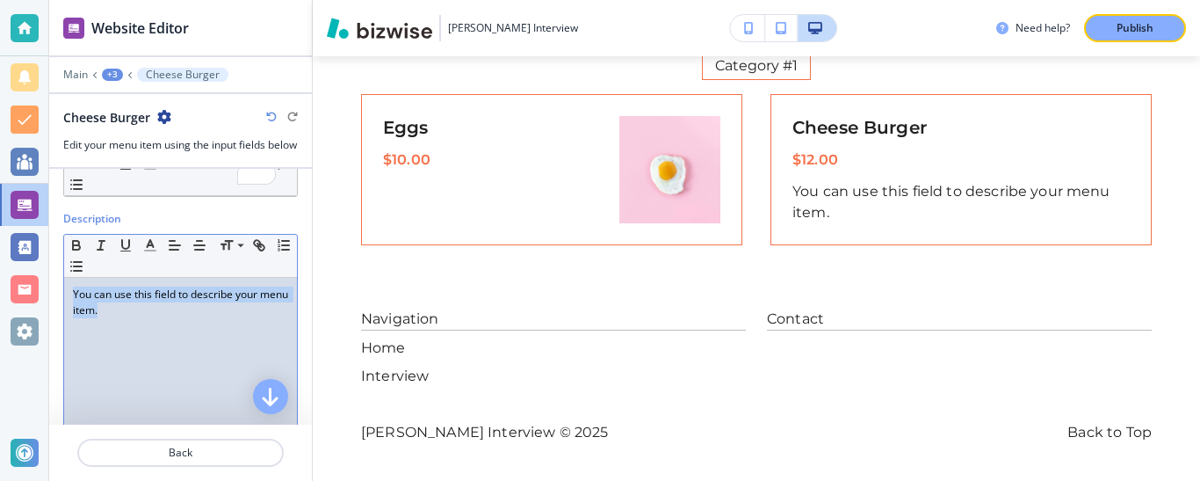
click at [48, 300] on div "Website Editor Main +3 Cheese Burger Cheese Burger Edit your menu item using th…" at bounding box center [600, 240] width 1200 height 481
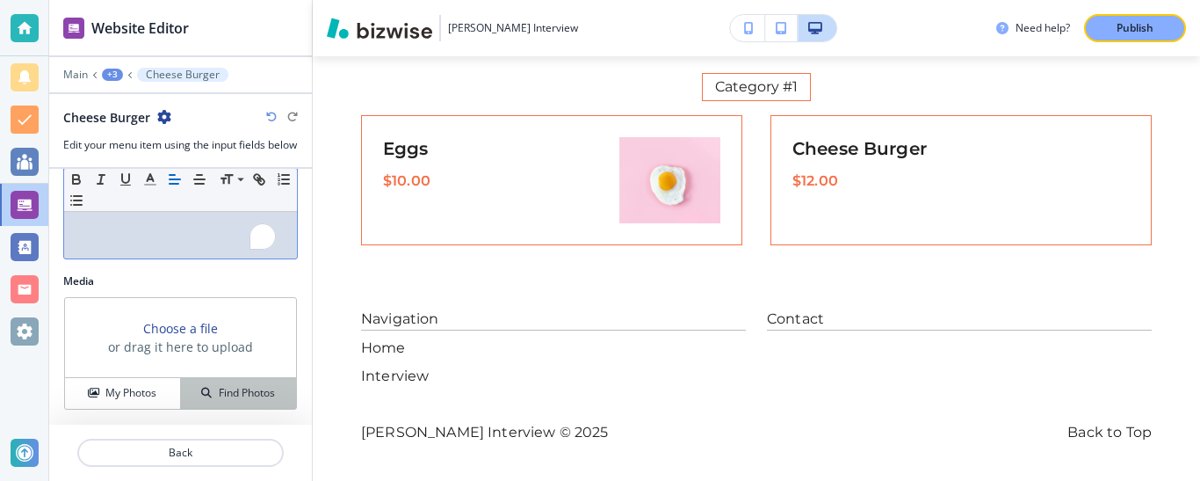
click at [221, 392] on h4 "Find Photos" at bounding box center [247, 393] width 56 height 16
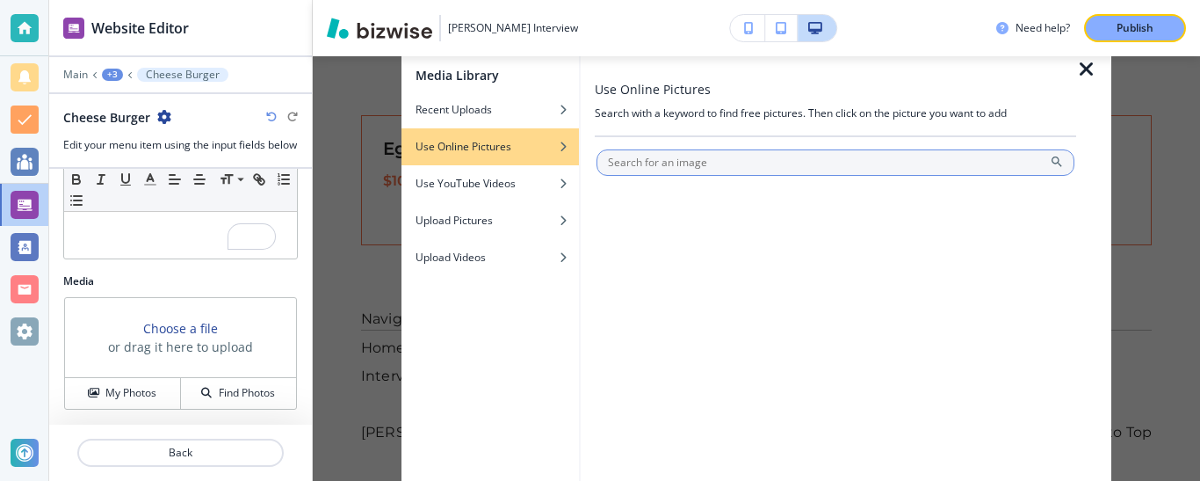
click at [707, 162] on input "text" at bounding box center [836, 162] width 478 height 26
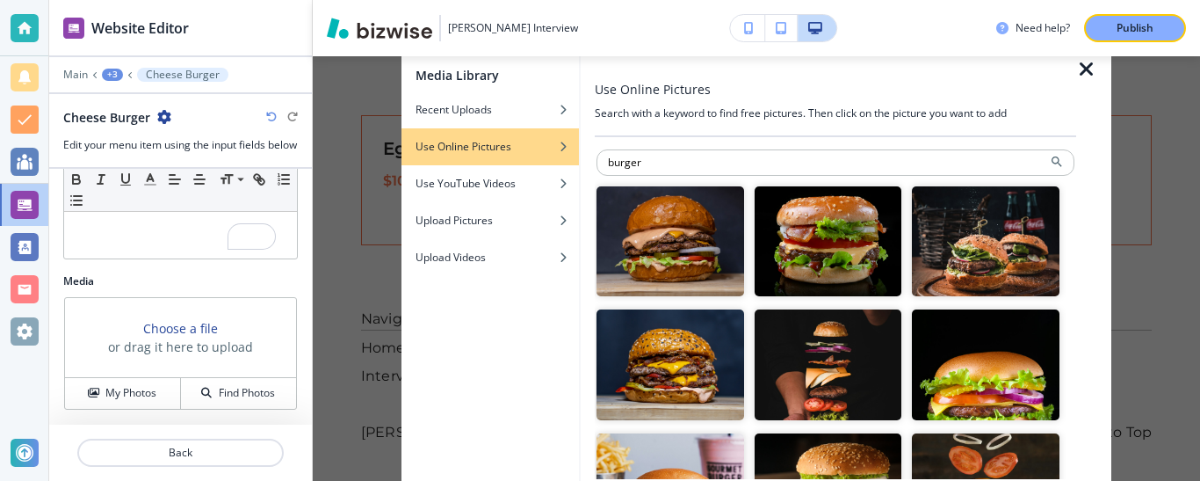
click at [552, 162] on div "Media Library Recent Uploads Use Online Pictures Use YouTube Videos Upload Pict…" at bounding box center [757, 269] width 710 height 448
type input "cheese burger"
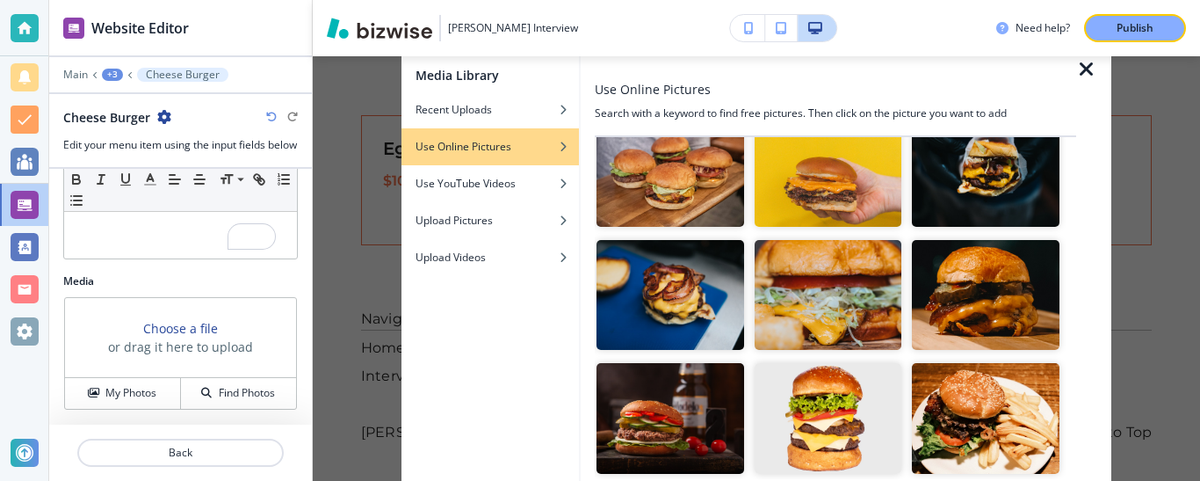
click at [822, 275] on img "button" at bounding box center [829, 295] width 148 height 111
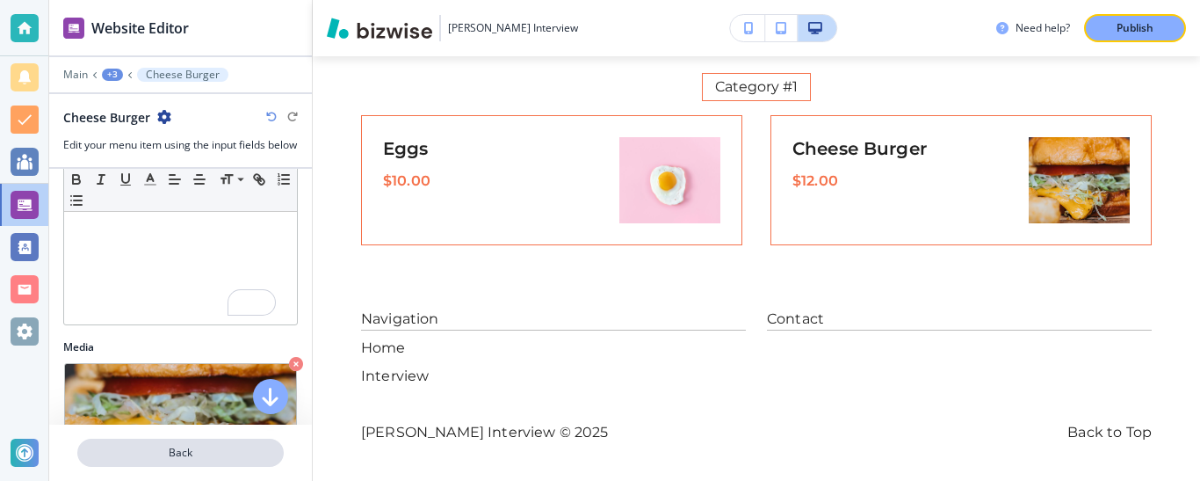
click at [173, 457] on p "Back" at bounding box center [180, 453] width 203 height 16
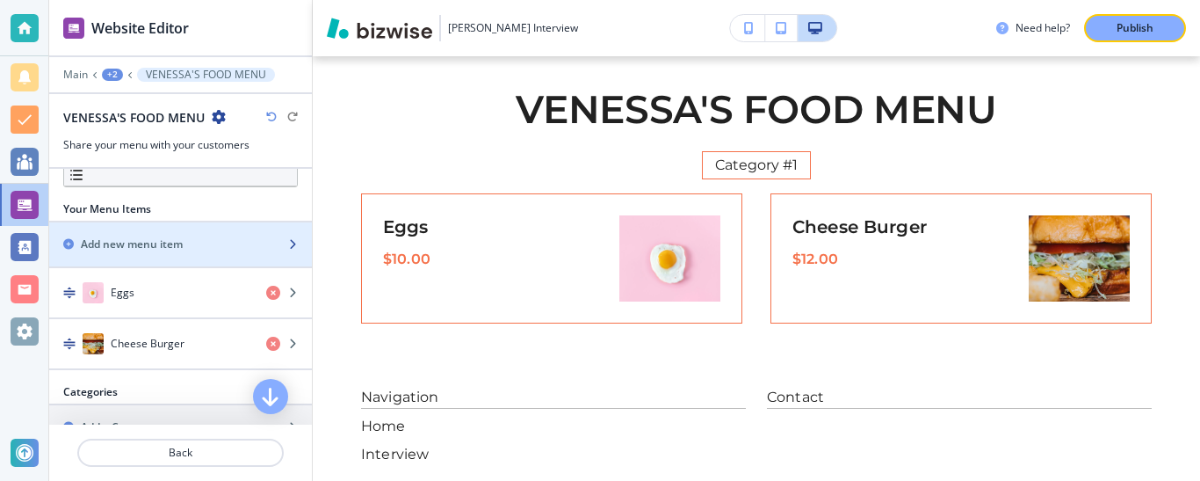
click at [211, 245] on div "Add new menu item" at bounding box center [161, 244] width 224 height 16
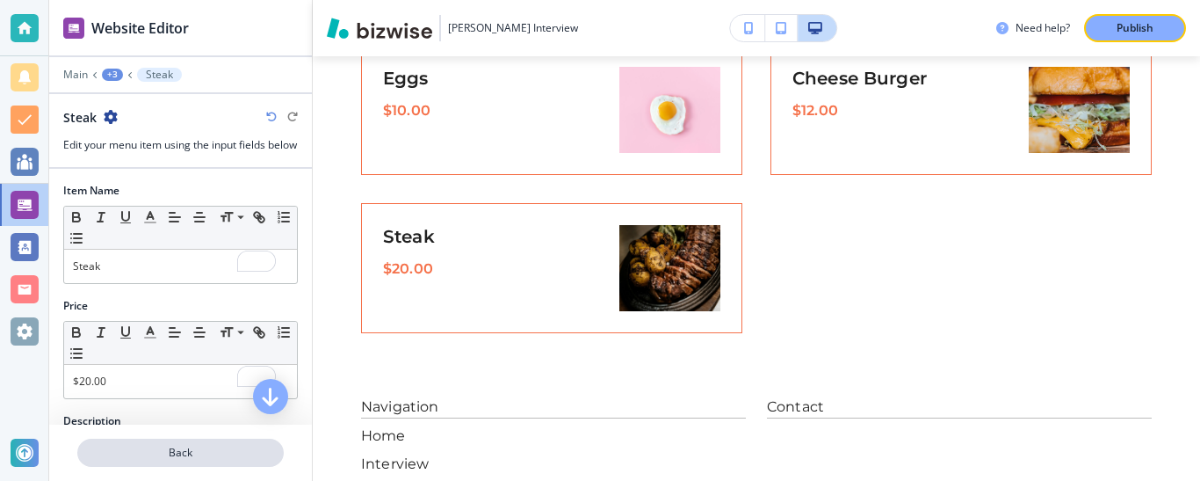
click at [205, 460] on p "Back" at bounding box center [180, 453] width 203 height 16
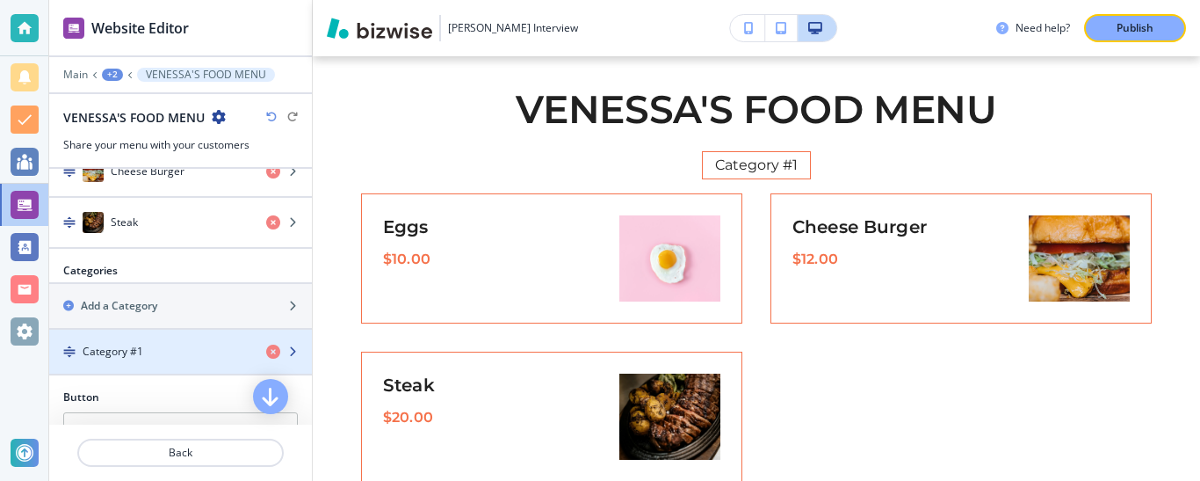
scroll to position [397, 0]
click at [161, 343] on div "Category #1" at bounding box center [150, 351] width 203 height 16
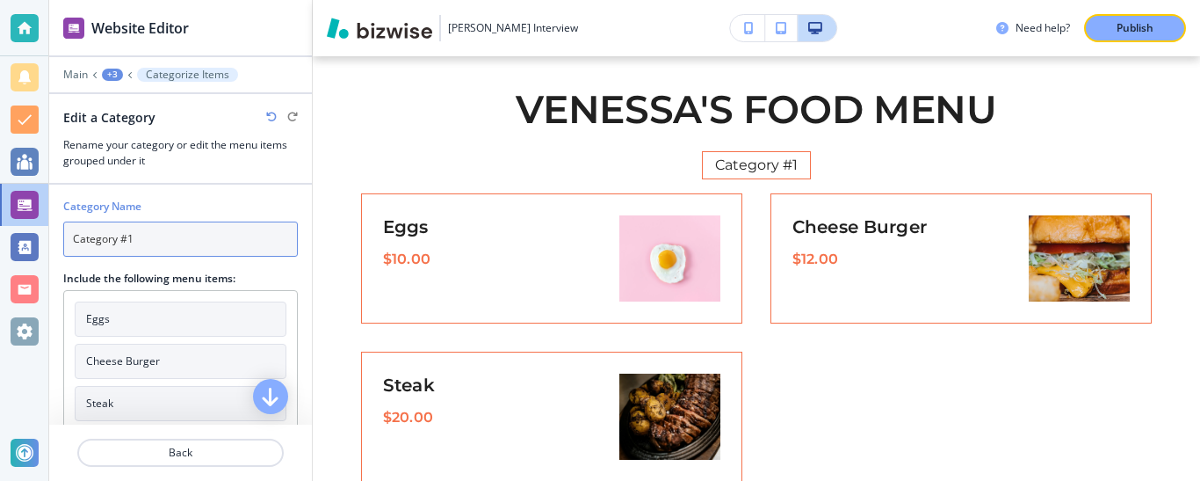
drag, startPoint x: 154, startPoint y: 241, endPoint x: 4, endPoint y: 241, distance: 149.4
click at [4, 241] on div "Website Editor Main +3 Categorize Items Edit a Category Rename your category or…" at bounding box center [600, 240] width 1200 height 481
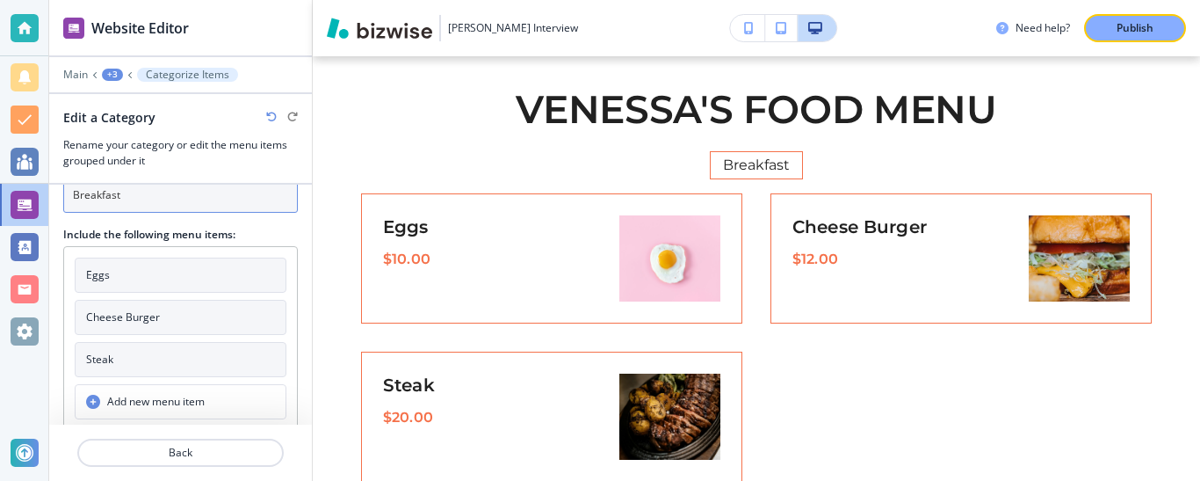
type input "Breakfast"
click at [143, 271] on button "Eggs" at bounding box center [181, 274] width 212 height 35
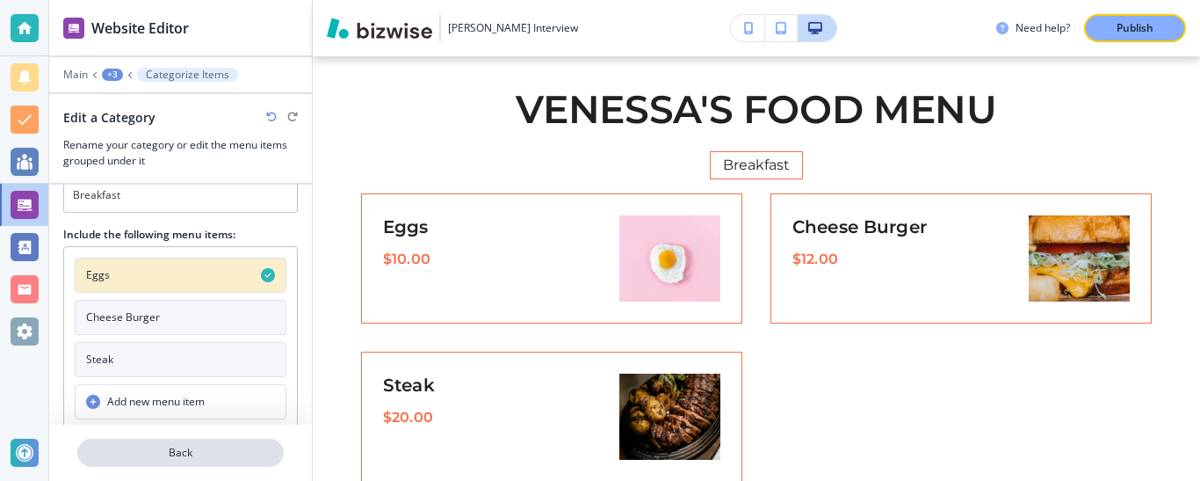
click at [184, 453] on p "Back" at bounding box center [180, 453] width 203 height 16
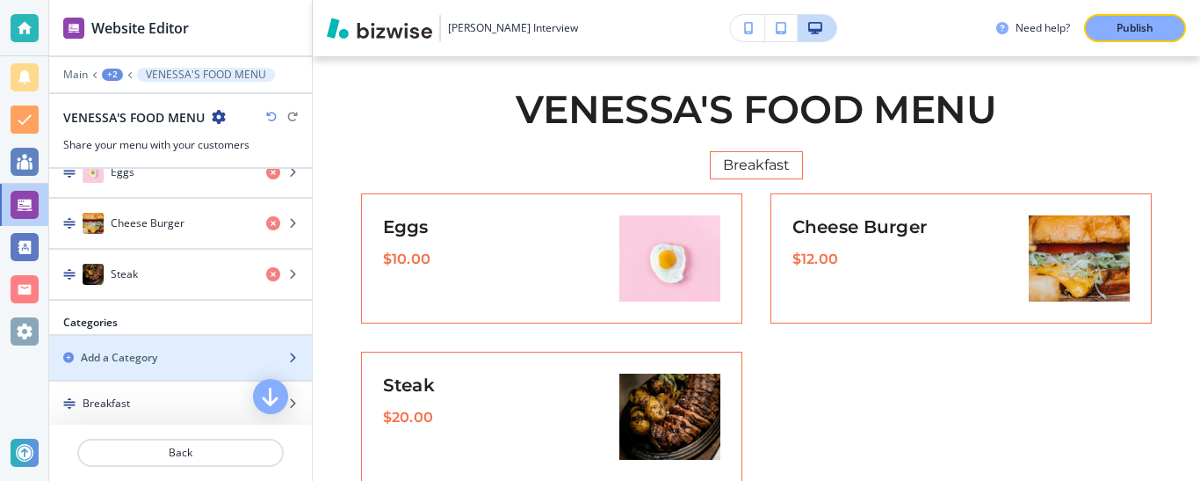
click at [161, 350] on div "Add a Category" at bounding box center [161, 358] width 224 height 16
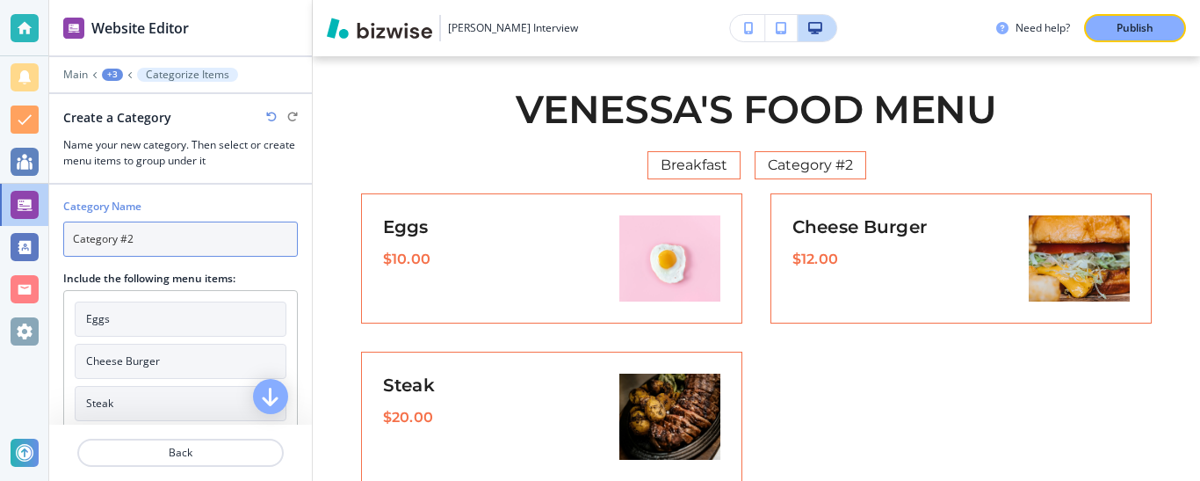
drag, startPoint x: 159, startPoint y: 235, endPoint x: 35, endPoint y: 235, distance: 123.9
click at [37, 235] on div "Website Editor Main +3 Categorize Items Create a Category Name your new categor…" at bounding box center [600, 240] width 1200 height 481
type input "Lunch"
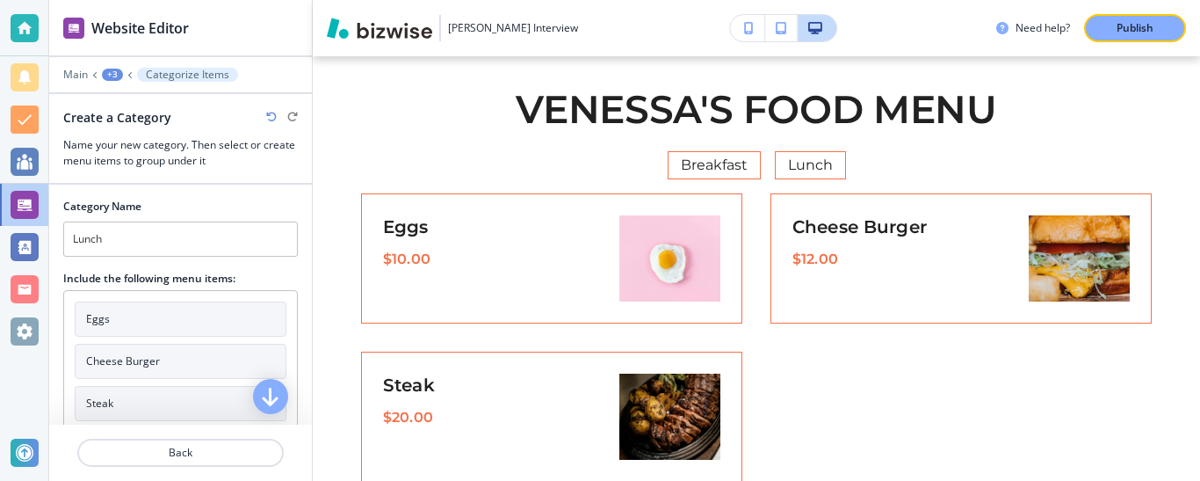
click at [148, 360] on h4 "Cheese Burger" at bounding box center [123, 361] width 74 height 16
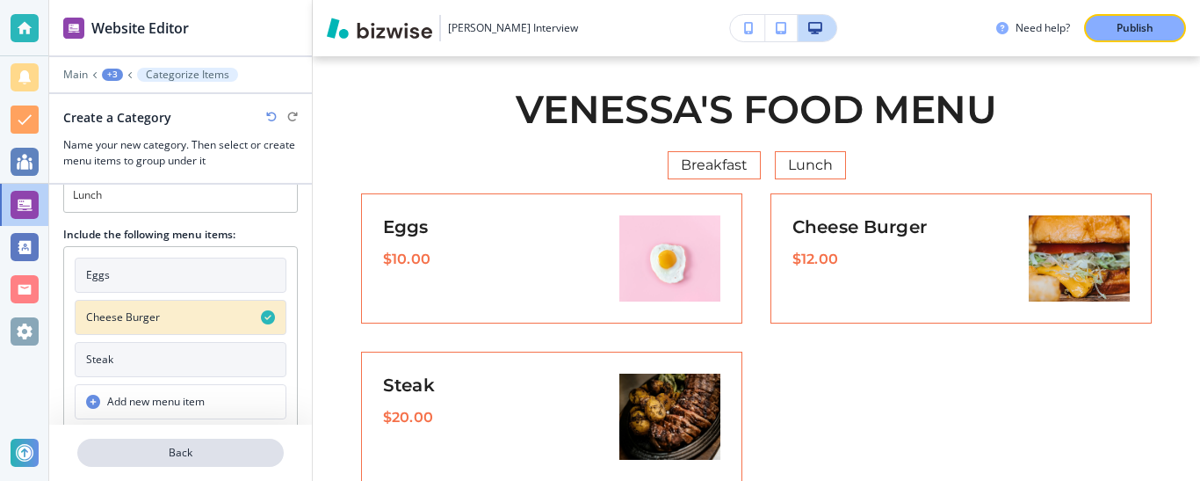
click at [181, 444] on button "Back" at bounding box center [180, 452] width 206 height 28
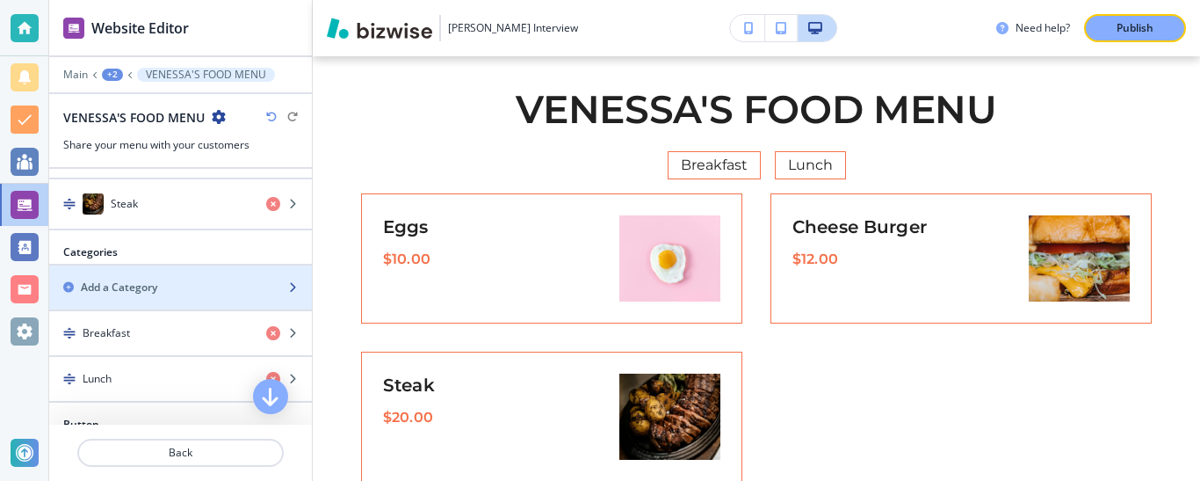
click at [149, 279] on h2 "Add a Category" at bounding box center [119, 287] width 76 height 16
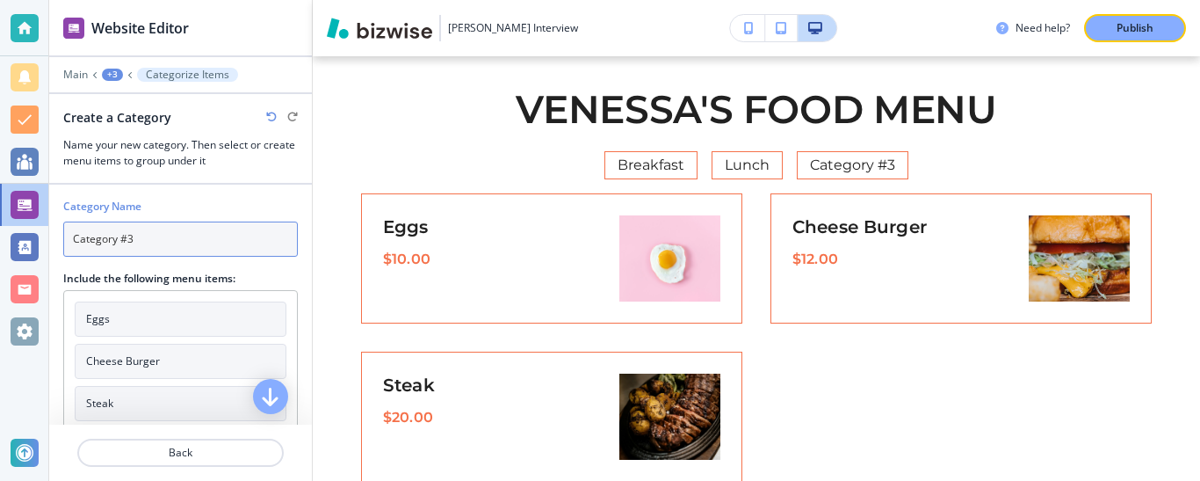
drag, startPoint x: 55, startPoint y: 228, endPoint x: 0, endPoint y: 228, distance: 55.3
click at [0, 228] on div "Website Editor Main +3 Categorize Items Create a Category Name your new categor…" at bounding box center [600, 240] width 1200 height 481
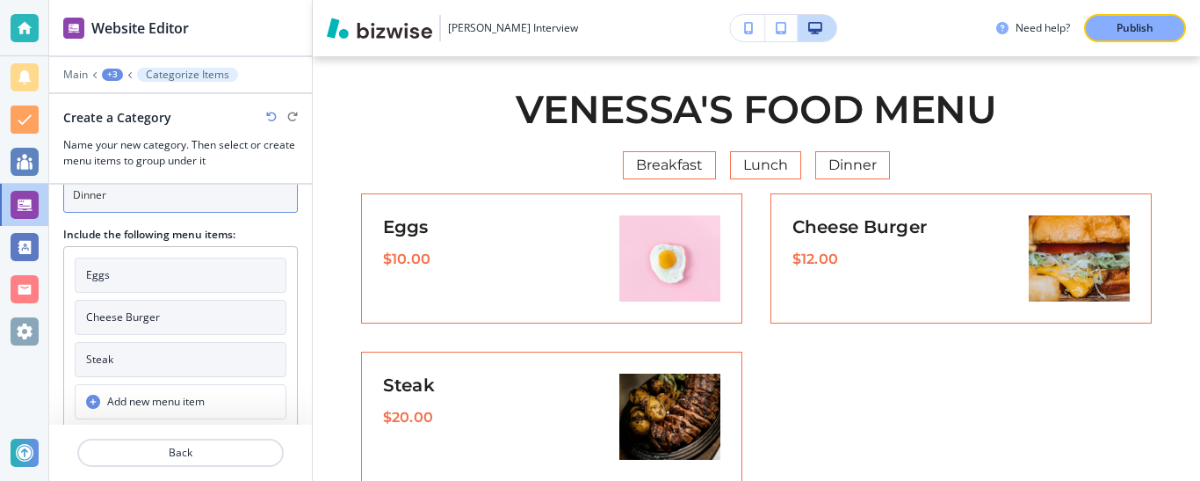
type input "Dinner"
click at [119, 351] on button "Steak" at bounding box center [181, 359] width 212 height 35
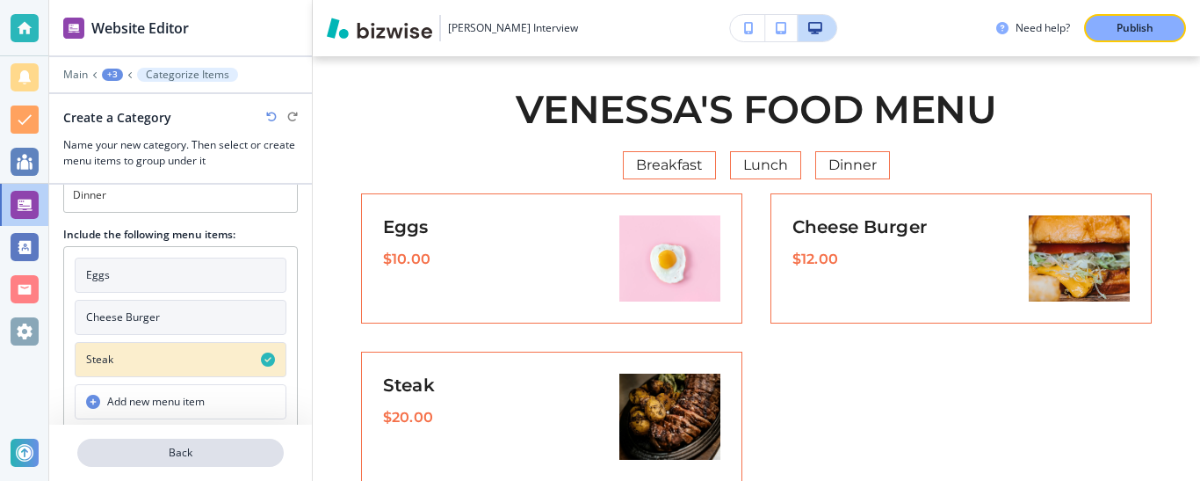
click at [216, 453] on p "Back" at bounding box center [180, 453] width 203 height 16
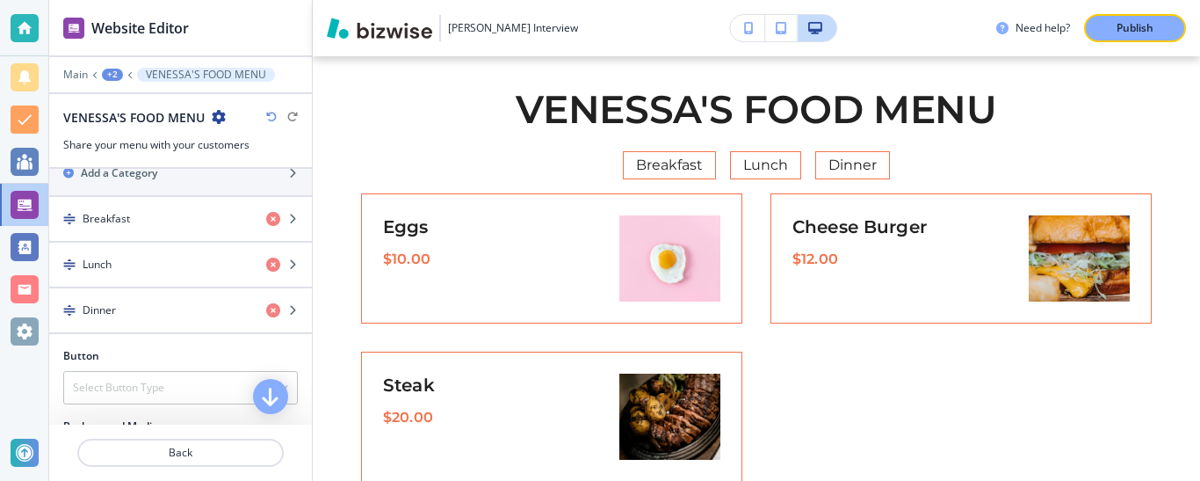
scroll to position [527, 0]
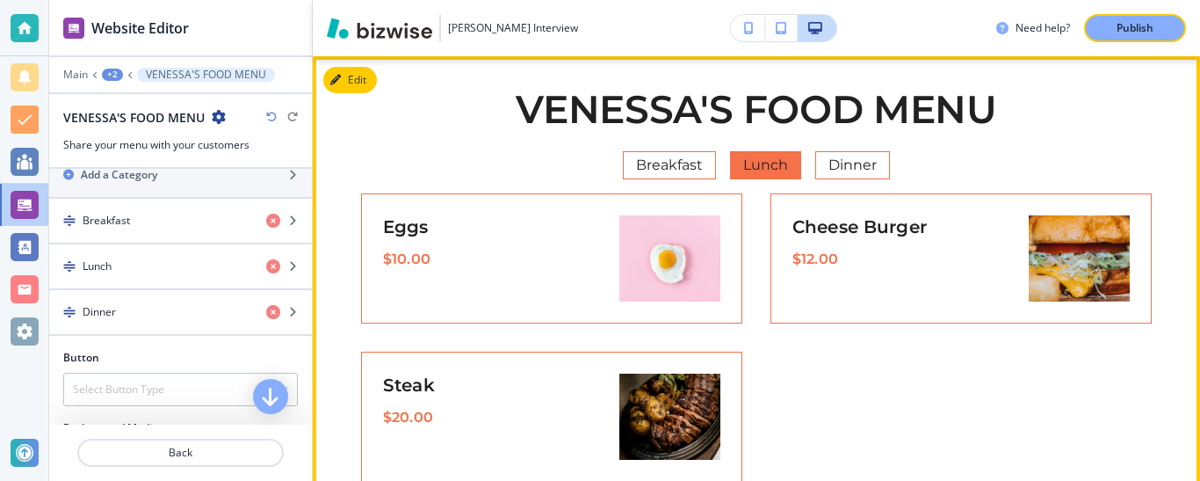
click at [755, 161] on span "Lunch" at bounding box center [765, 165] width 69 height 25
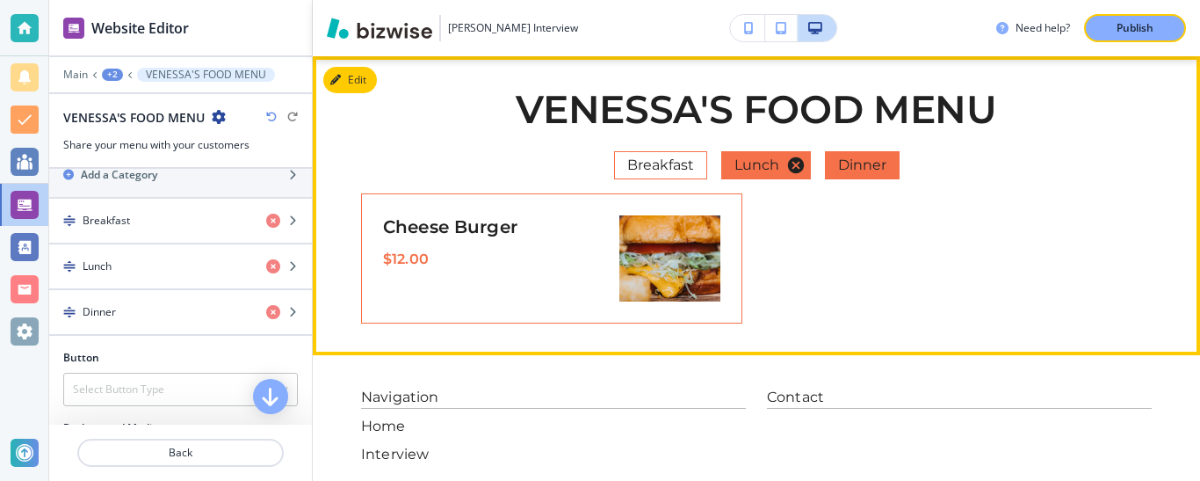
click at [842, 164] on span "Dinner" at bounding box center [862, 165] width 73 height 25
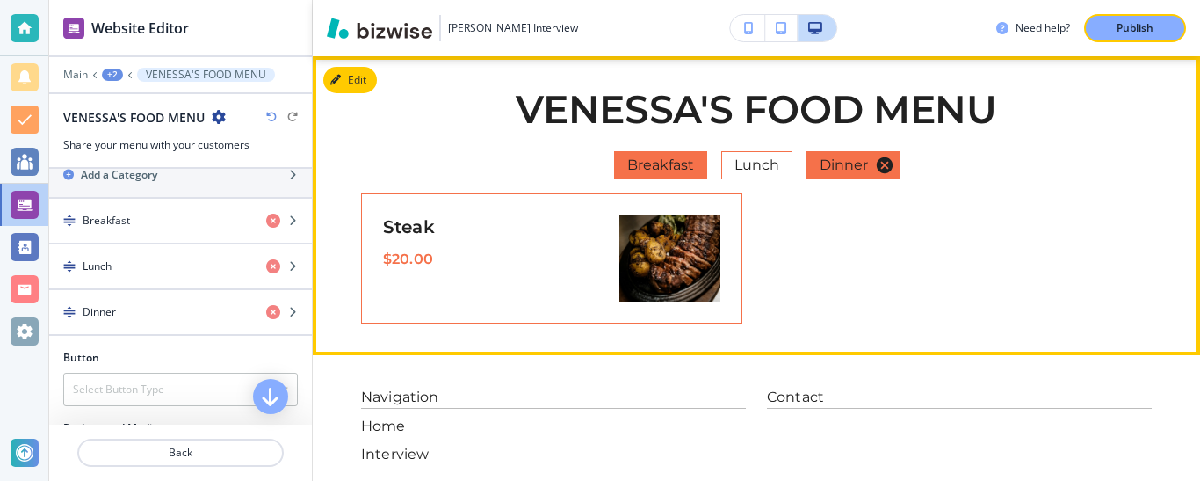
click at [652, 160] on span "Breakfast" at bounding box center [660, 165] width 91 height 25
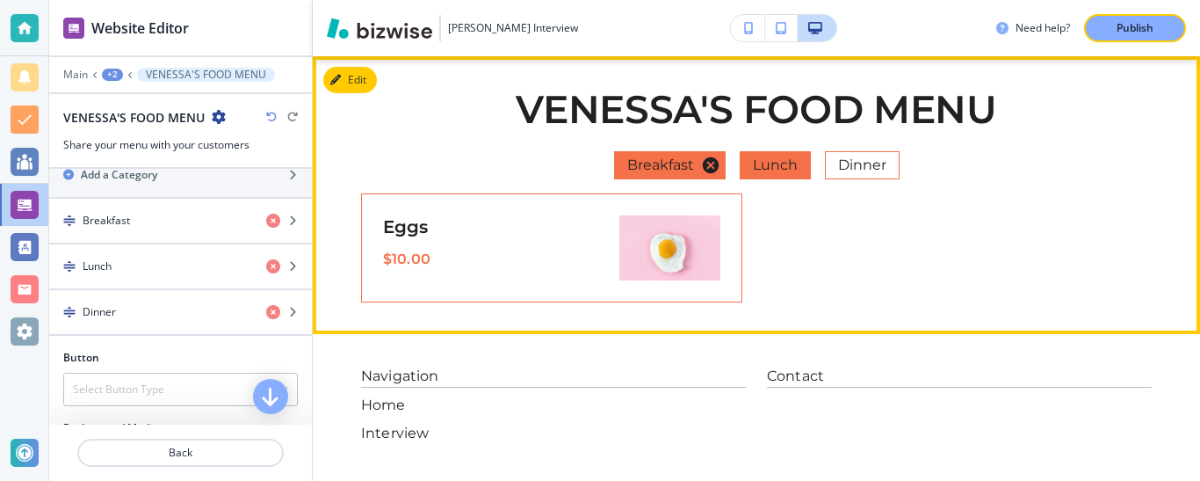
click at [772, 163] on span "Lunch" at bounding box center [775, 165] width 69 height 25
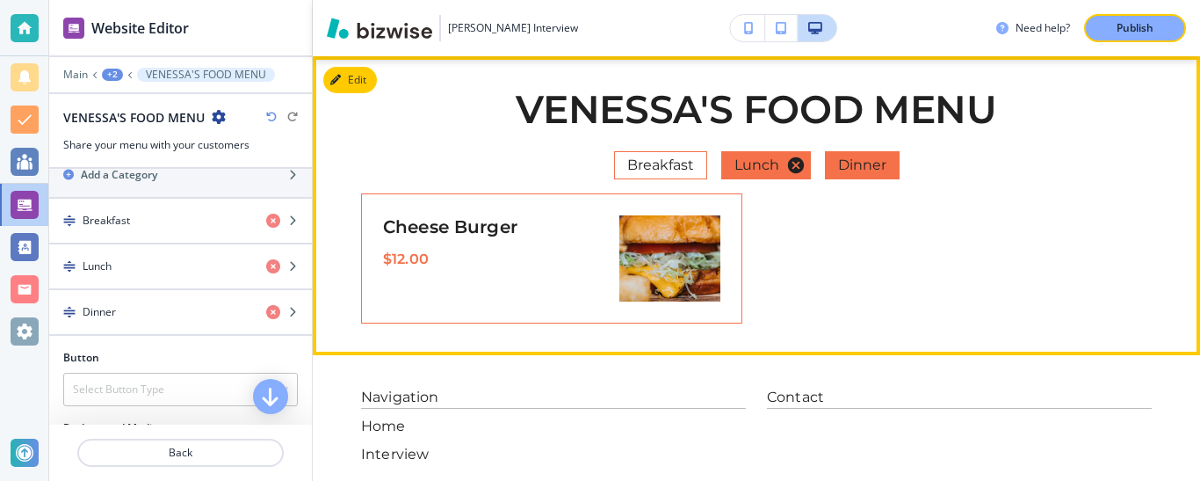
click at [846, 167] on span "Dinner" at bounding box center [862, 165] width 73 height 25
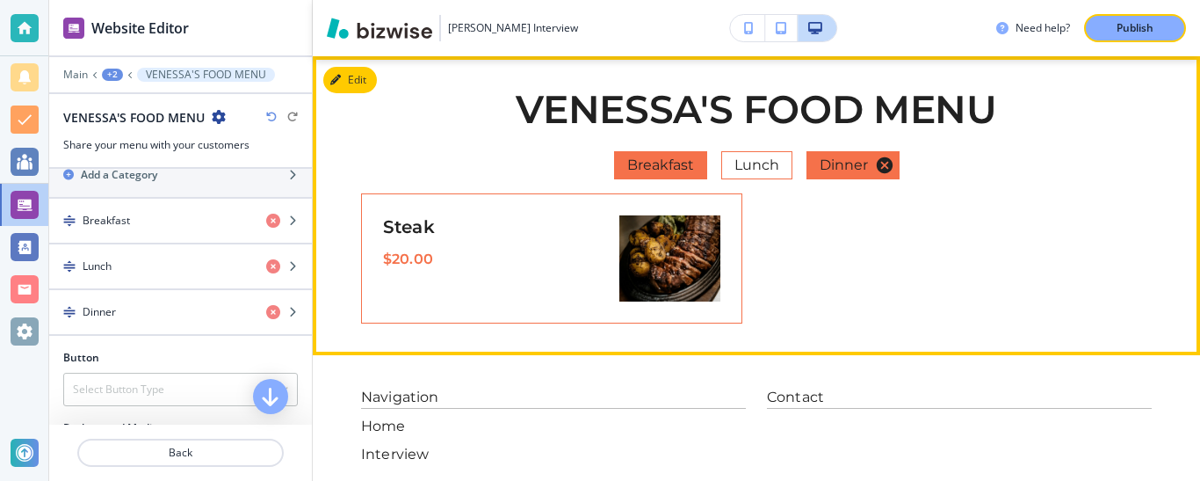
click at [644, 163] on span "Breakfast" at bounding box center [660, 165] width 91 height 25
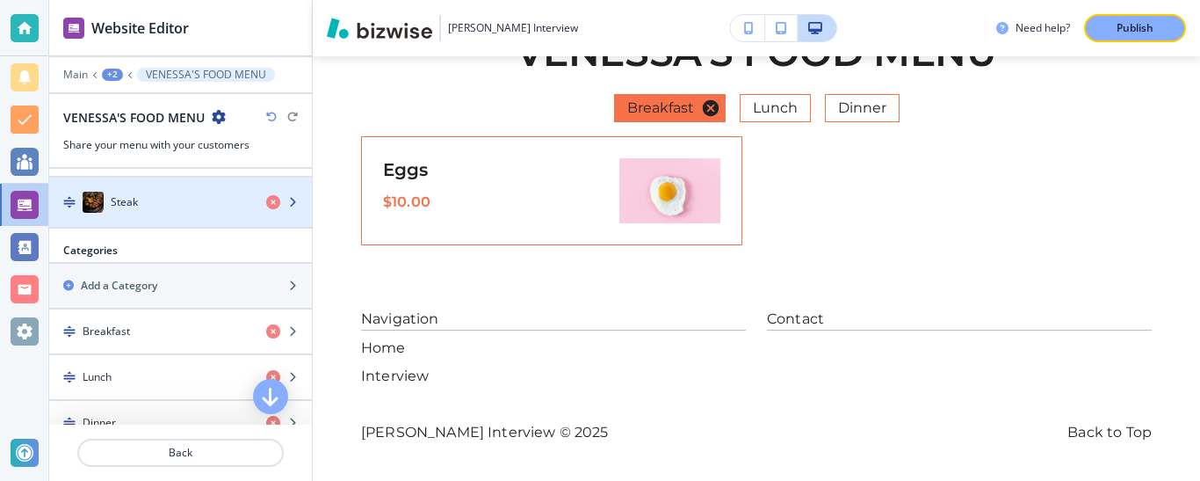
scroll to position [364, 0]
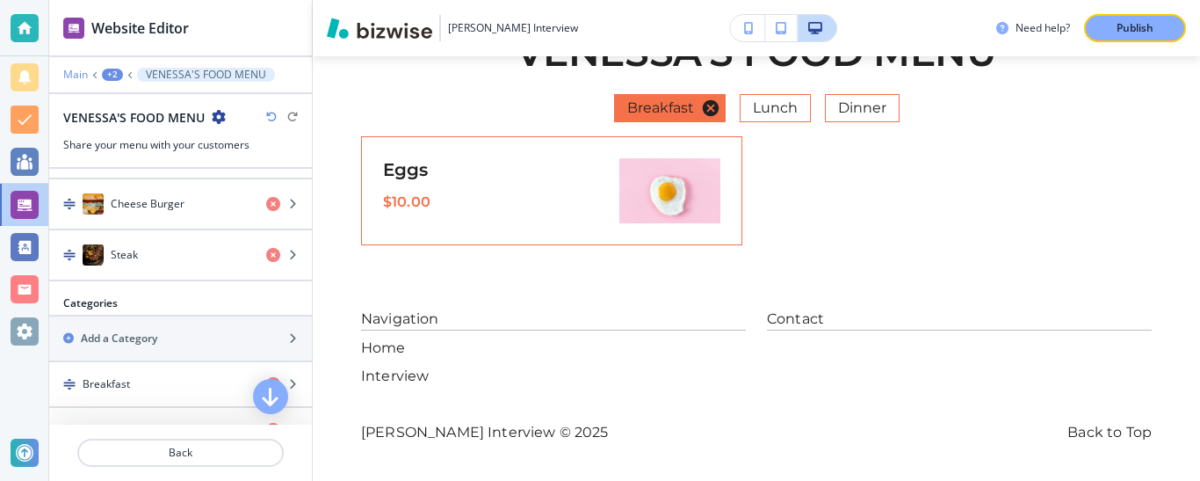
click at [80, 74] on p "Main" at bounding box center [75, 75] width 25 height 12
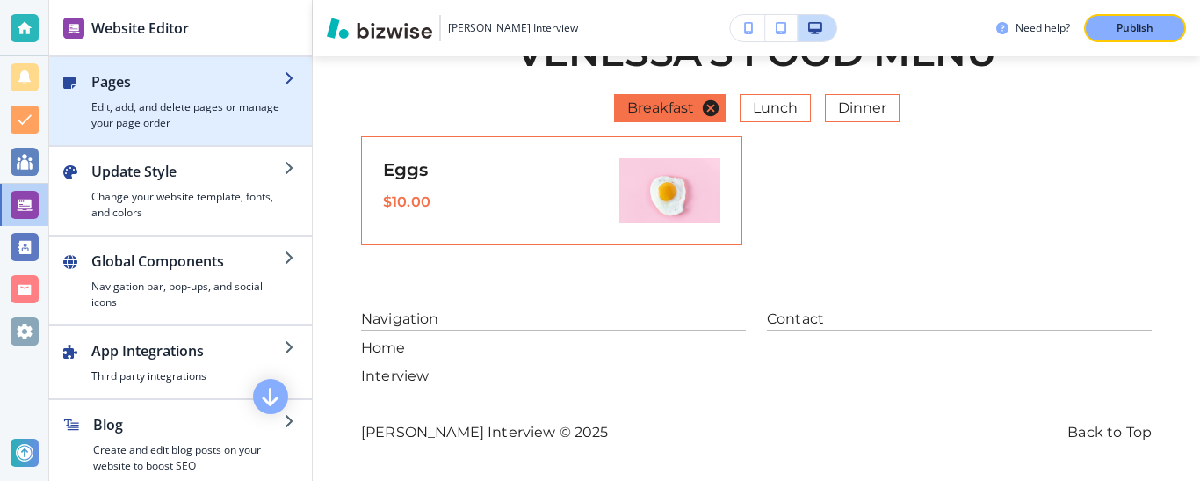
click at [238, 93] on div "button" at bounding box center [187, 95] width 192 height 7
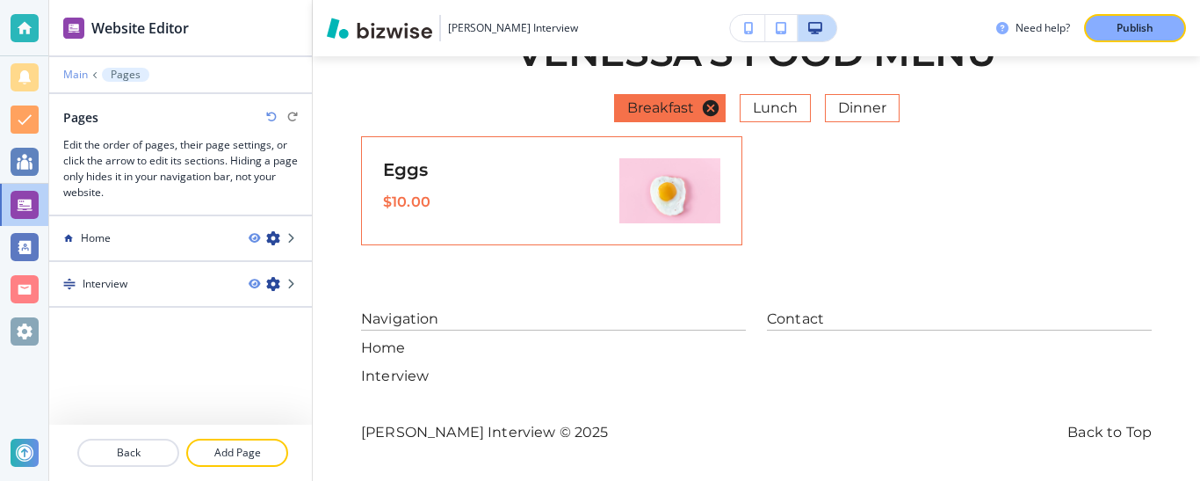
click at [79, 72] on p "Main" at bounding box center [75, 75] width 25 height 12
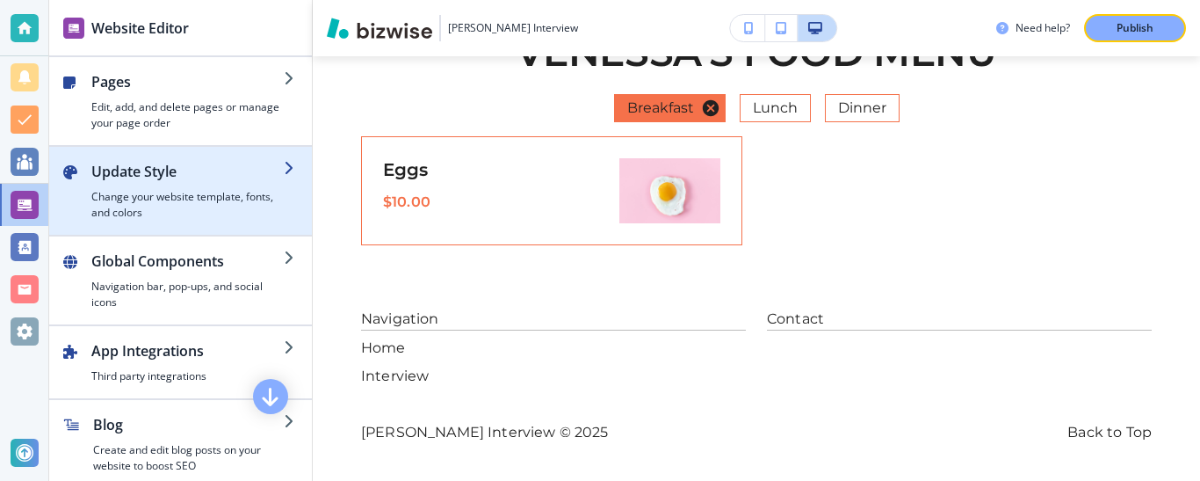
click at [181, 176] on h2 "Update Style" at bounding box center [187, 171] width 192 height 21
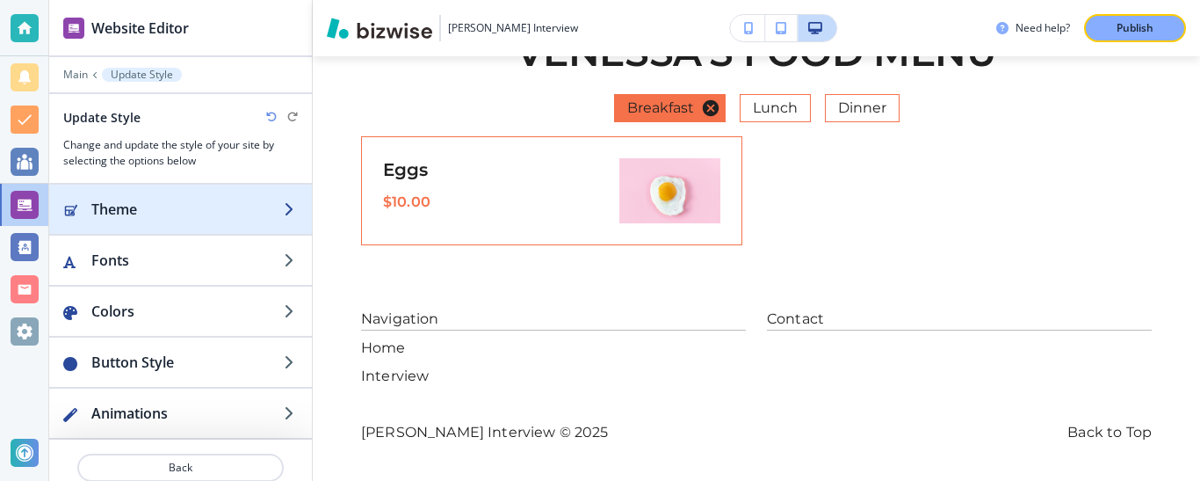
click at [260, 199] on h2 "Theme" at bounding box center [187, 209] width 192 height 21
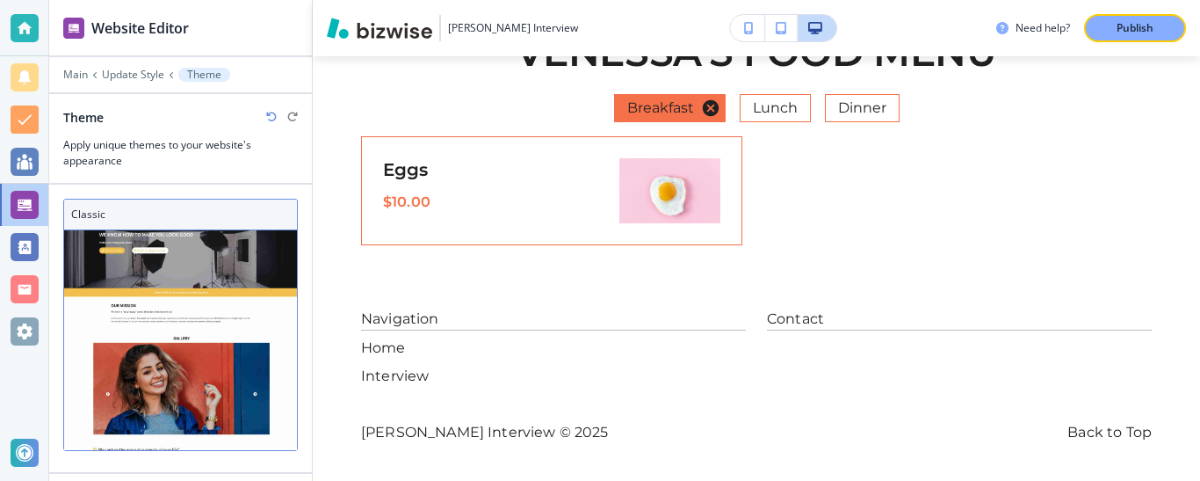
scroll to position [53, 0]
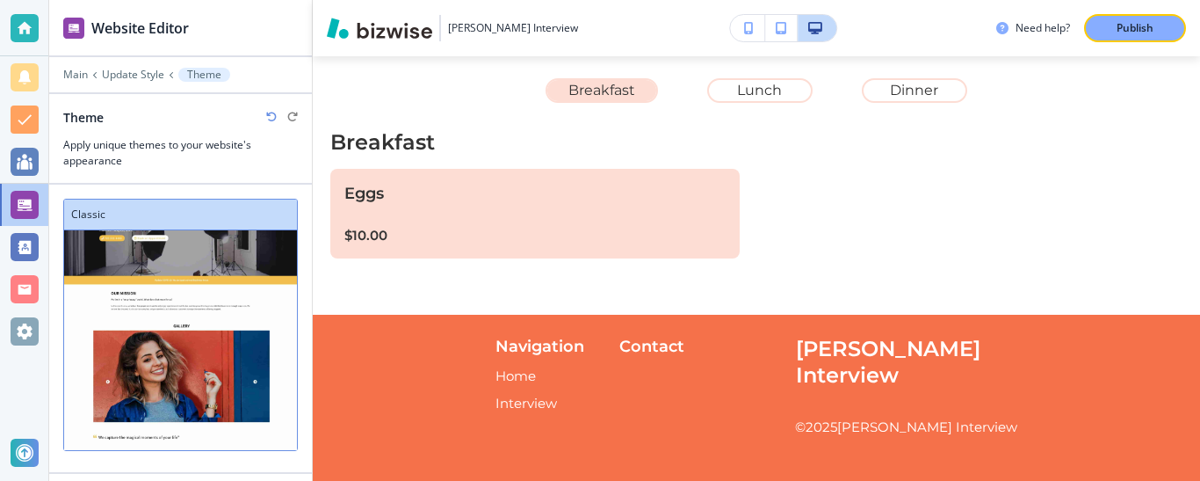
scroll to position [0, 0]
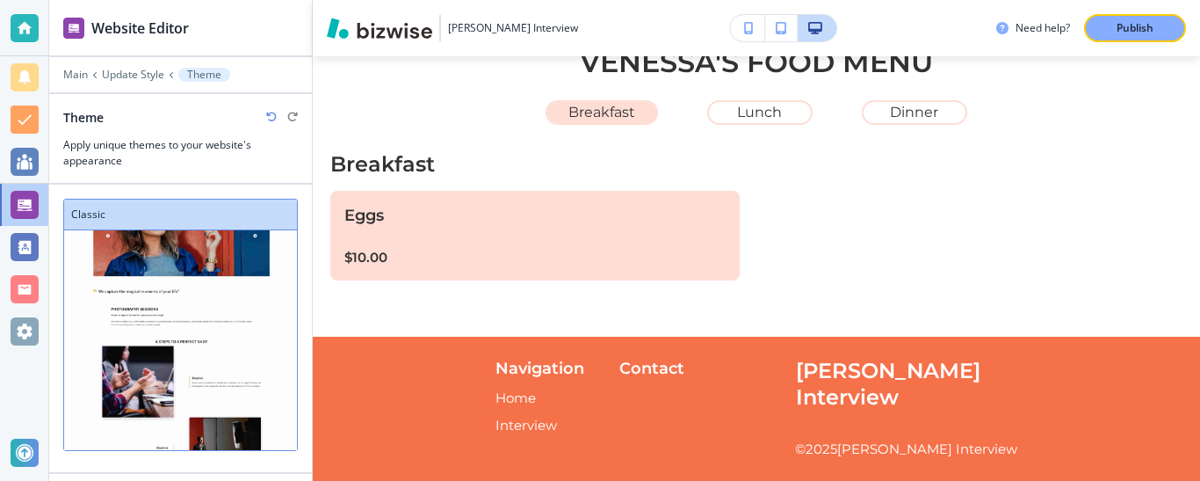
scroll to position [210, 0]
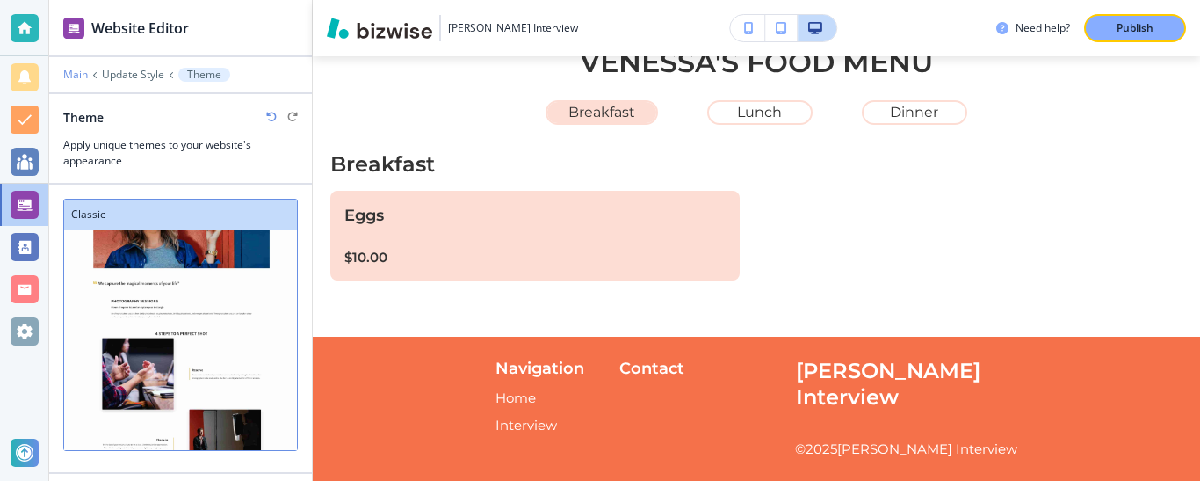
click at [76, 73] on p "Main" at bounding box center [75, 75] width 25 height 12
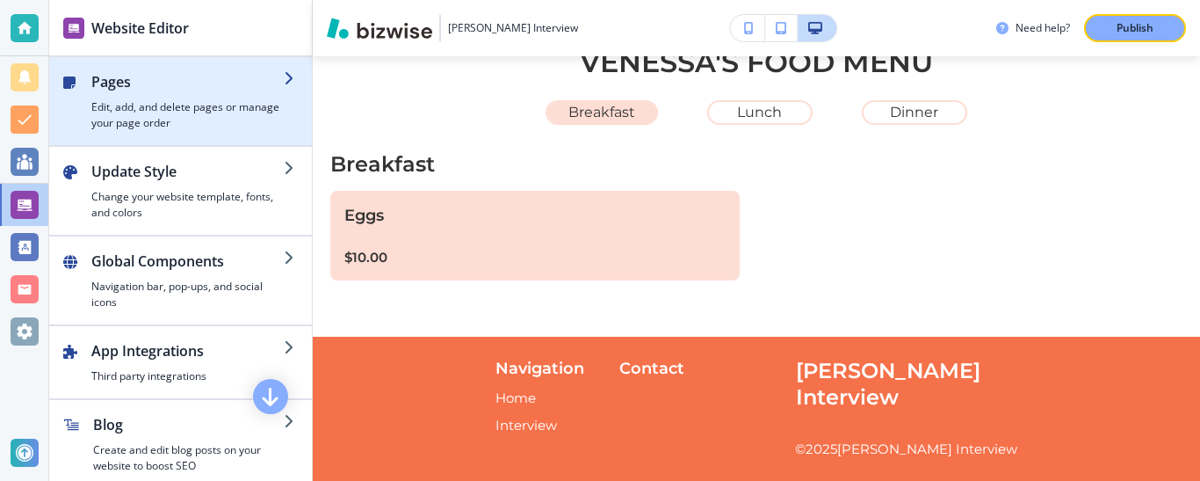
click at [284, 77] on icon "button" at bounding box center [291, 78] width 14 height 14
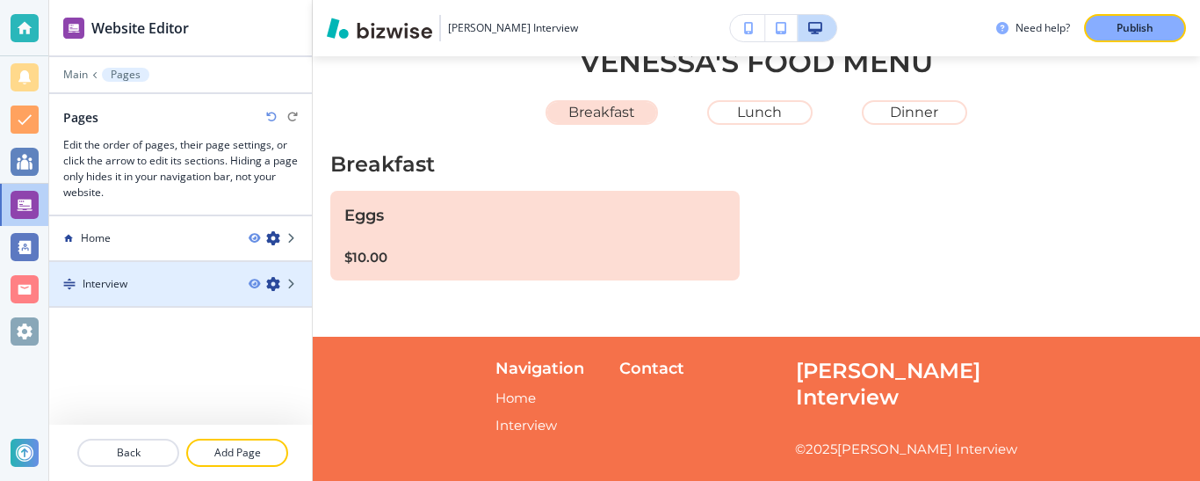
click at [166, 280] on div "Interview" at bounding box center [141, 284] width 185 height 16
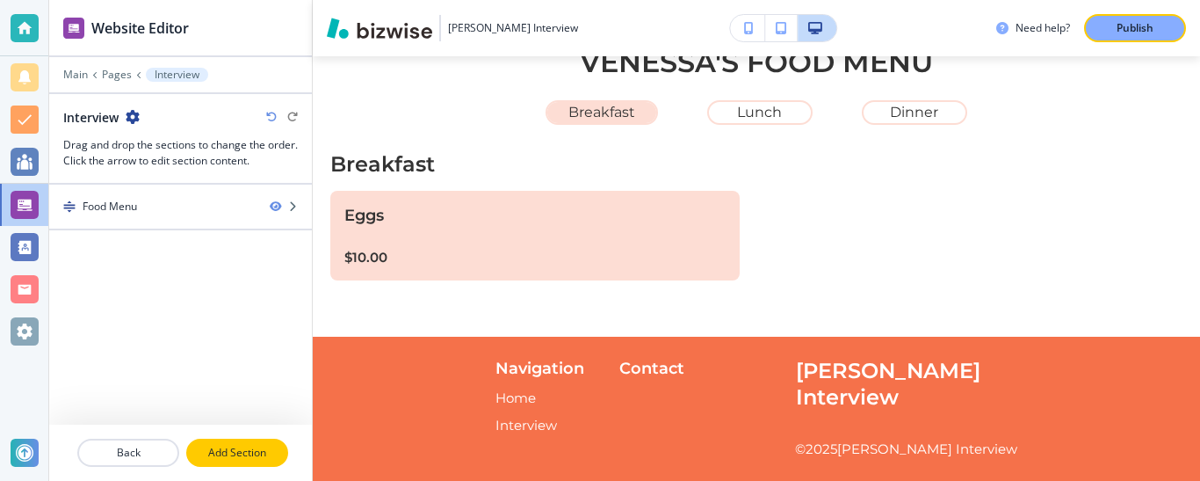
click at [234, 455] on p "Add Section" at bounding box center [237, 453] width 98 height 16
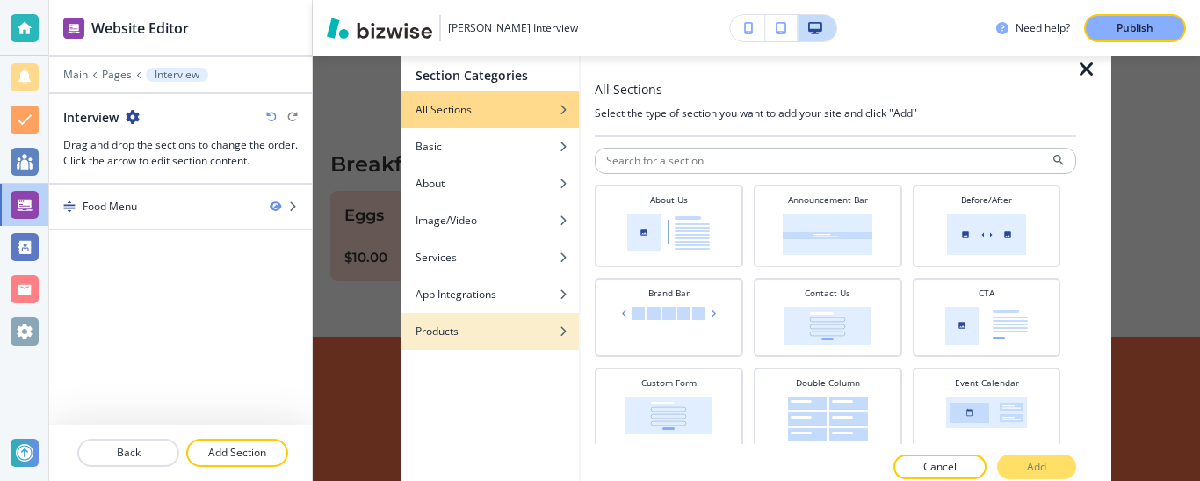
click at [461, 336] on div "Products" at bounding box center [490, 331] width 177 height 16
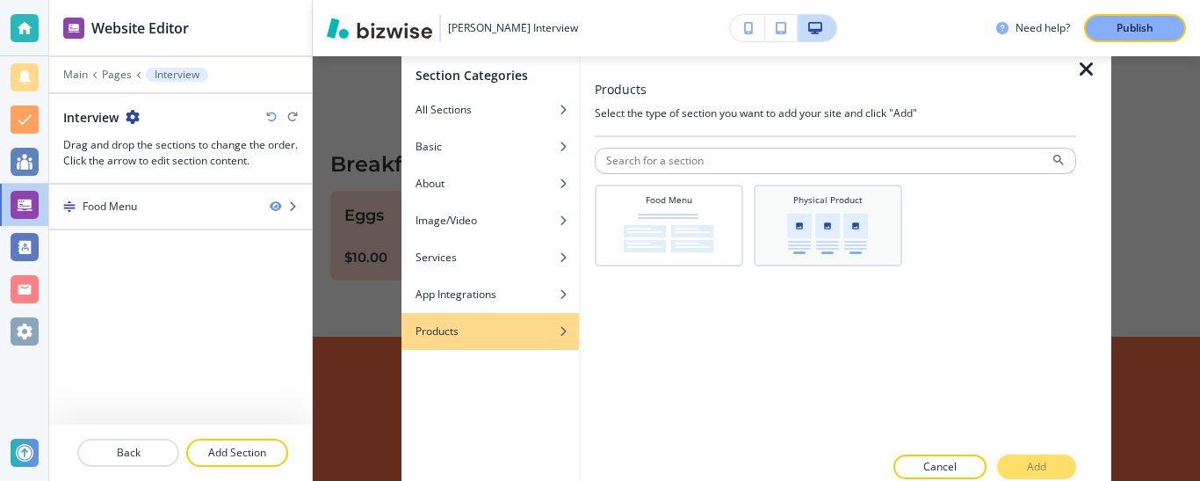
click at [836, 228] on img at bounding box center [827, 233] width 81 height 40
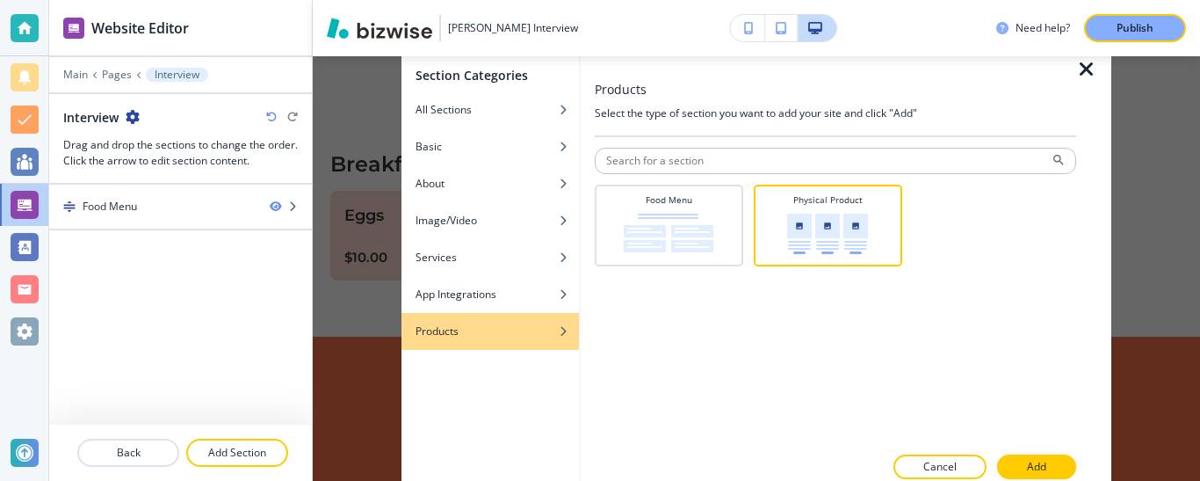
click at [1039, 467] on p "Add" at bounding box center [1036, 467] width 19 height 16
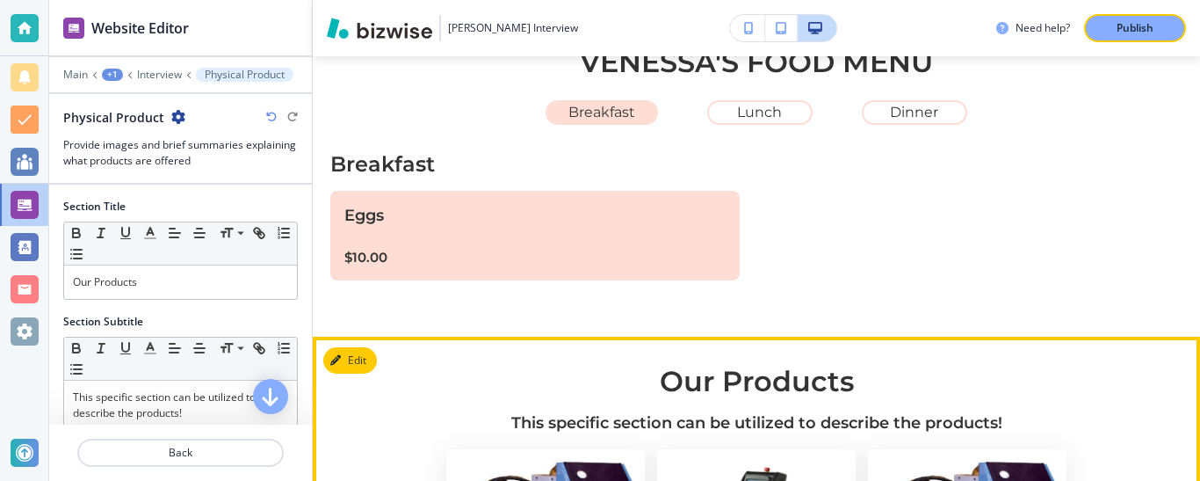
scroll to position [396, 0]
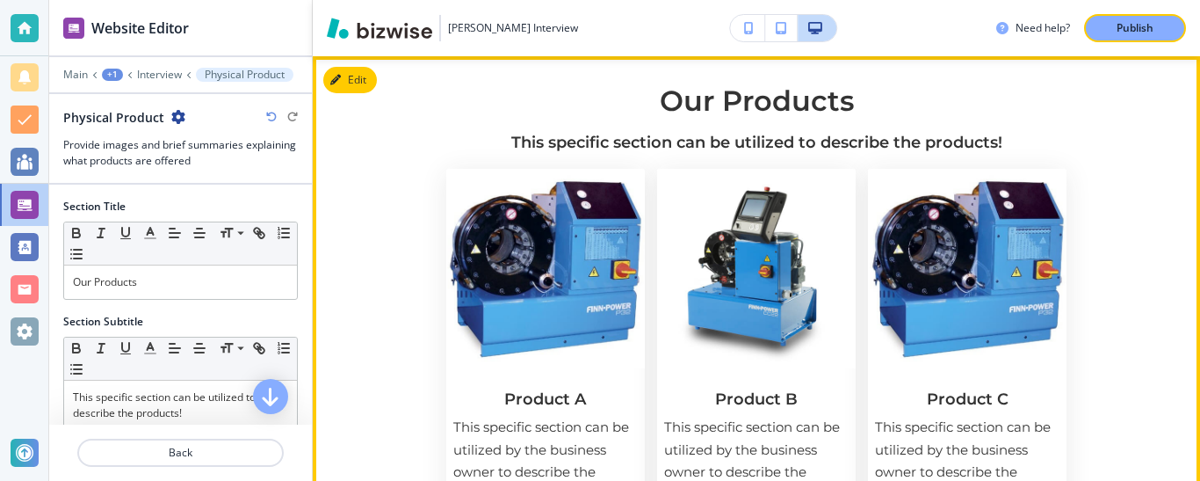
click at [752, 96] on h2 "Our Products" at bounding box center [756, 100] width 621 height 33
click at [353, 77] on button "Edit This Section" at bounding box center [382, 80] width 119 height 26
click at [407, 83] on button "Edit This Section" at bounding box center [382, 80] width 119 height 26
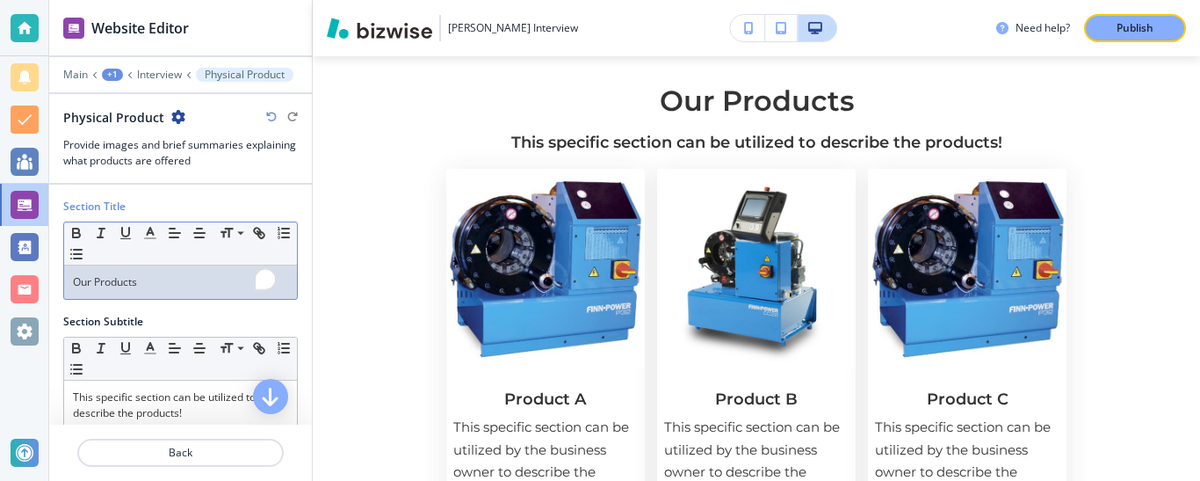
drag, startPoint x: 194, startPoint y: 288, endPoint x: 24, endPoint y: 289, distance: 170.4
click at [25, 286] on div "Website Editor Main +1 Interview Physical Product Physical Product Provide imag…" at bounding box center [600, 240] width 1200 height 481
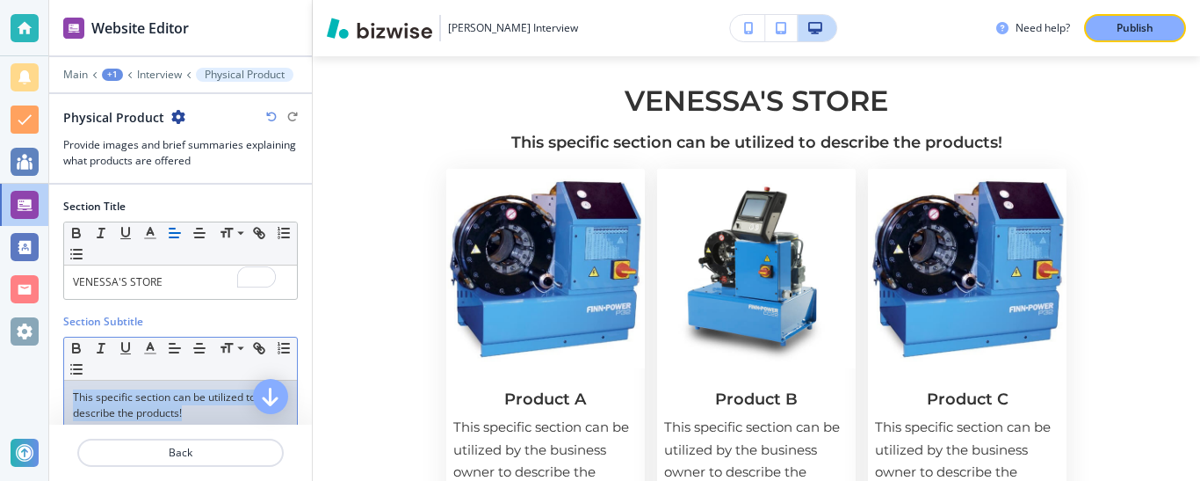
drag, startPoint x: 198, startPoint y: 411, endPoint x: 26, endPoint y: 387, distance: 173.0
click at [30, 387] on div "Website Editor Main +1 Interview Physical Product Physical Product Provide imag…" at bounding box center [600, 240] width 1200 height 481
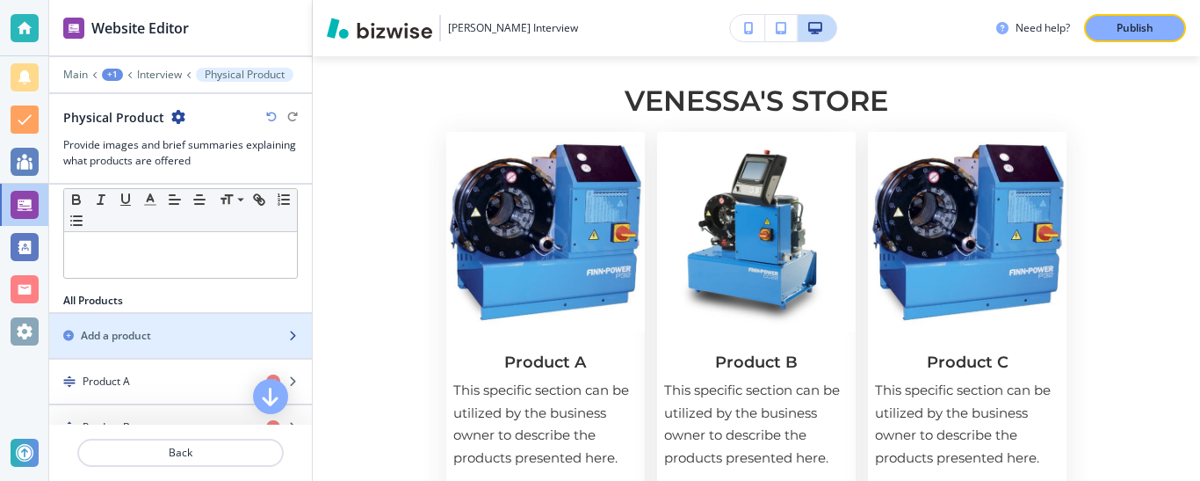
scroll to position [276, 0]
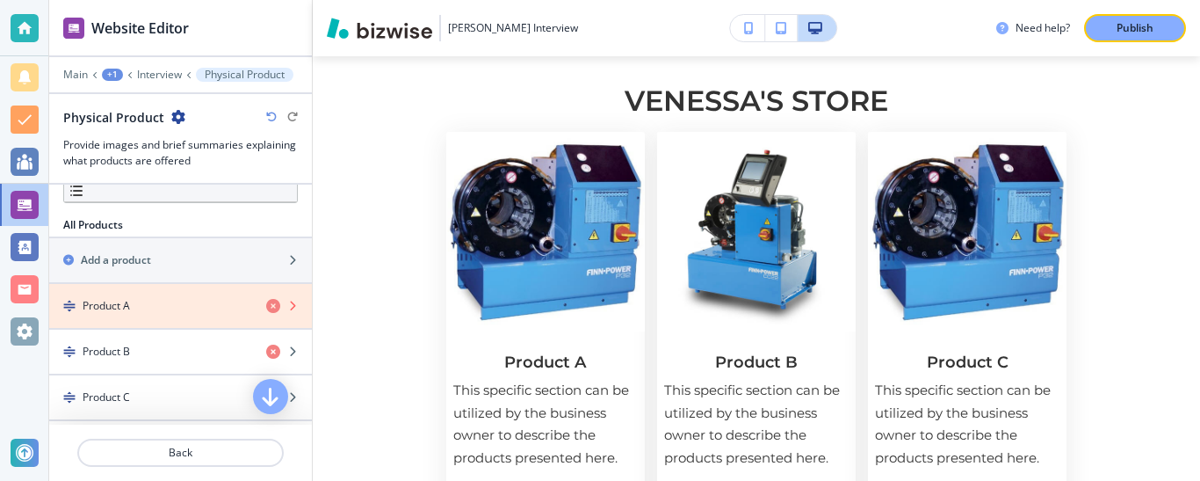
click at [266, 299] on icon "button" at bounding box center [273, 306] width 14 height 14
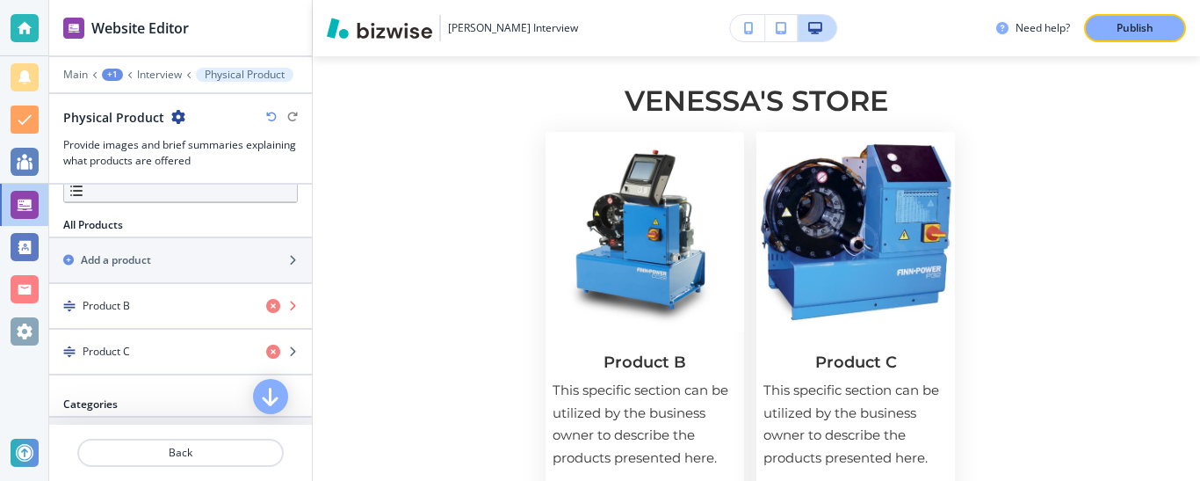
click at [266, 304] on icon "button" at bounding box center [273, 306] width 14 height 14
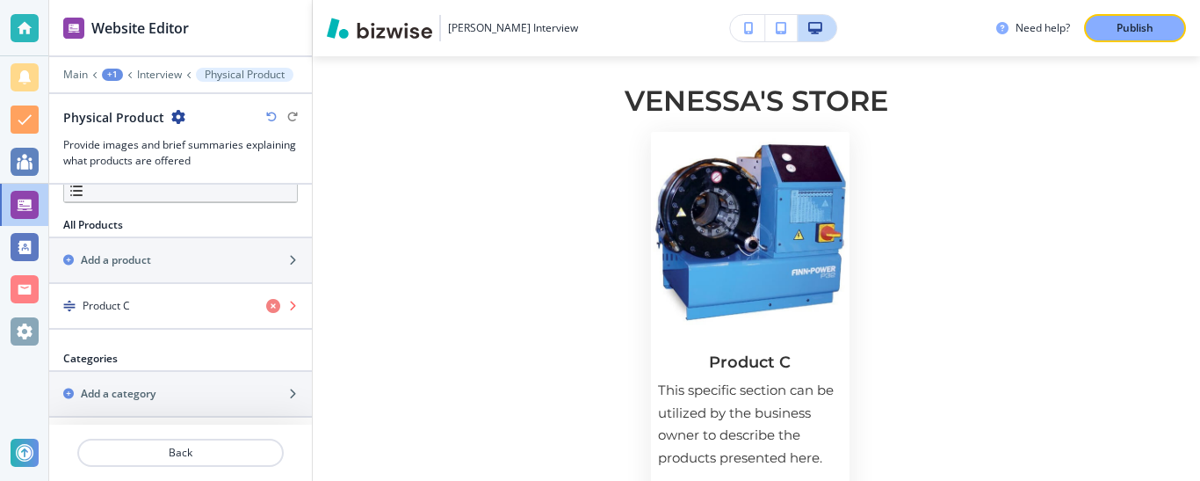
click at [266, 300] on icon "button" at bounding box center [273, 306] width 14 height 14
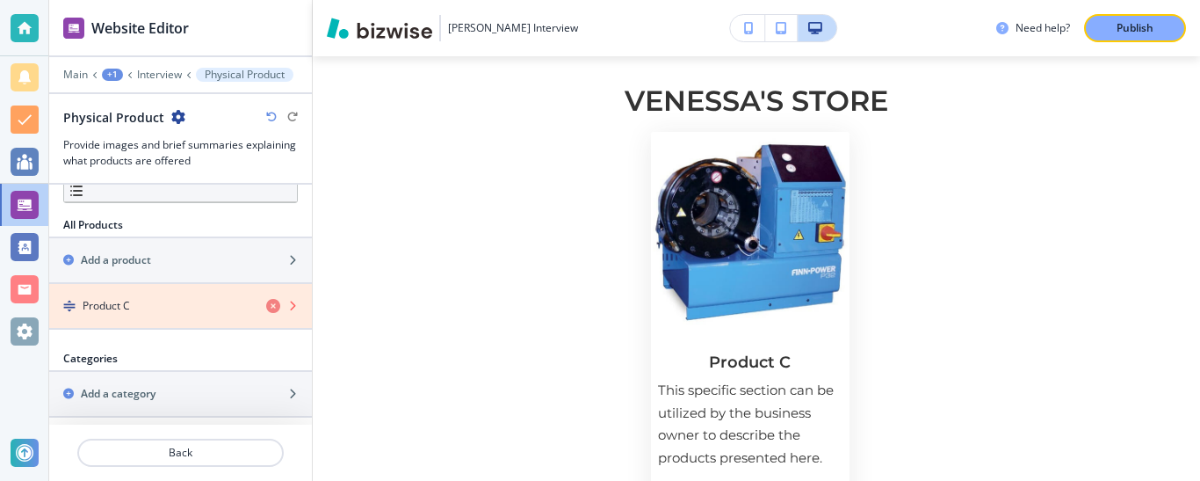
click at [266, 302] on icon "button" at bounding box center [273, 306] width 14 height 14
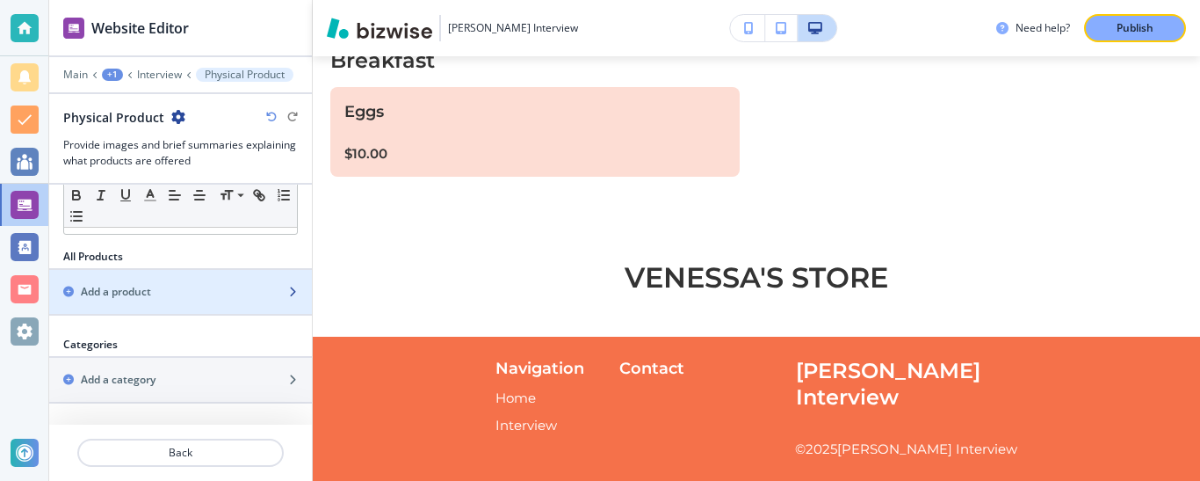
click at [204, 284] on div "Add a product" at bounding box center [161, 292] width 224 height 16
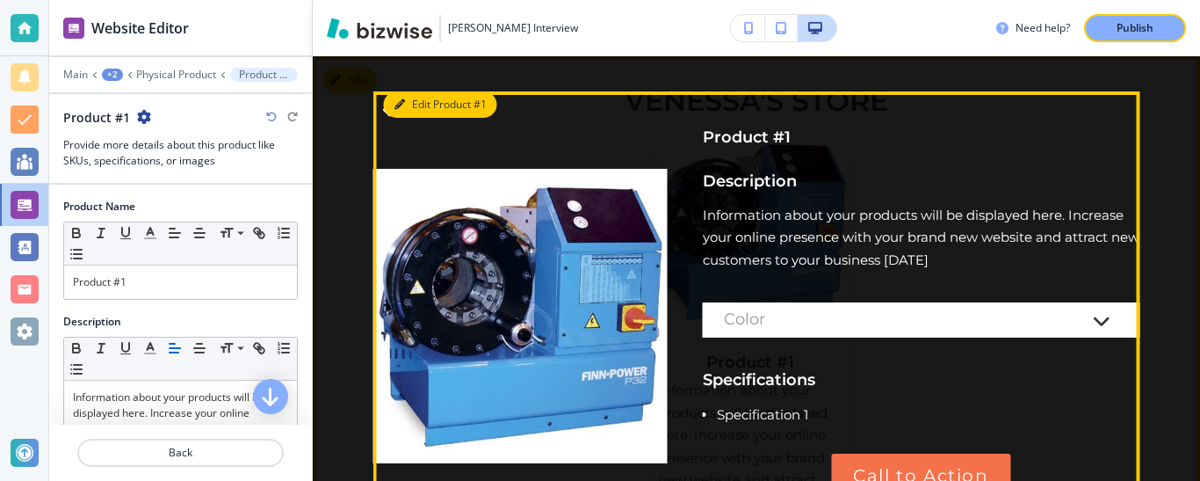
click at [418, 105] on button "Edit Product #1" at bounding box center [440, 104] width 113 height 26
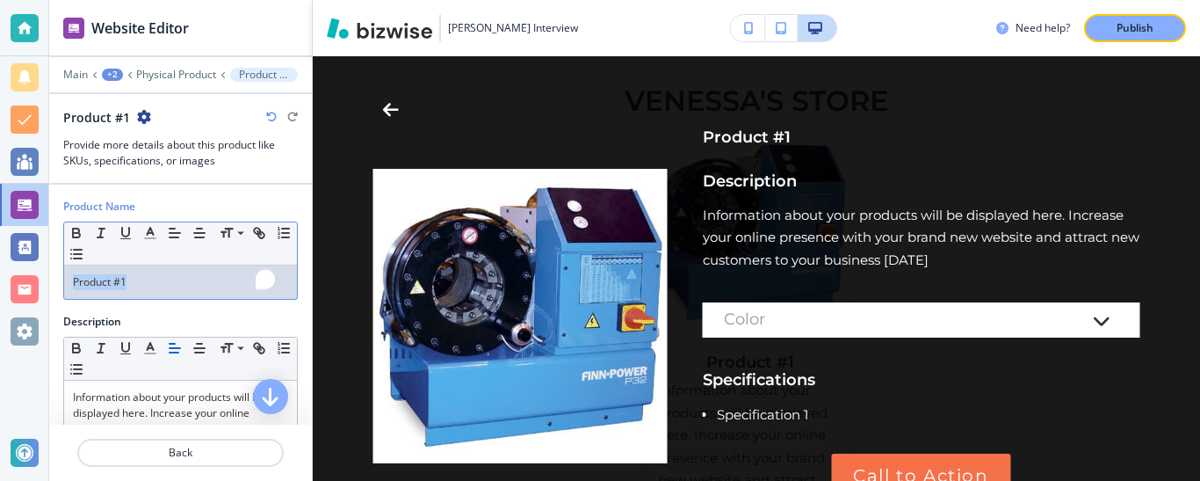
drag, startPoint x: 5, startPoint y: 275, endPoint x: 26, endPoint y: 264, distance: 23.6
click at [0, 275] on div "Website Editor Main +2 Physical Product Product #1 Product #1 Provide more deta…" at bounding box center [600, 240] width 1200 height 481
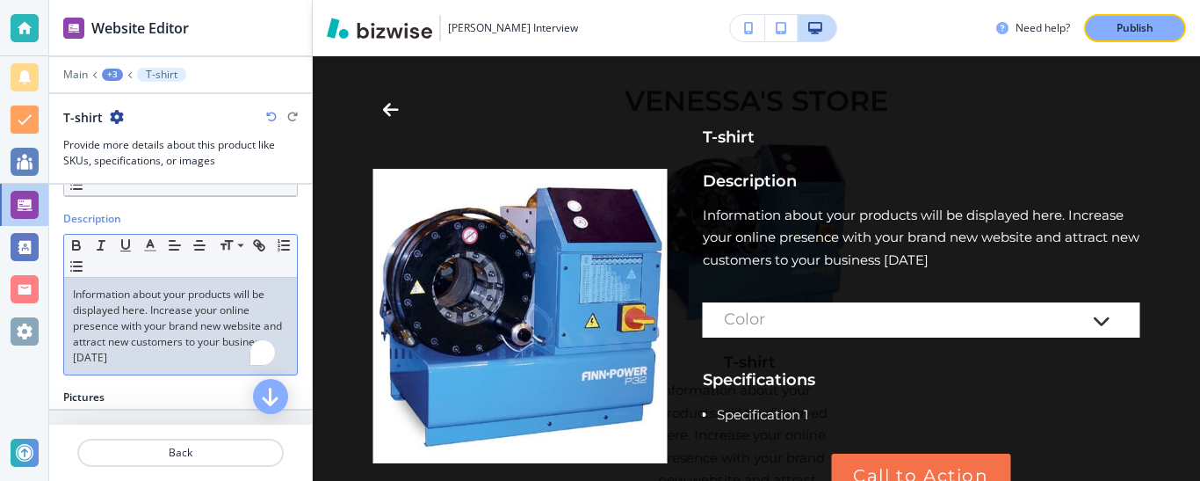
drag, startPoint x: 171, startPoint y: 344, endPoint x: 79, endPoint y: 286, distance: 109.0
click at [79, 286] on p "Information about your products will be displayed here. Increase your online pr…" at bounding box center [180, 325] width 215 height 79
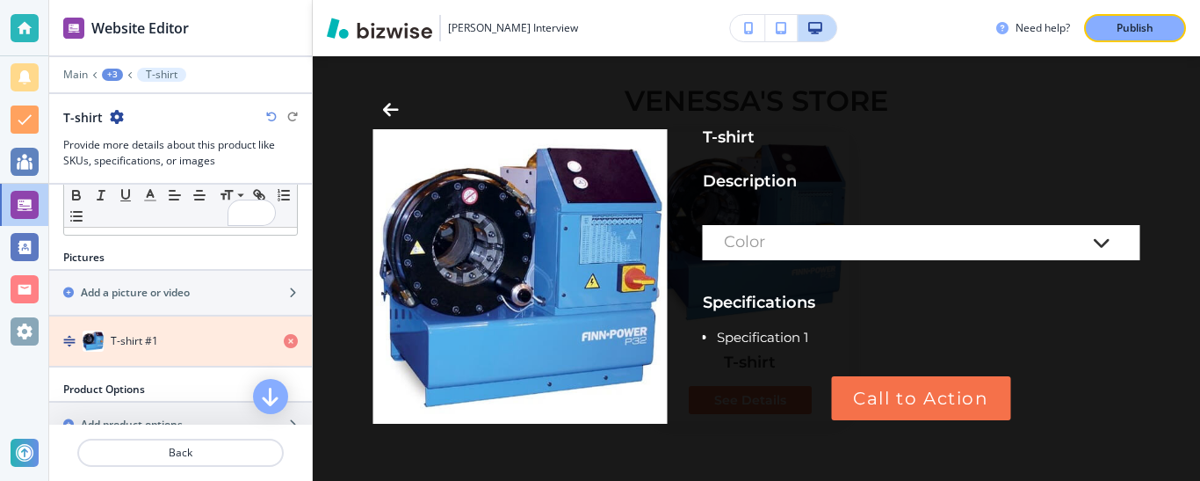
click at [284, 336] on icon "button" at bounding box center [291, 341] width 14 height 14
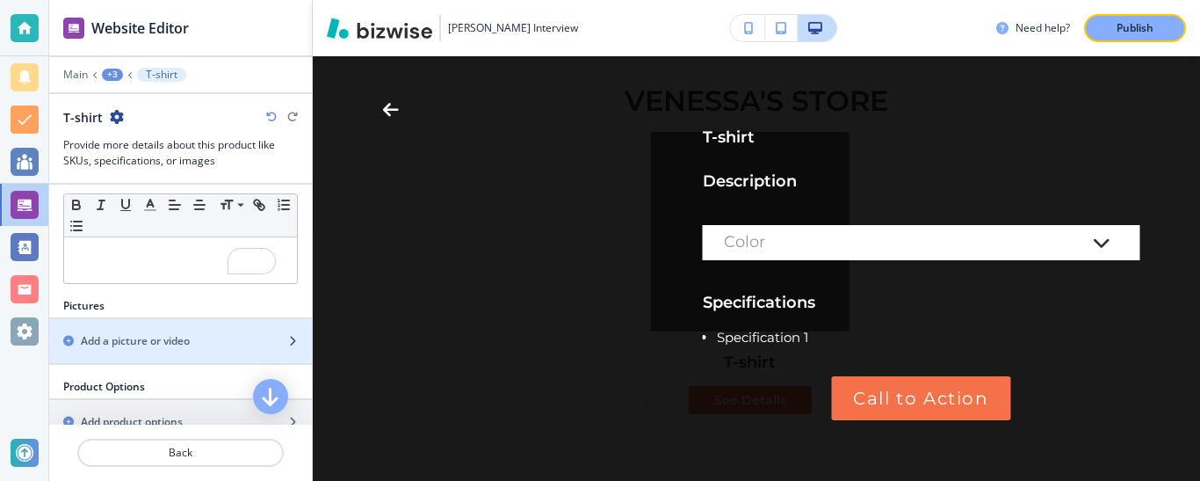
click at [193, 333] on div "Add a picture or video" at bounding box center [161, 341] width 224 height 16
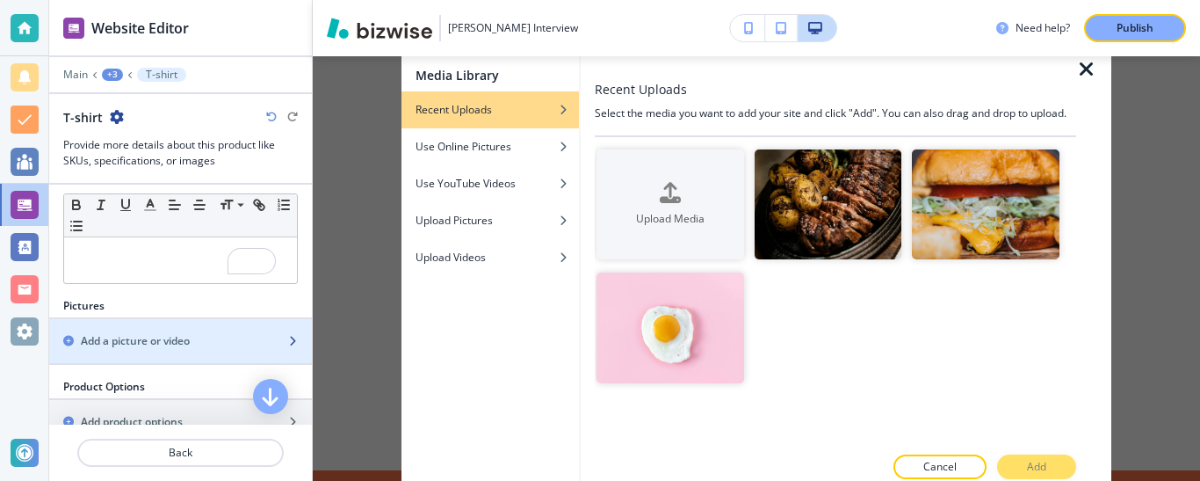
click at [225, 334] on div "Add a picture or video" at bounding box center [161, 341] width 224 height 16
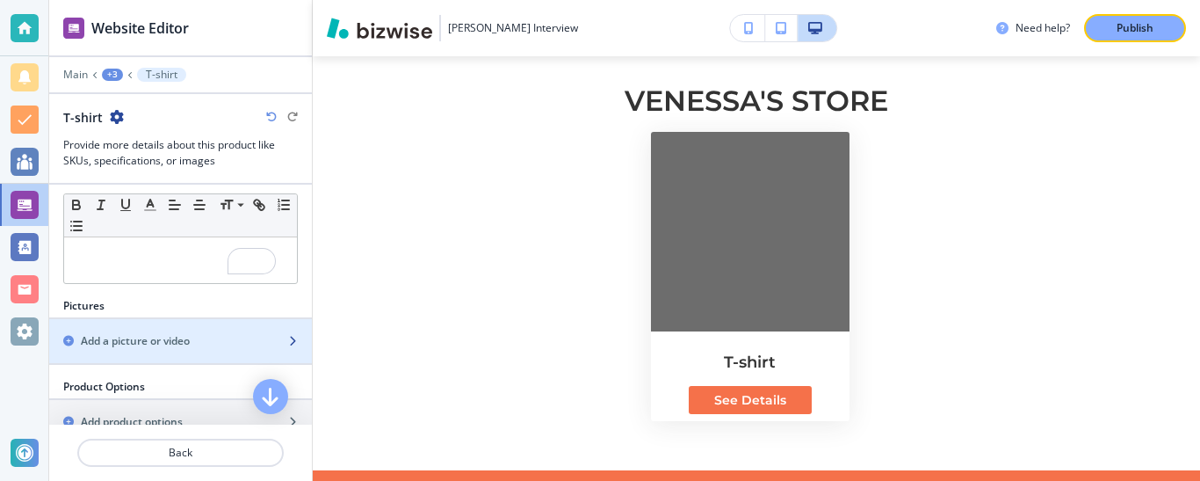
click at [235, 333] on div "Add a picture or video" at bounding box center [161, 341] width 224 height 16
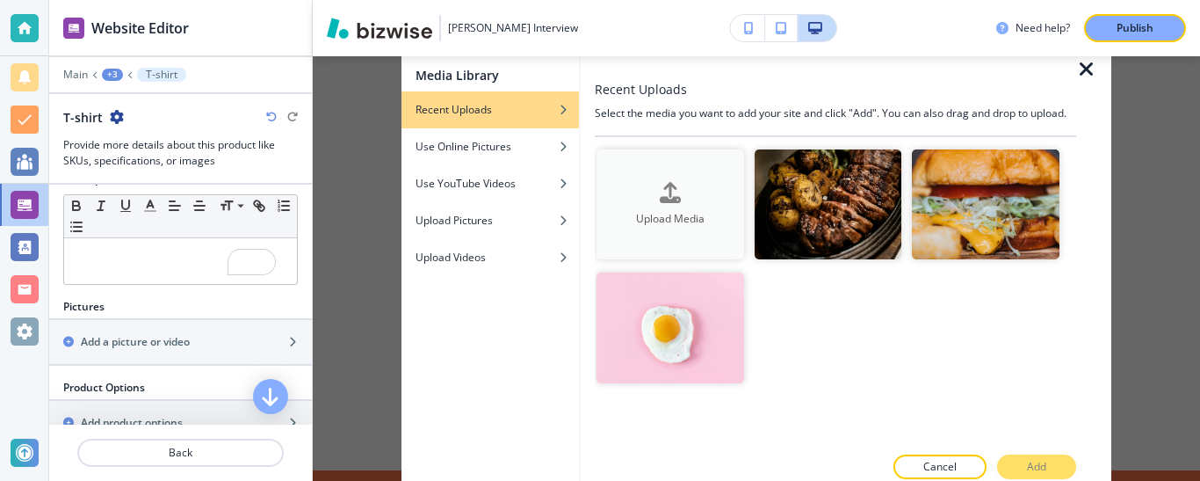
click at [673, 206] on div "button" at bounding box center [671, 207] width 148 height 7
click at [511, 148] on h4 "Use Online Pictures" at bounding box center [464, 147] width 96 height 16
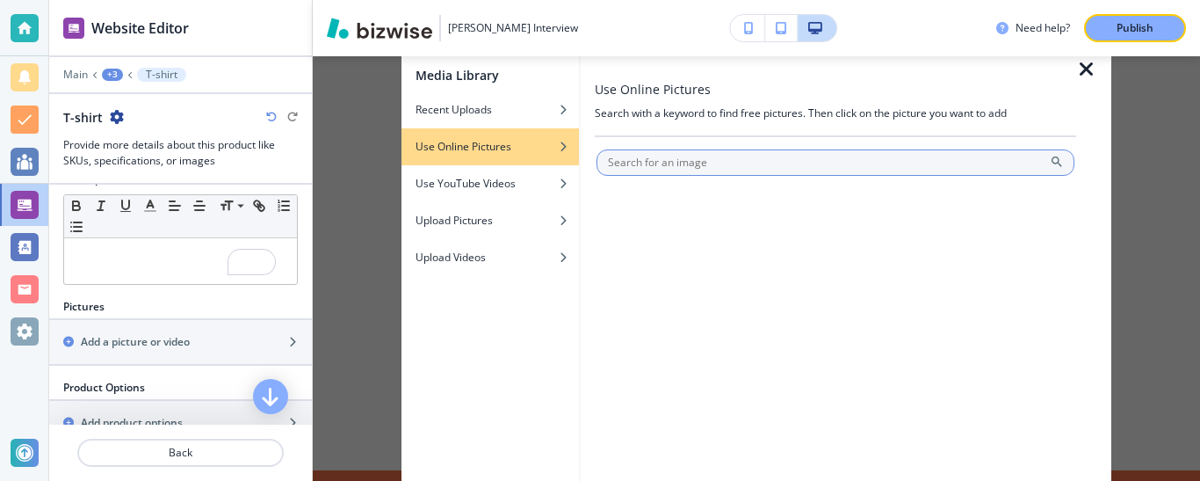
click at [710, 169] on input "text" at bounding box center [836, 162] width 478 height 26
type input "Tshirt"
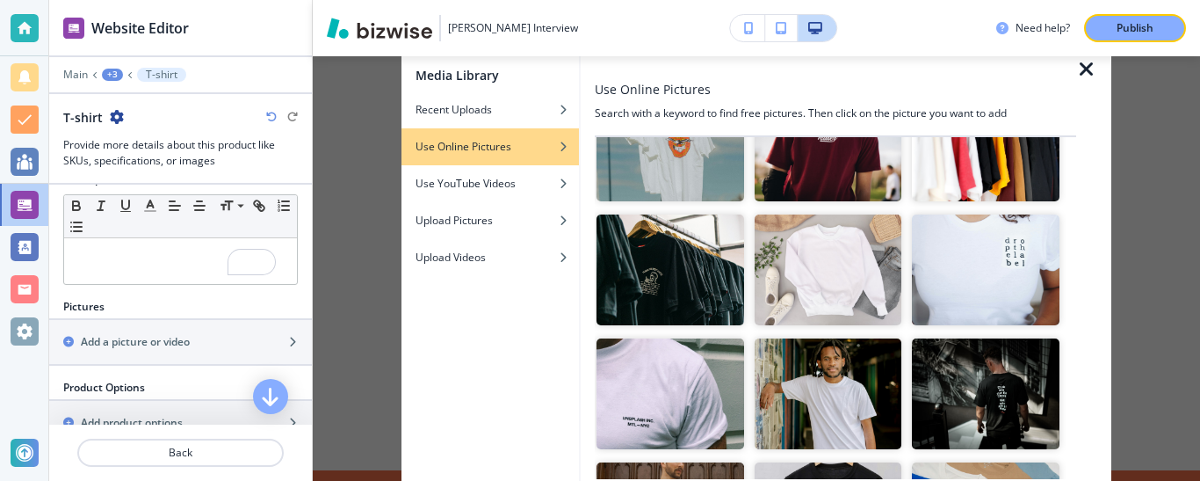
click at [695, 265] on img "button" at bounding box center [671, 269] width 148 height 111
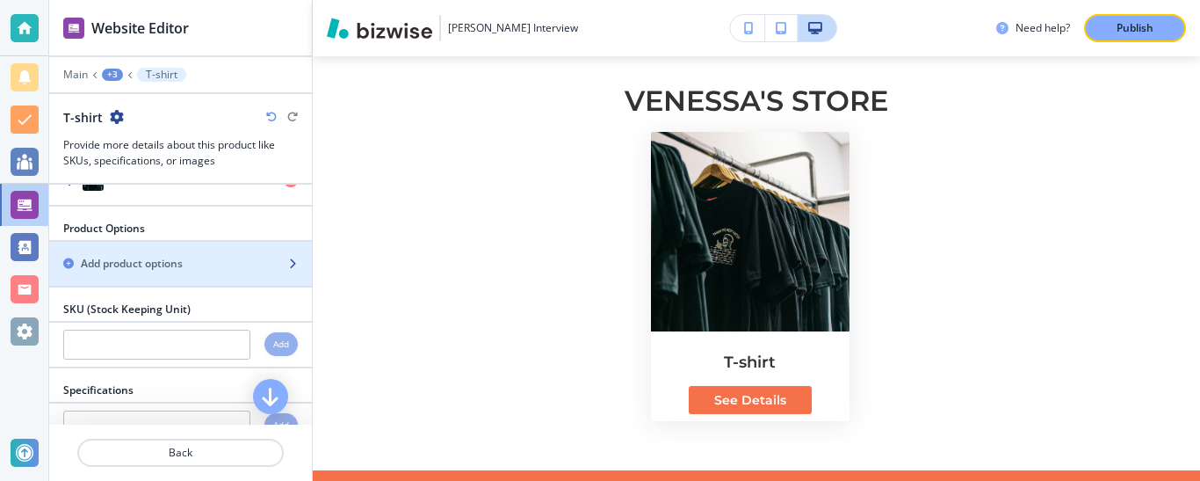
click at [141, 258] on h2 "Add product options" at bounding box center [132, 264] width 102 height 16
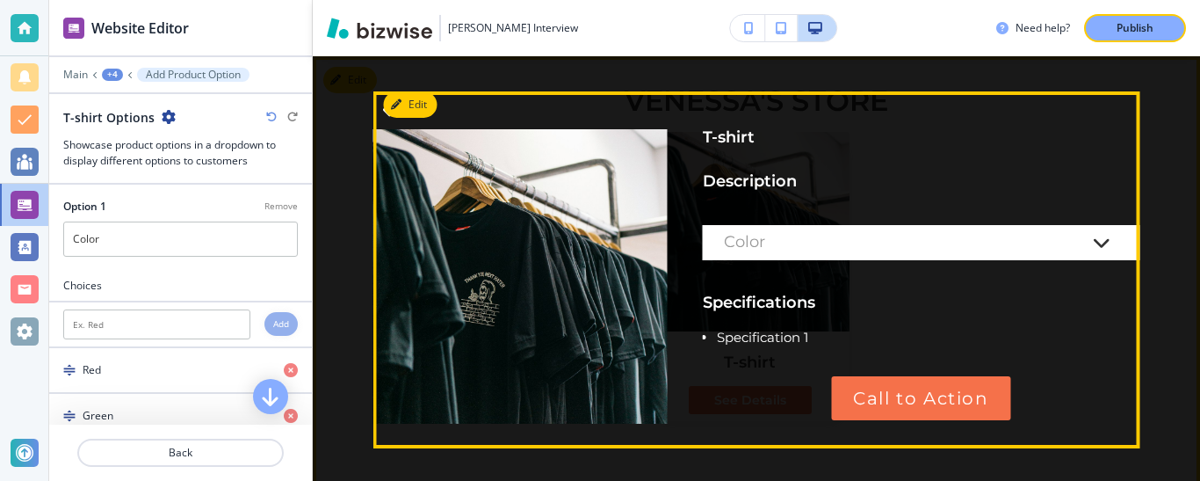
click at [1026, 244] on div "Color" at bounding box center [904, 243] width 360 height 18
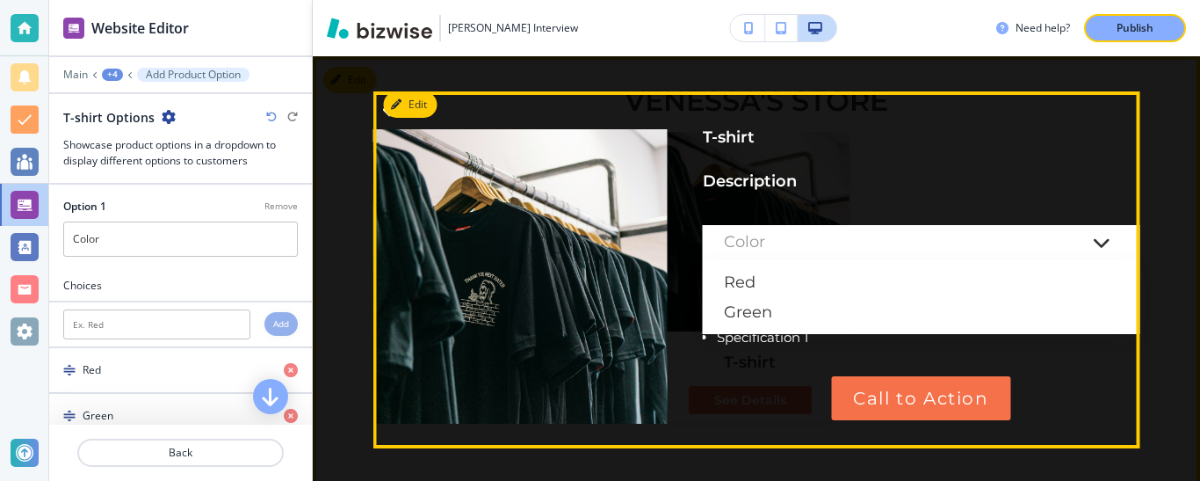
click at [1026, 244] on div "Color" at bounding box center [904, 243] width 360 height 18
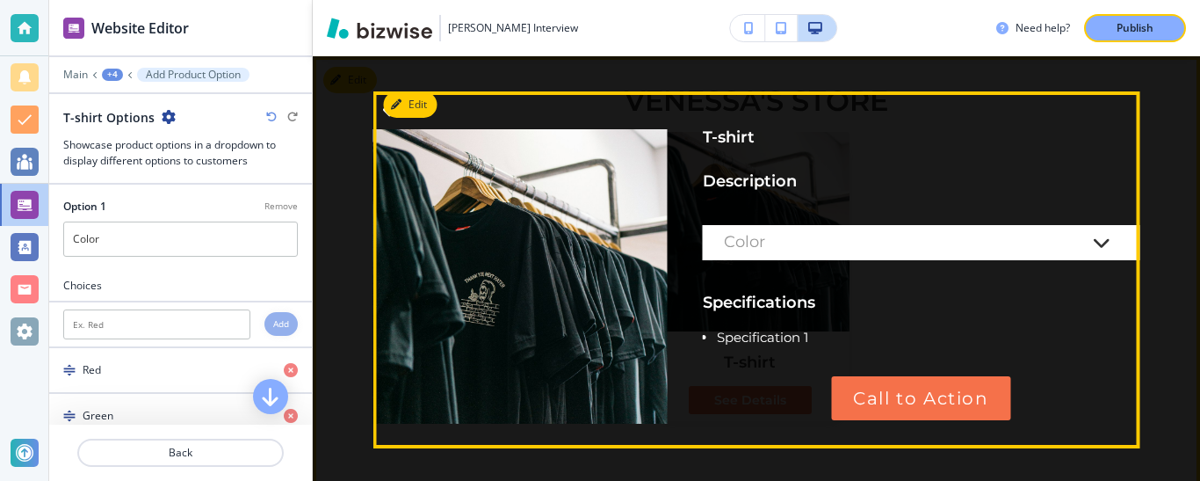
click at [1041, 241] on div "Color" at bounding box center [904, 243] width 360 height 18
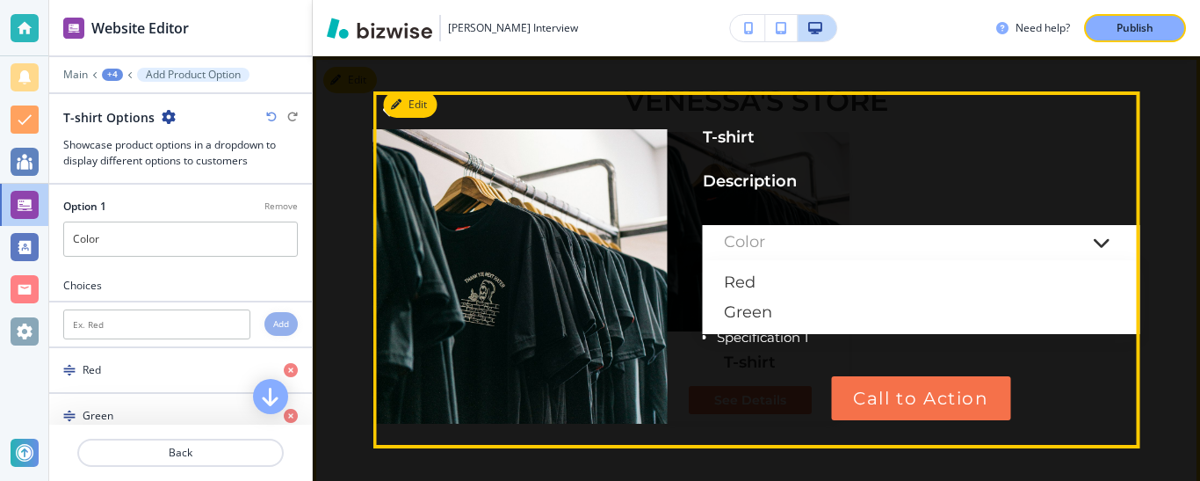
click at [1041, 241] on div "Color" at bounding box center [904, 243] width 360 height 18
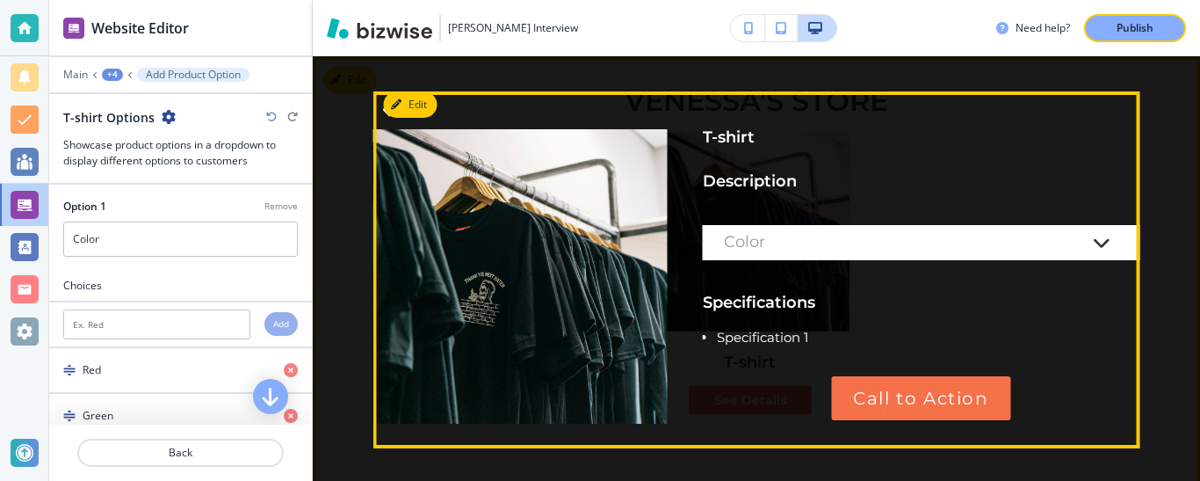
click at [1041, 241] on div "Color" at bounding box center [904, 243] width 360 height 18
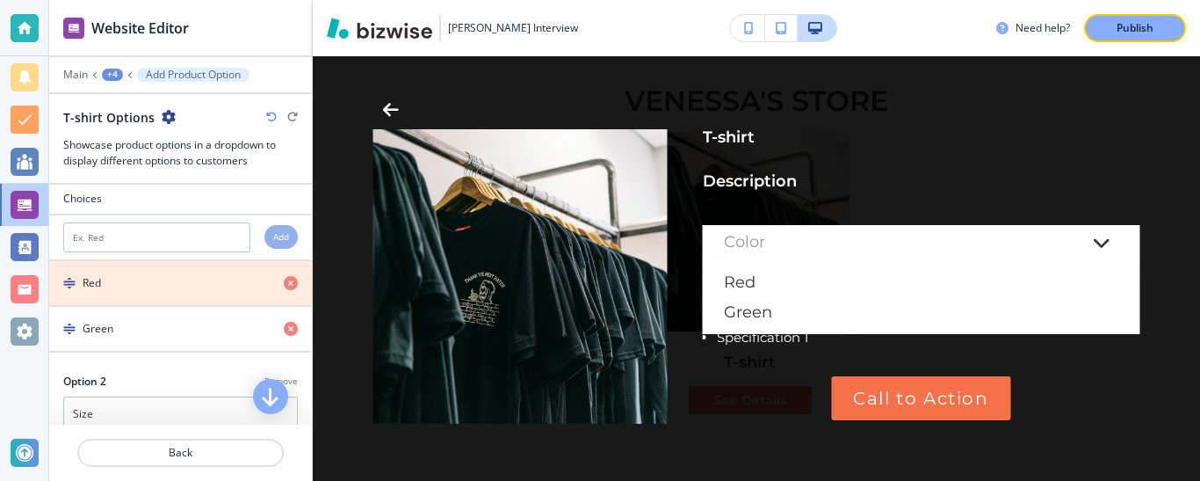
click at [284, 276] on icon "button" at bounding box center [291, 283] width 14 height 14
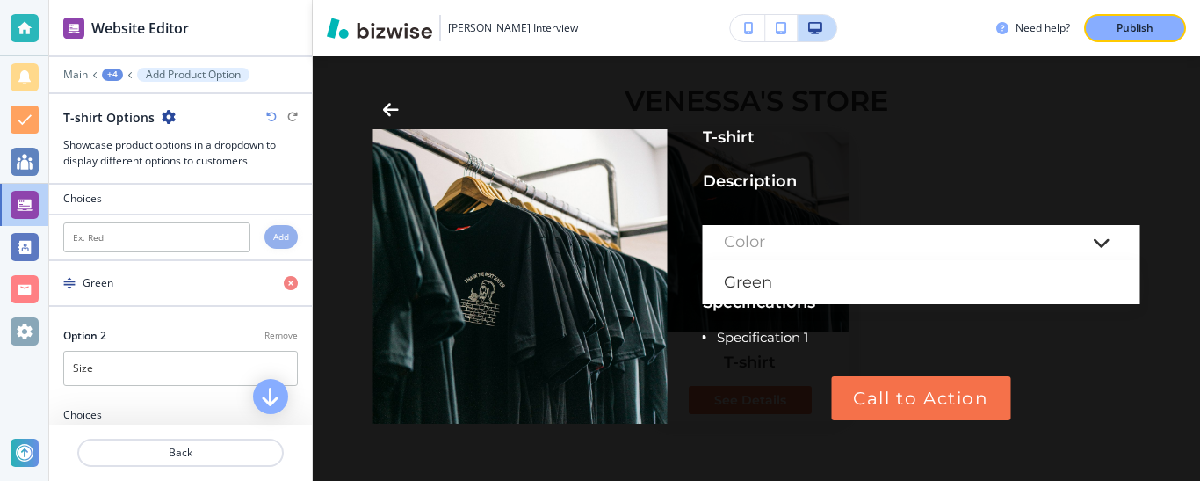
click at [284, 276] on icon "button" at bounding box center [291, 283] width 14 height 14
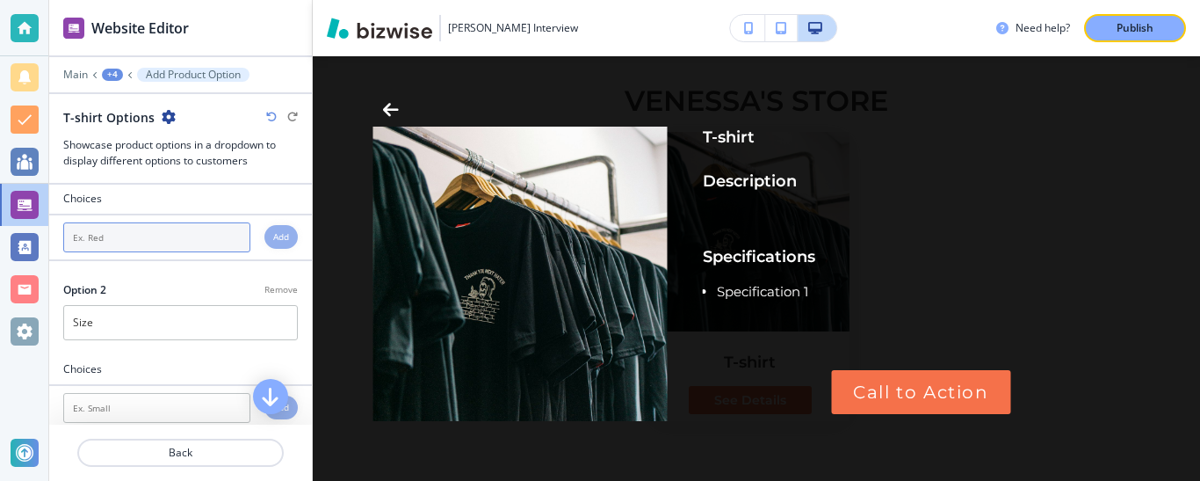
click at [145, 236] on input "text" at bounding box center [156, 237] width 187 height 30
type input "Black"
click at [273, 240] on h4 "Add" at bounding box center [281, 236] width 16 height 13
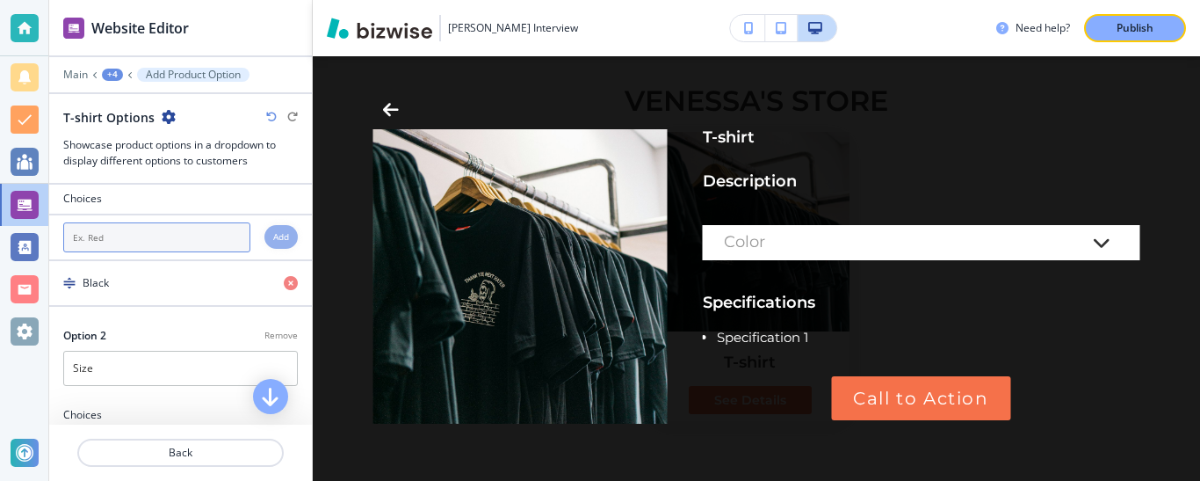
click at [138, 235] on input "text" at bounding box center [156, 237] width 187 height 30
type input "White"
click at [276, 239] on div "Add" at bounding box center [280, 237] width 33 height 24
click at [112, 228] on input "text" at bounding box center [156, 237] width 187 height 30
type input "Gray"
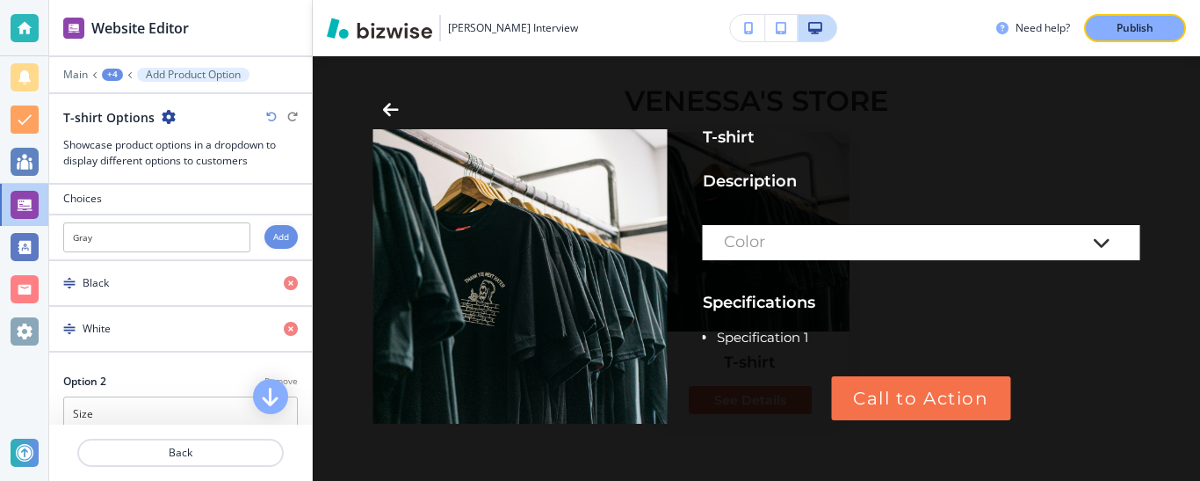
click at [273, 230] on h4 "Add" at bounding box center [281, 236] width 16 height 13
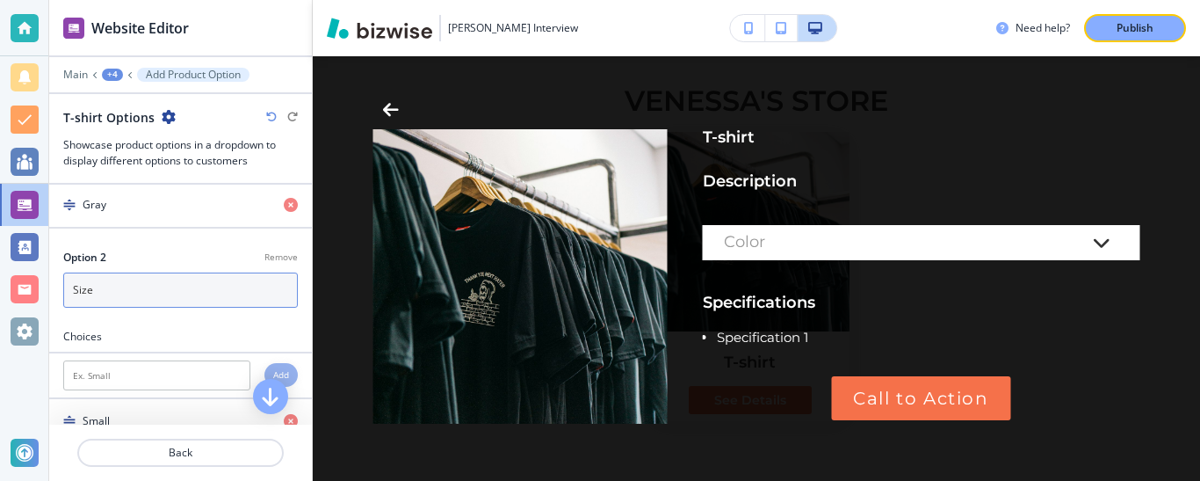
click at [149, 292] on input "Size" at bounding box center [180, 289] width 235 height 35
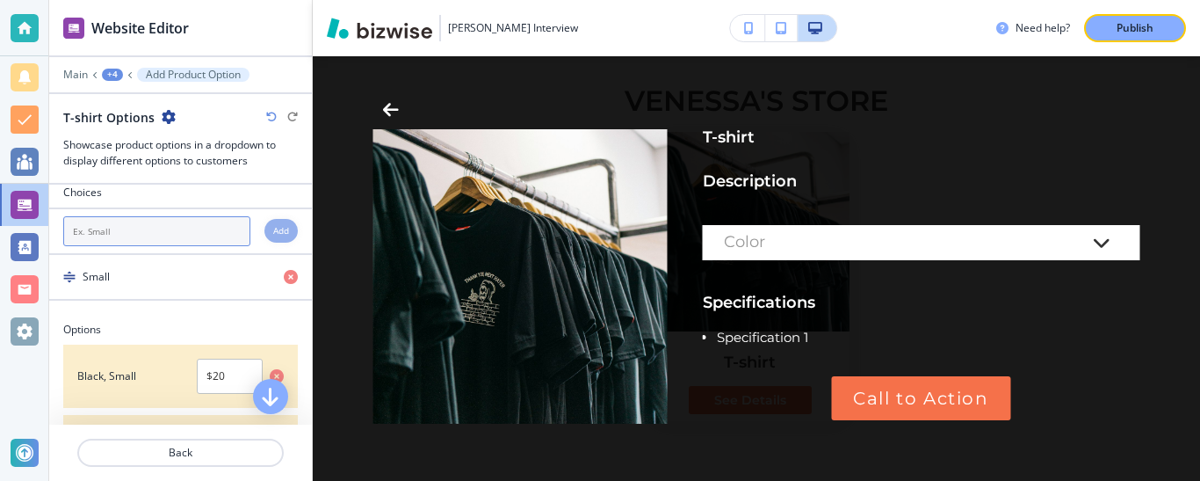
click at [142, 230] on input "text" at bounding box center [156, 231] width 187 height 30
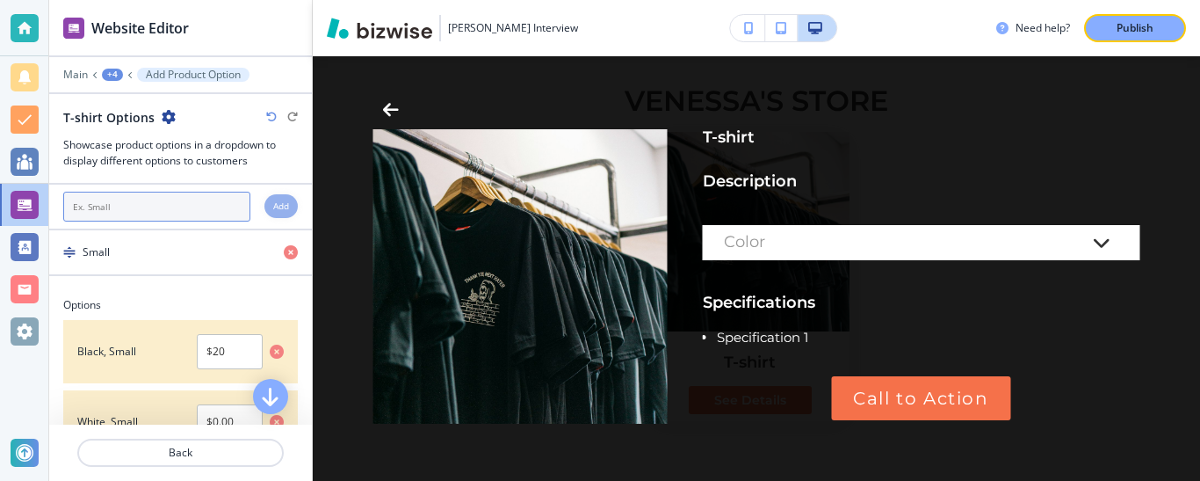
click at [143, 207] on input "text" at bounding box center [156, 207] width 187 height 30
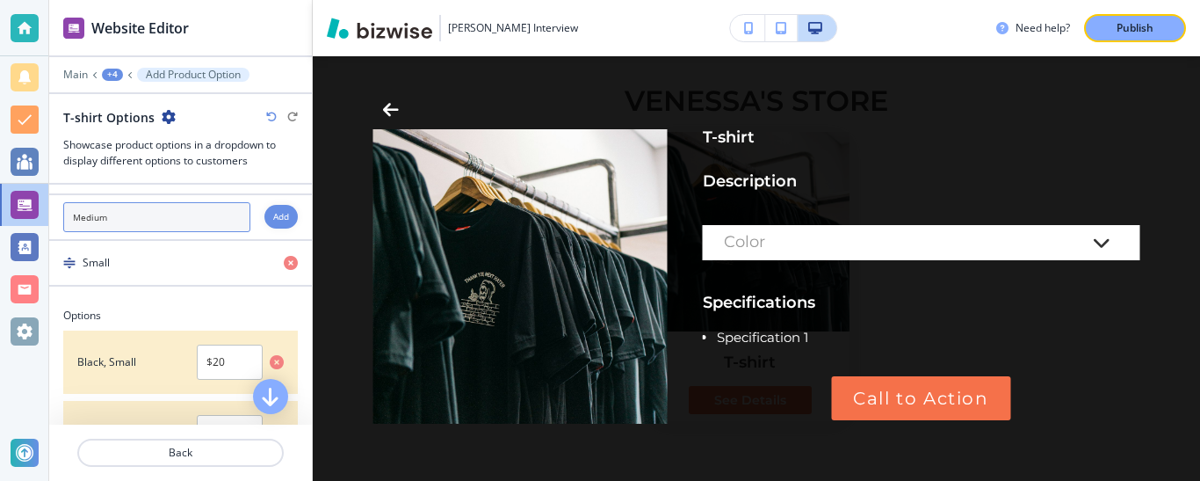
type input "Medium"
click at [273, 210] on h4 "Add" at bounding box center [281, 216] width 16 height 13
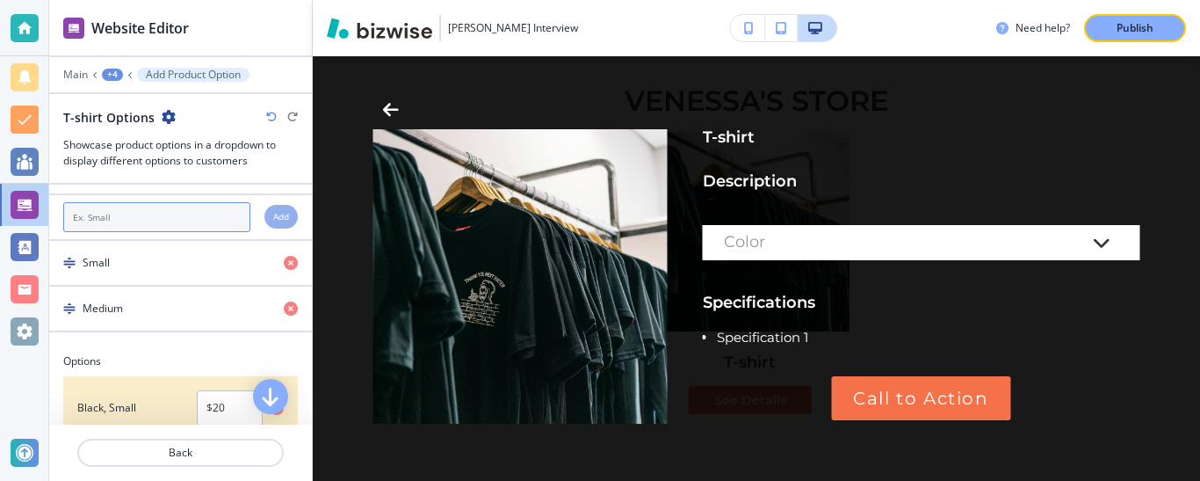
click at [129, 215] on input "text" at bounding box center [156, 217] width 187 height 30
type input "Large"
click at [273, 210] on h4 "Add" at bounding box center [281, 216] width 16 height 13
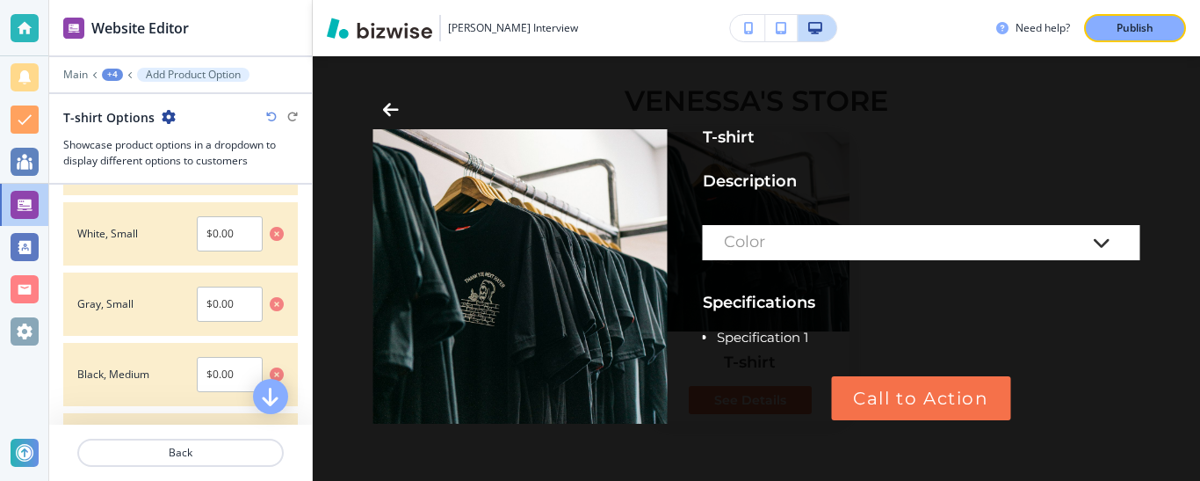
scroll to position [705, 0]
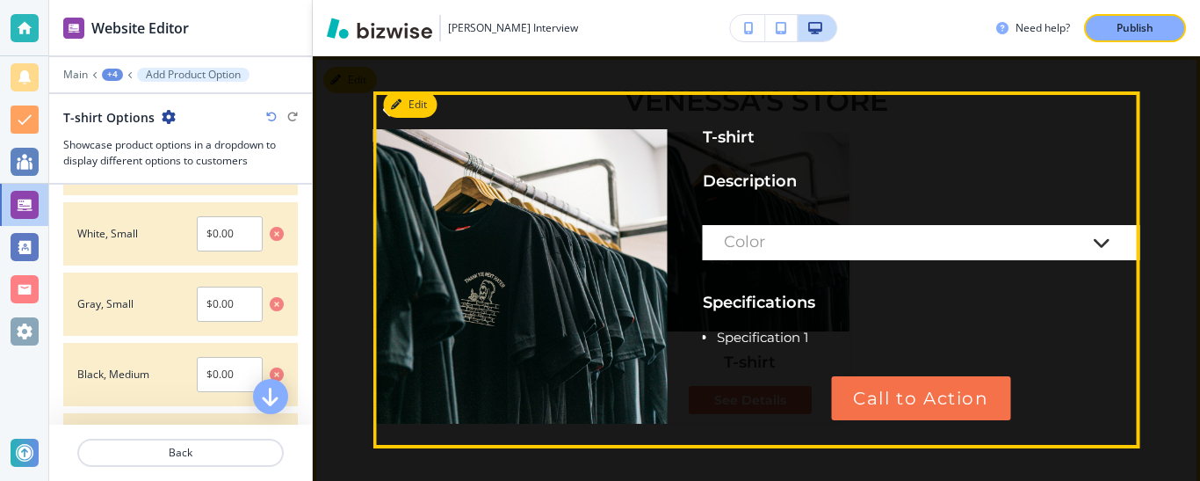
click at [814, 234] on div "Color" at bounding box center [904, 243] width 360 height 18
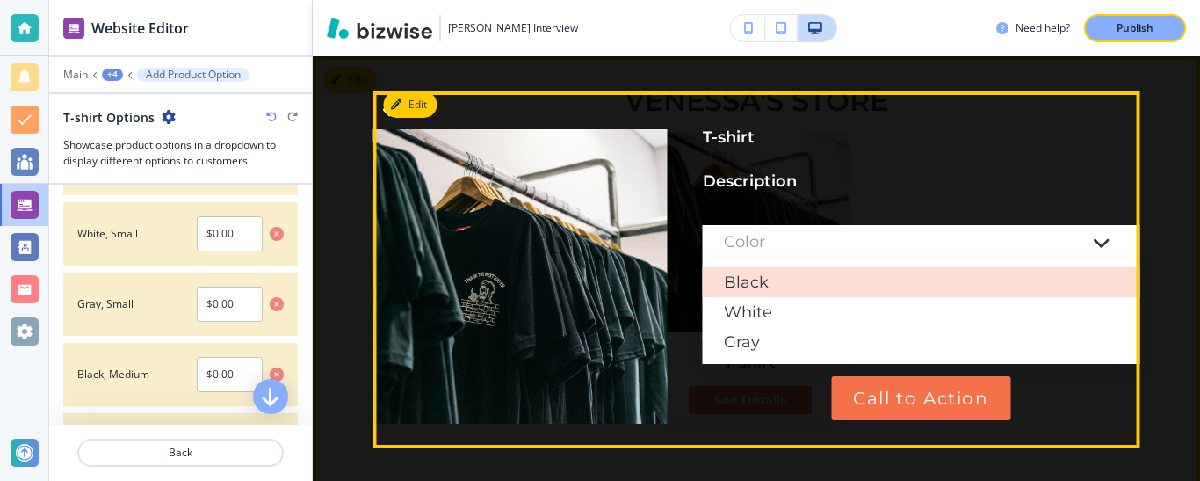
click at [746, 281] on div "Black" at bounding box center [922, 282] width 438 height 30
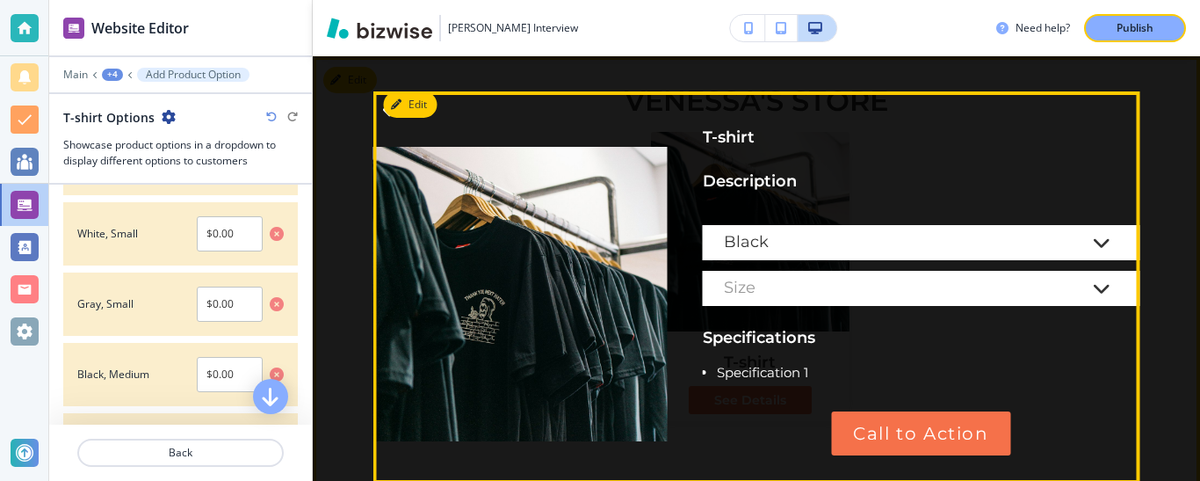
click at [771, 288] on div "Size" at bounding box center [904, 288] width 360 height 18
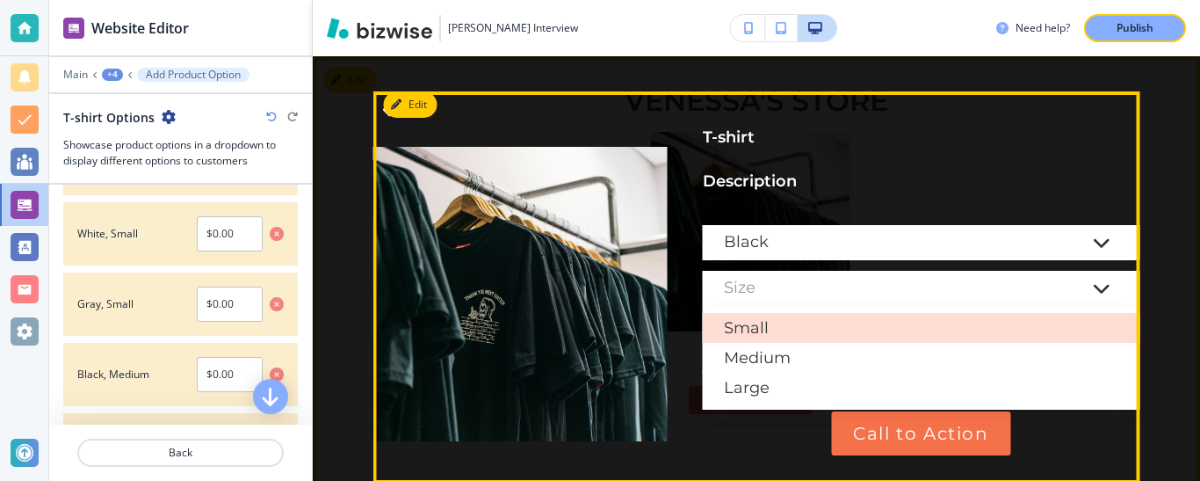
click at [770, 329] on div "Small" at bounding box center [922, 328] width 438 height 30
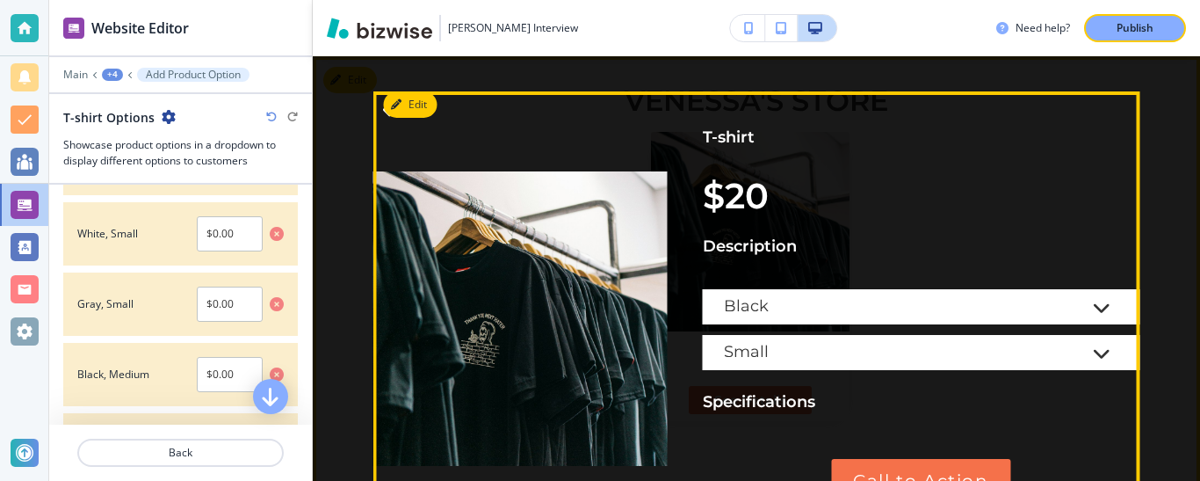
click at [788, 351] on div "Small" at bounding box center [904, 353] width 360 height 18
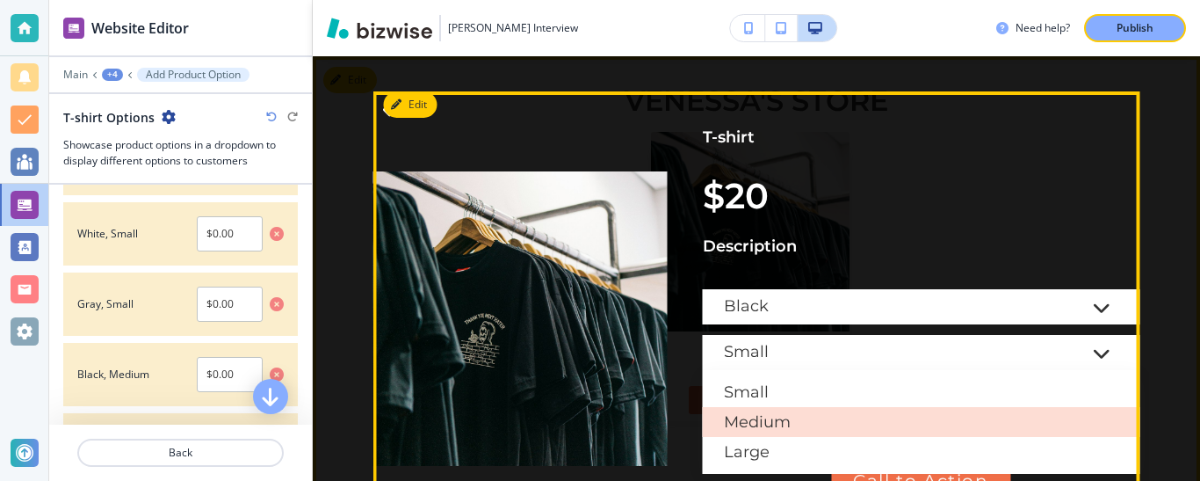
click at [765, 424] on div "Medium" at bounding box center [922, 422] width 438 height 30
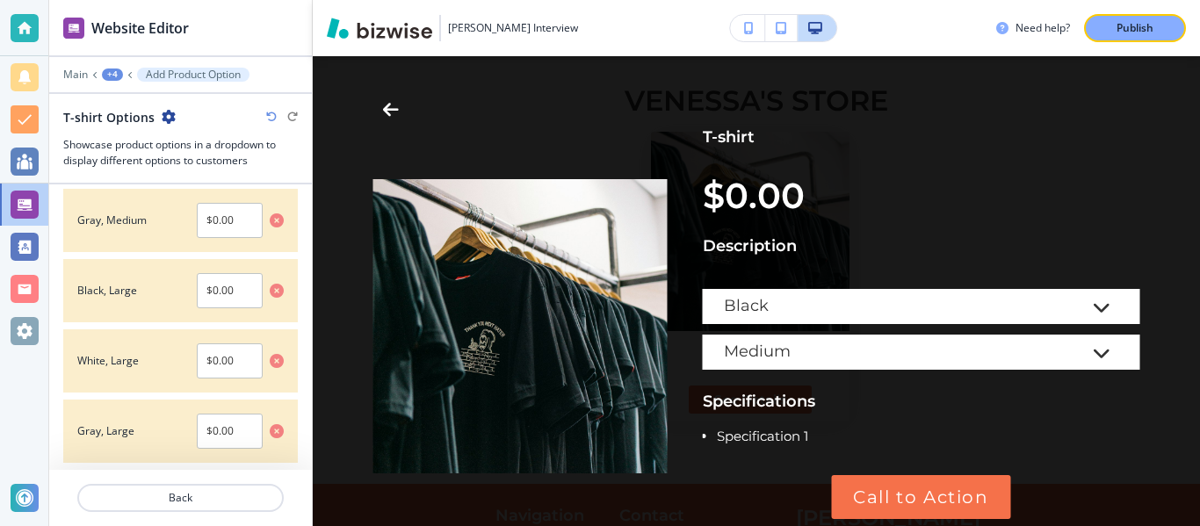
scroll to position [396, 0]
